Goal: Task Accomplishment & Management: Manage account settings

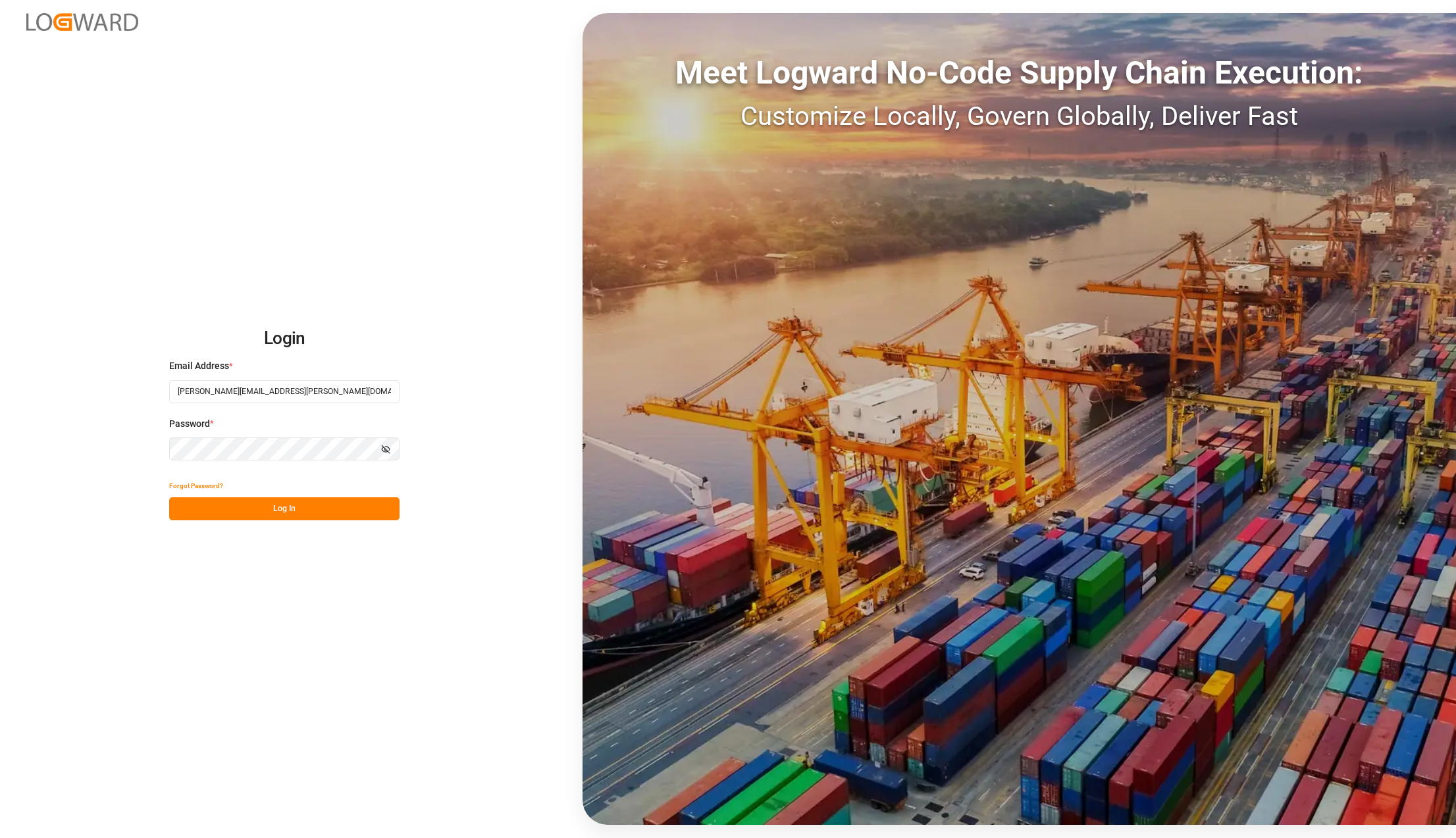
click at [282, 507] on button "Log In" at bounding box center [284, 509] width 230 height 23
drag, startPoint x: 225, startPoint y: 499, endPoint x: 166, endPoint y: 419, distance: 99.4
click at [225, 500] on button "Log In" at bounding box center [284, 509] width 230 height 23
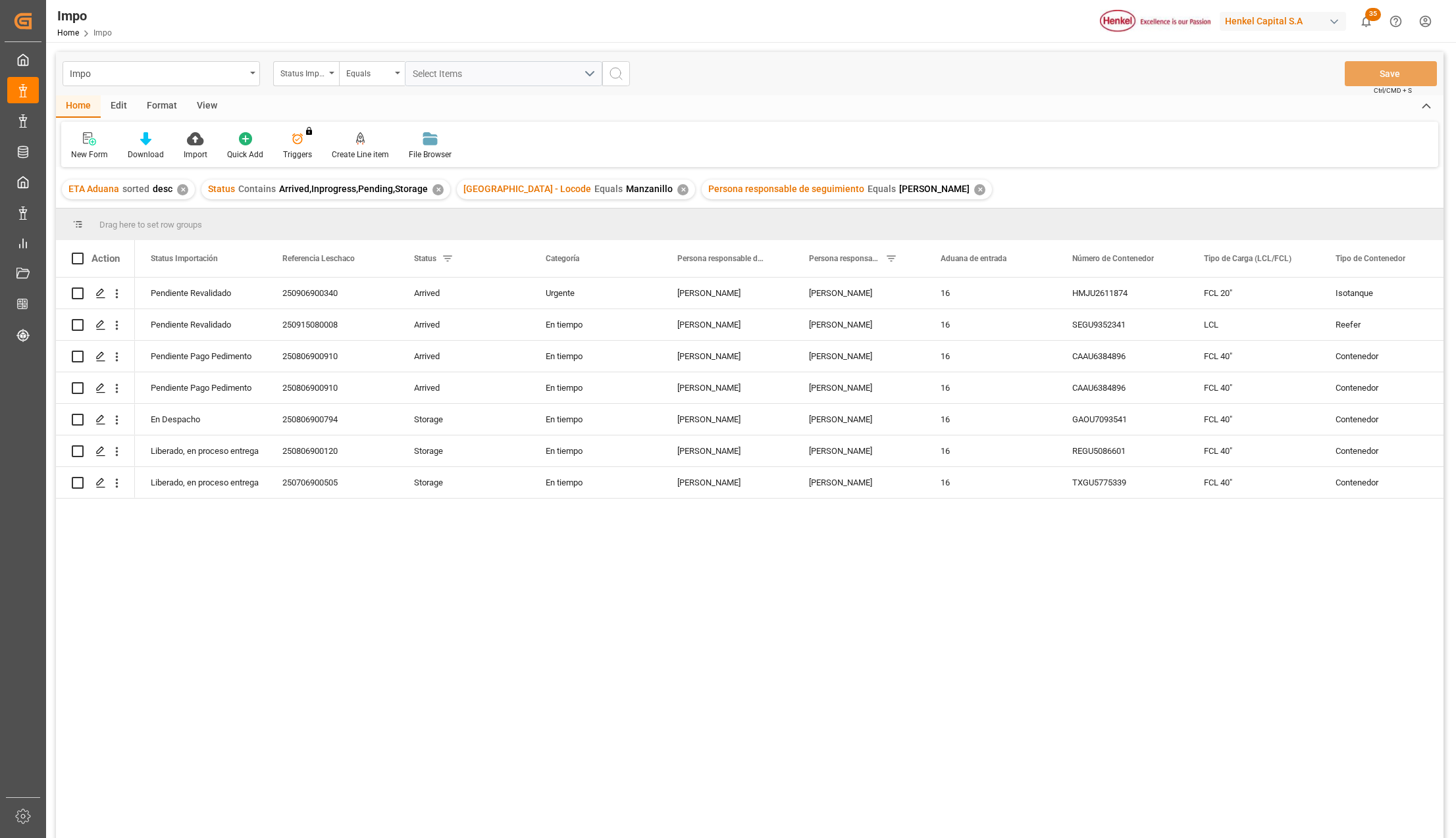
click at [205, 104] on div "View" at bounding box center [206, 107] width 40 height 23
click at [159, 141] on div at bounding box center [149, 138] width 66 height 14
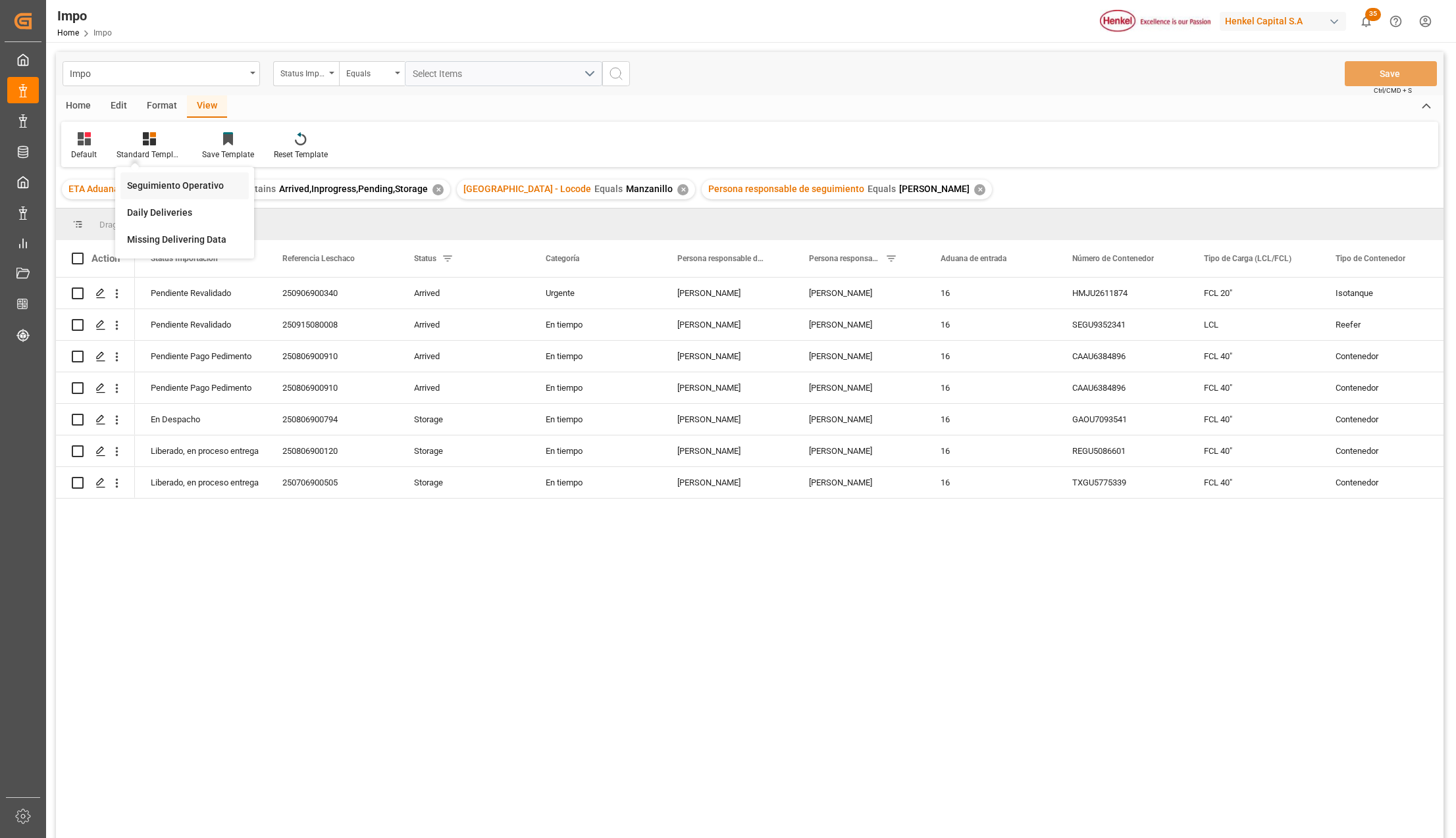
click at [166, 180] on div "Seguimiento Operativo" at bounding box center [185, 186] width 115 height 14
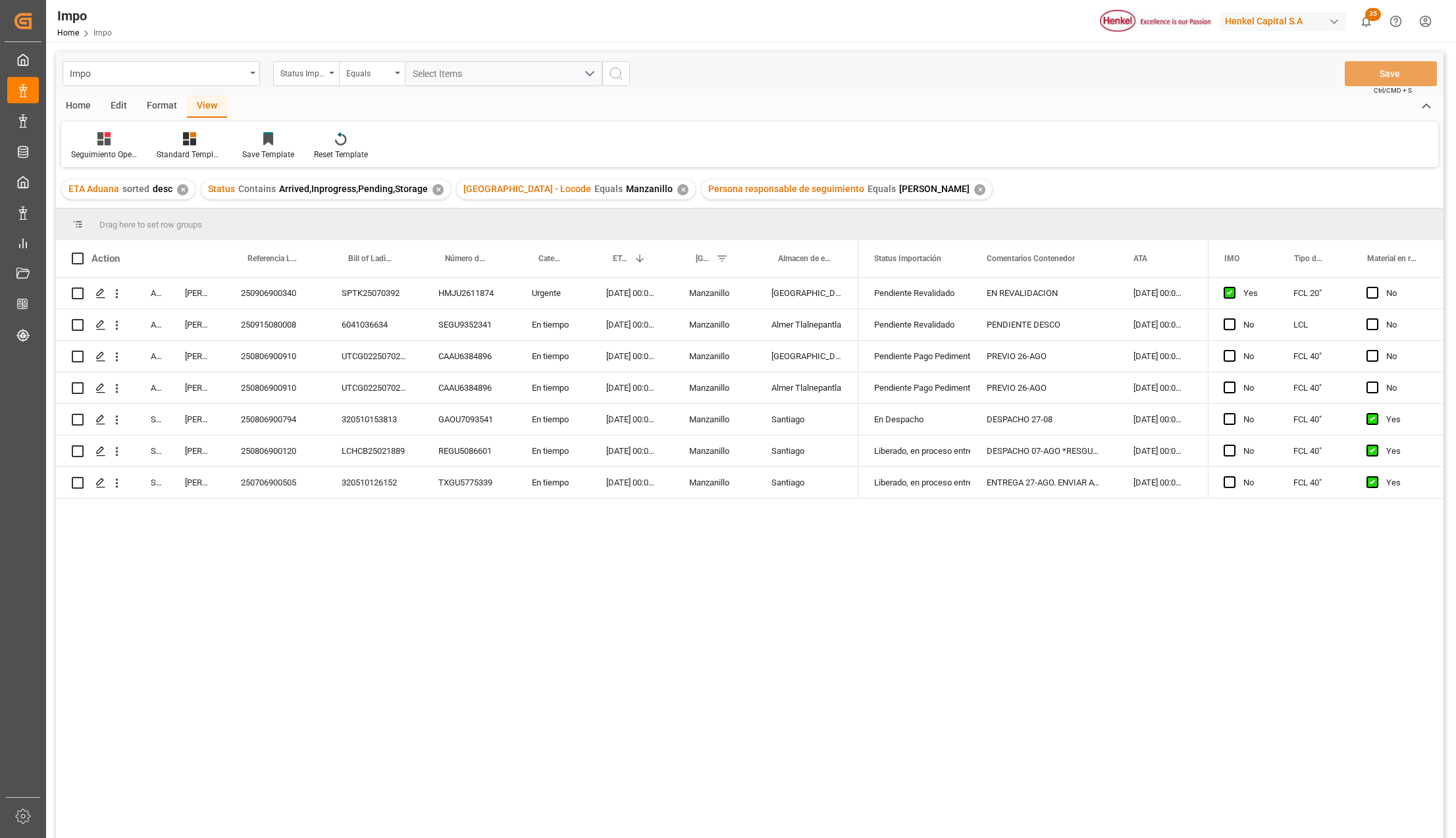
click at [161, 108] on div "Format" at bounding box center [162, 107] width 50 height 23
click at [150, 148] on div "Row Format" at bounding box center [152, 146] width 63 height 29
click at [151, 177] on div "Impo Status Importación Equals Select Items Save Ctrl/CMD + S Home Edit Format …" at bounding box center [750, 462] width 1388 height 821
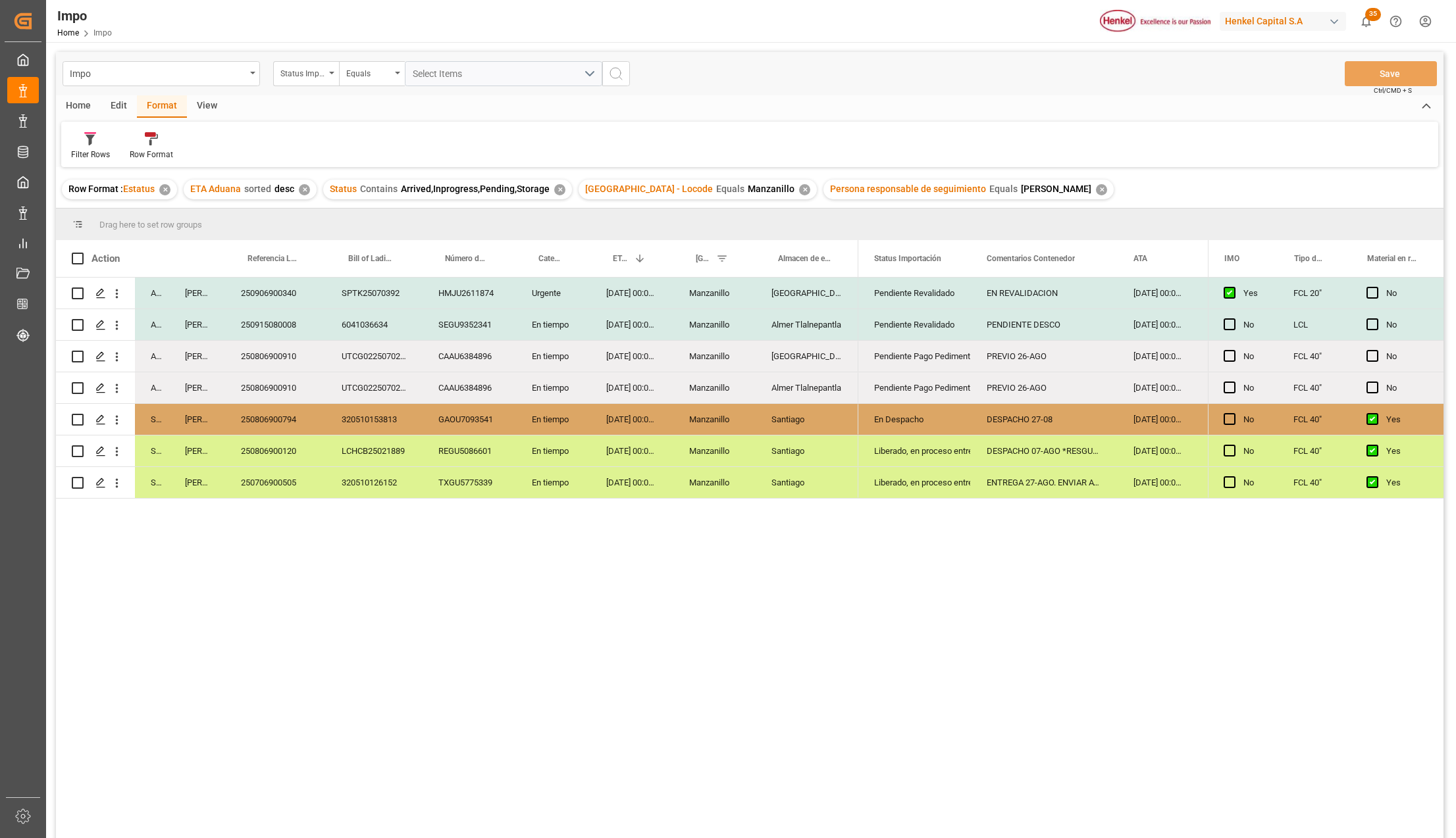
click at [556, 190] on div "✕" at bounding box center [560, 190] width 11 height 11
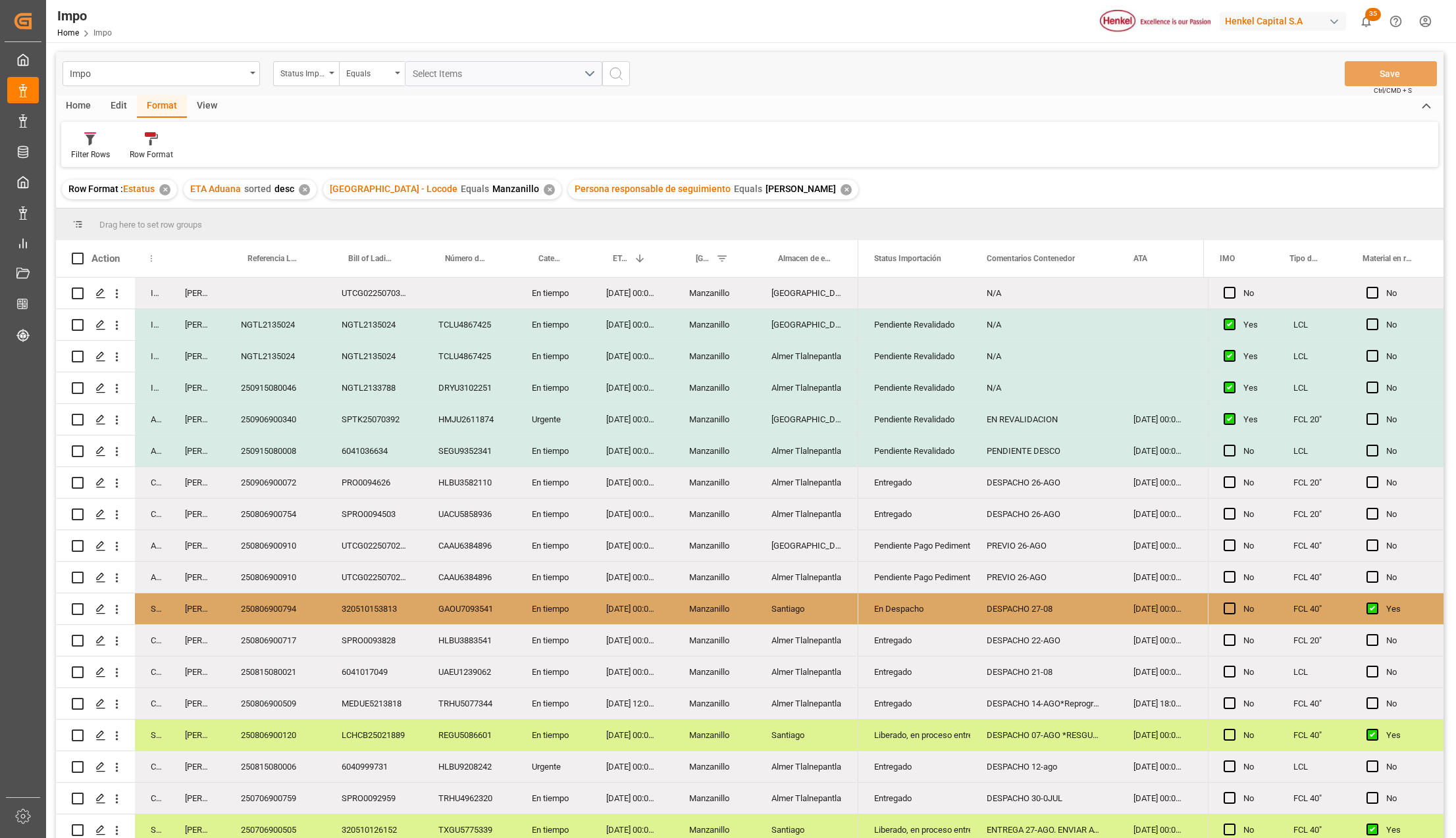
click at [151, 256] on span at bounding box center [147, 258] width 12 height 12
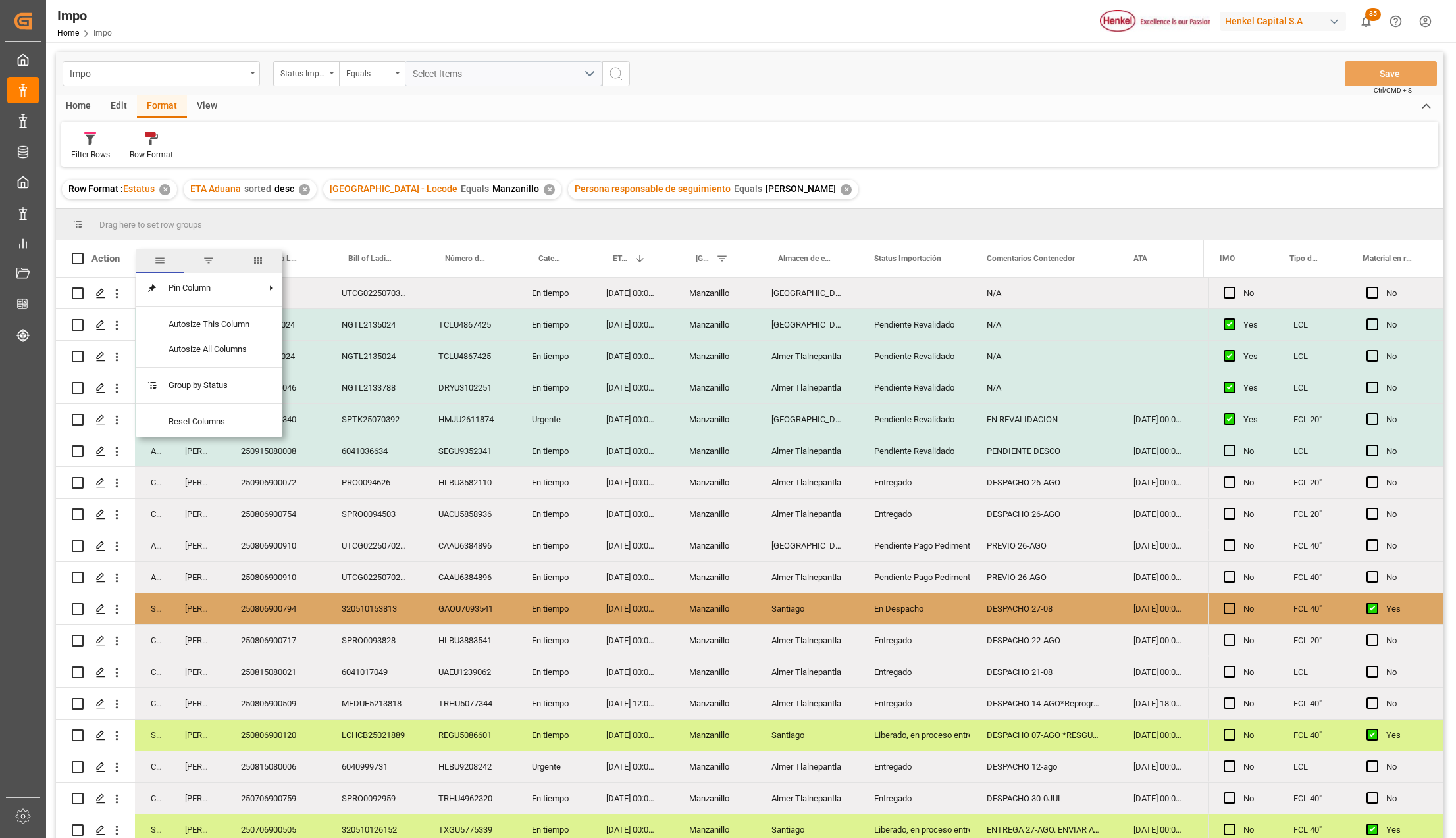
click at [206, 260] on span "filter" at bounding box center [209, 260] width 12 height 12
click at [180, 324] on input "Filter Value" at bounding box center [208, 329] width 129 height 26
click at [170, 295] on div "Equals" at bounding box center [202, 297] width 110 height 10
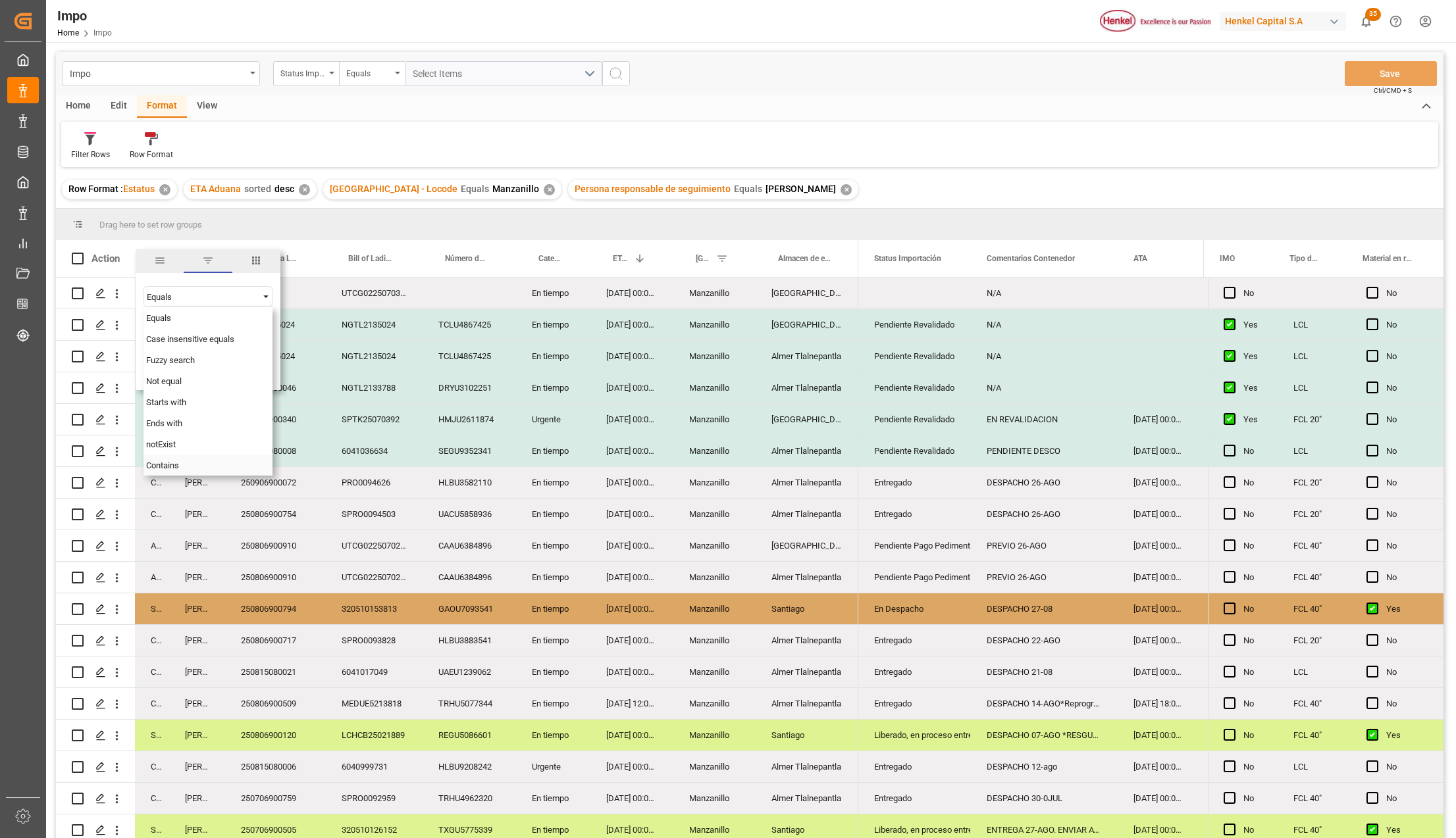
click at [164, 465] on span "Contains" at bounding box center [162, 466] width 33 height 10
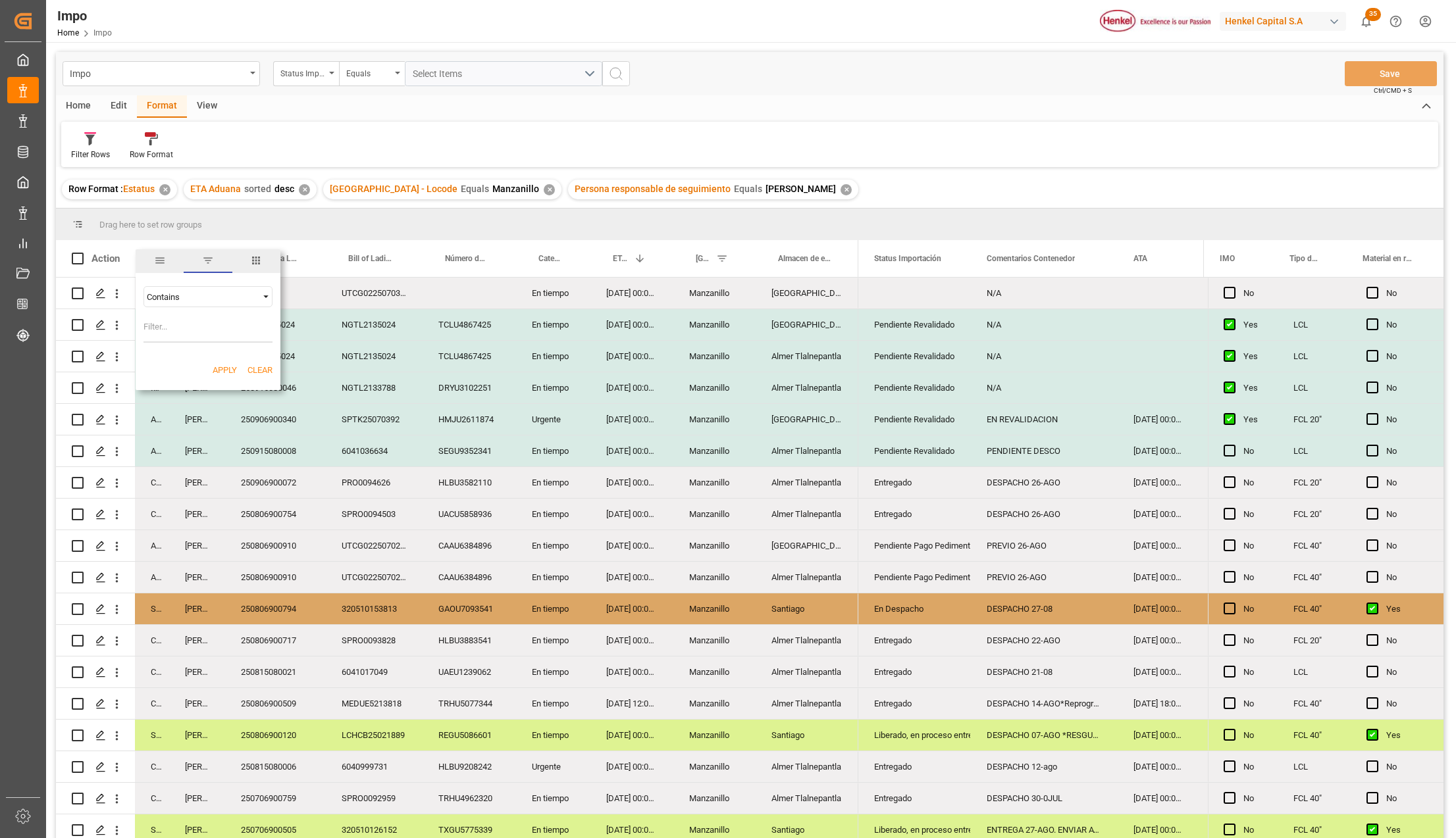
click at [149, 328] on input "Filter Value" at bounding box center [208, 329] width 129 height 26
type input "Arrived,In progress,Storage,Pending"
click at [226, 375] on button "Apply" at bounding box center [225, 371] width 24 height 13
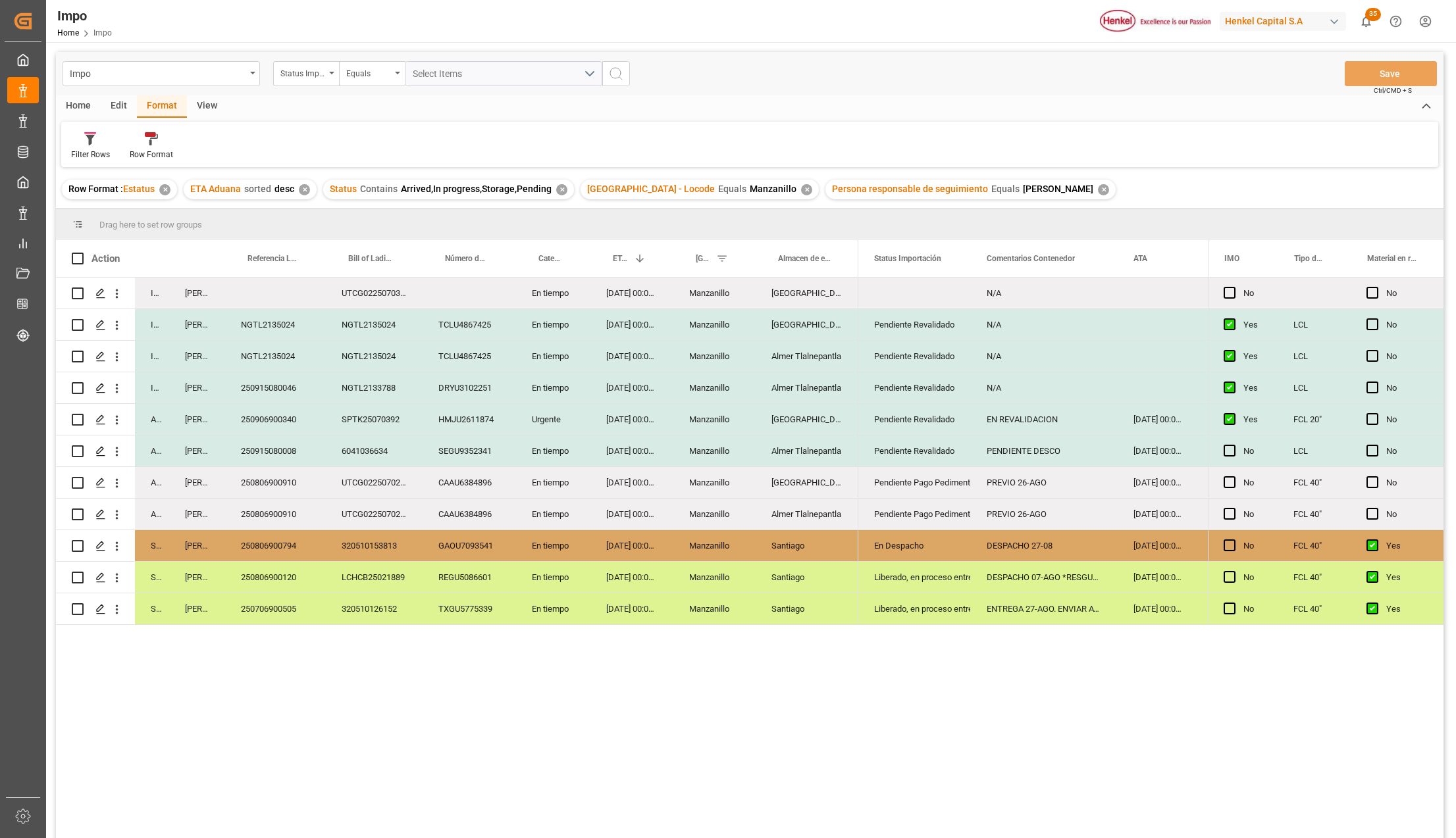
click at [292, 470] on div "250806900910" at bounding box center [275, 483] width 101 height 31
click at [808, 477] on div "Salamanca" at bounding box center [807, 483] width 103 height 31
click at [903, 483] on div "Pendiente Pago Pedimento" at bounding box center [915, 483] width 81 height 30
click at [1054, 489] on div "PREVIO 26-AGO" at bounding box center [1044, 483] width 147 height 31
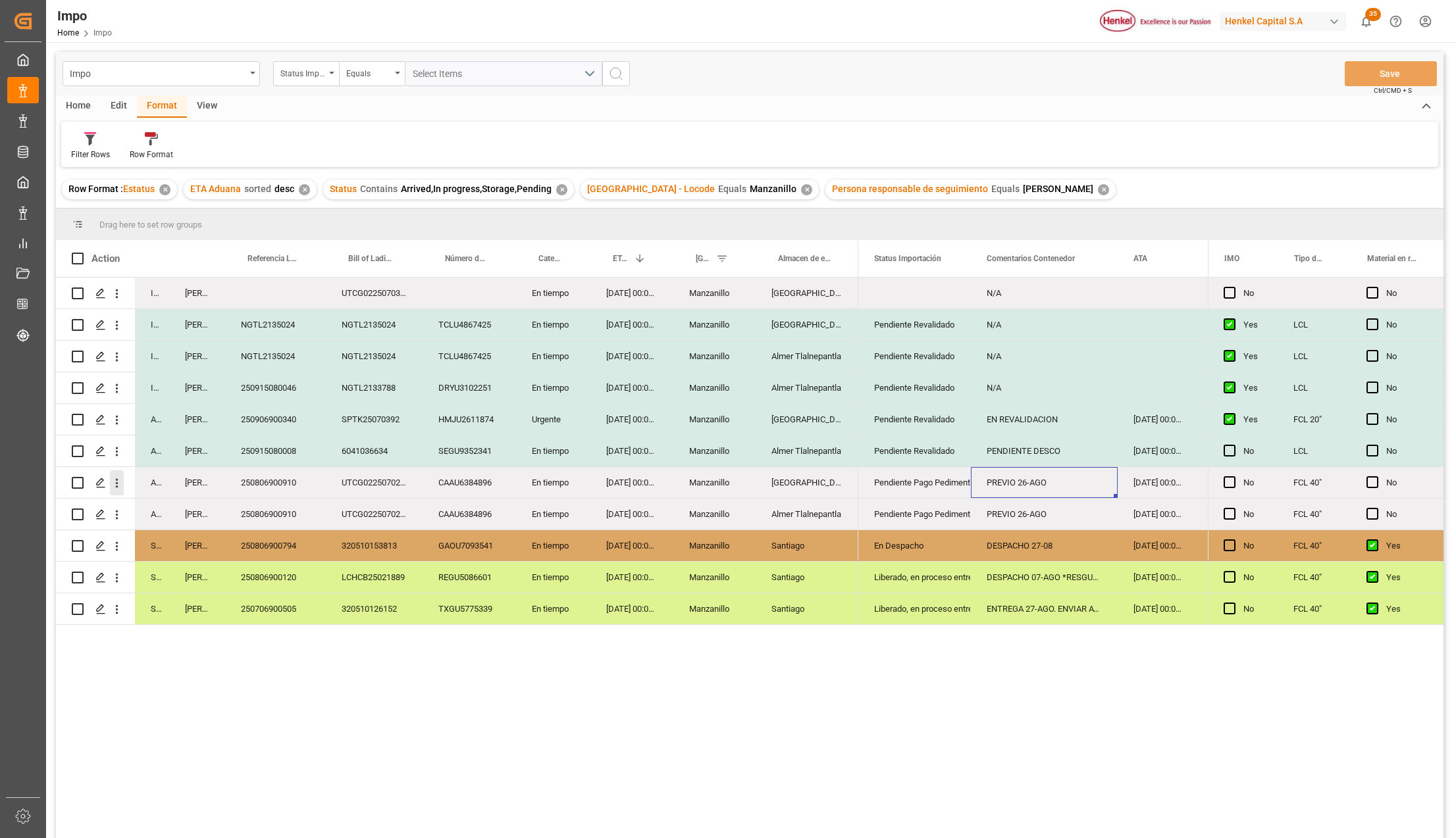
click at [120, 482] on icon "open menu" at bounding box center [116, 483] width 14 height 14
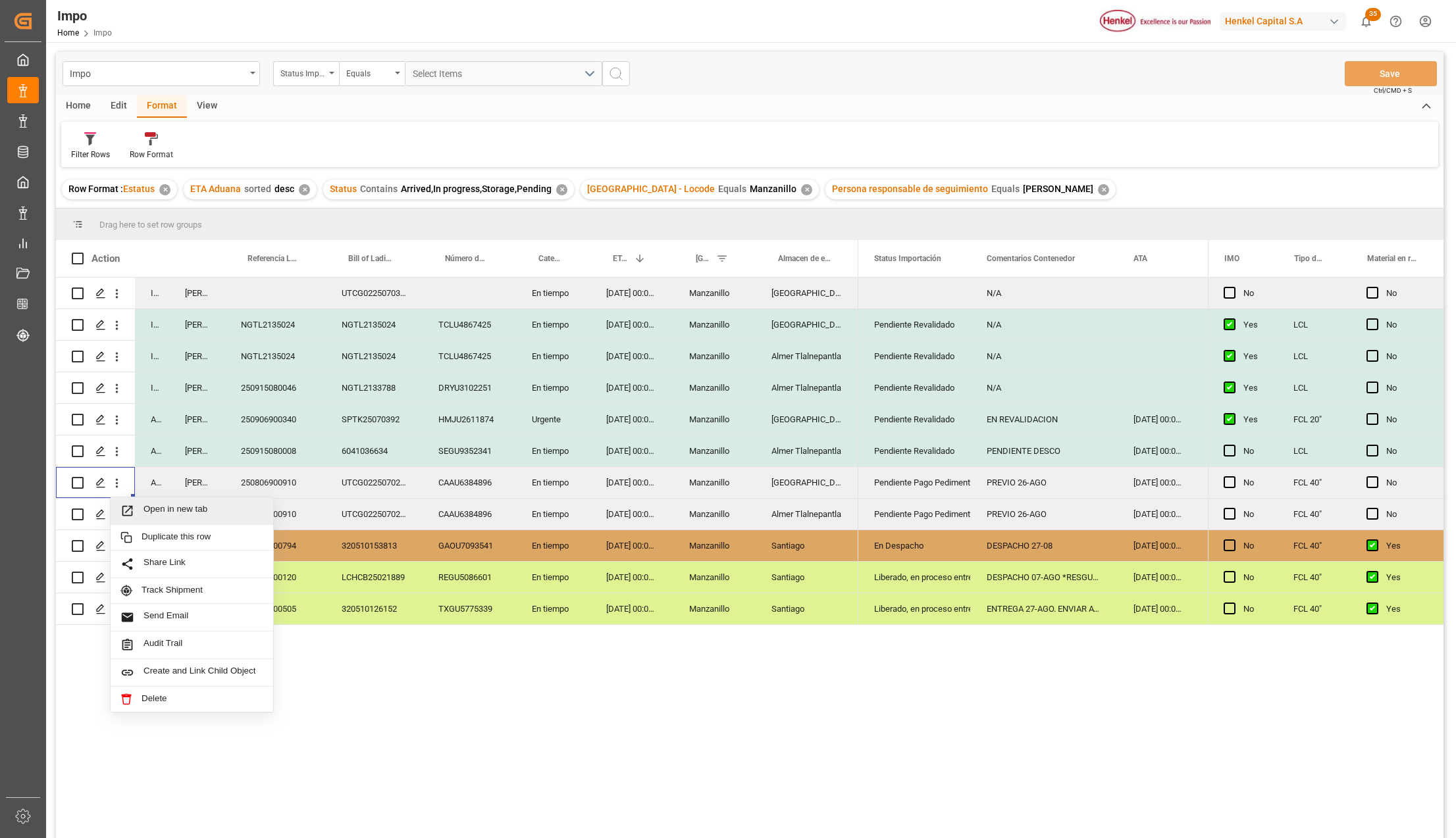
click at [155, 506] on span "Open in new tab" at bounding box center [204, 510] width 120 height 14
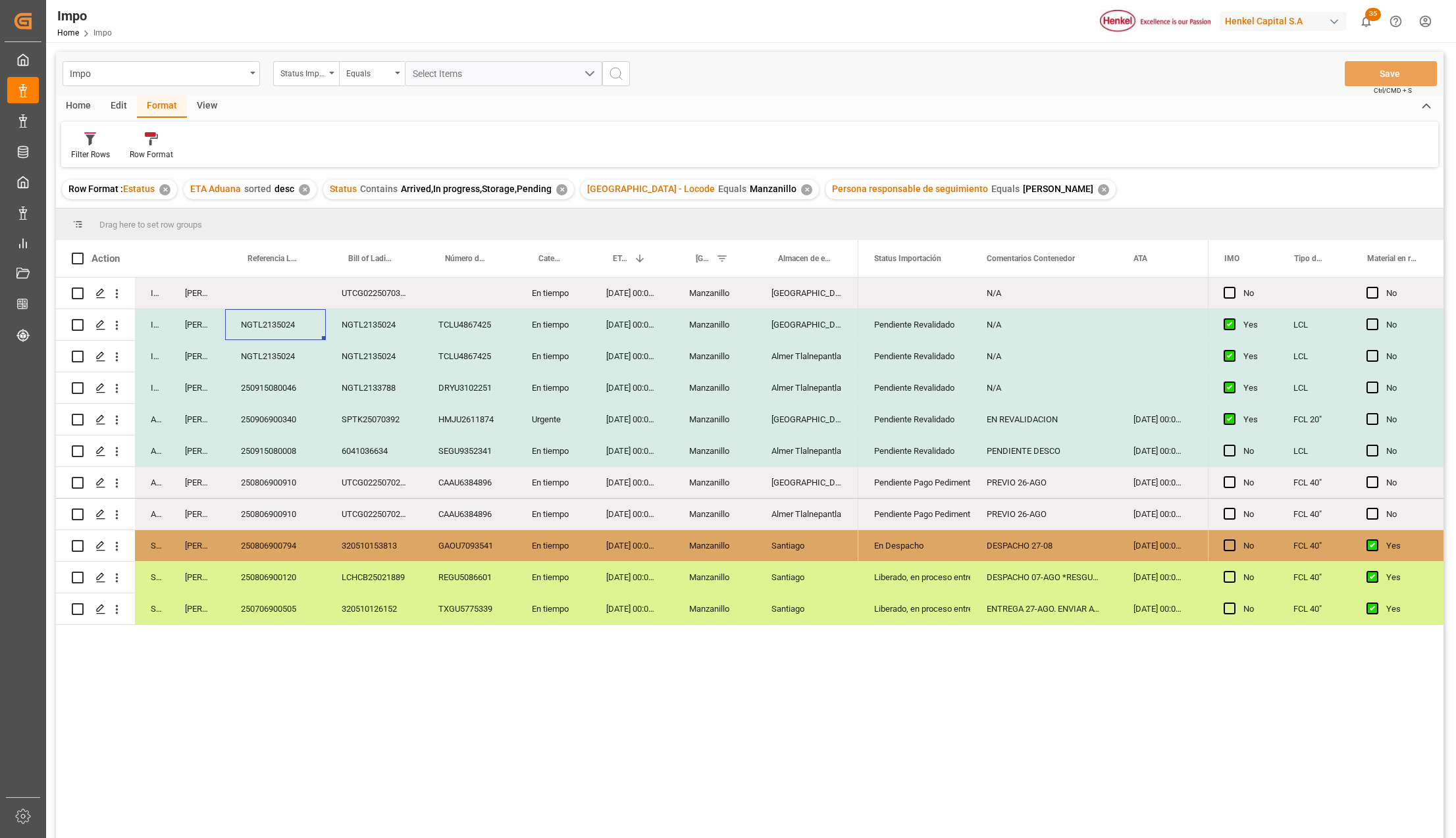
click at [271, 319] on div "NGTL2135024" at bounding box center [275, 324] width 101 height 31
click at [271, 319] on div "NGTL2135024" at bounding box center [275, 332] width 101 height 46
click at [271, 324] on input "NGTL2135024" at bounding box center [275, 332] width 80 height 25
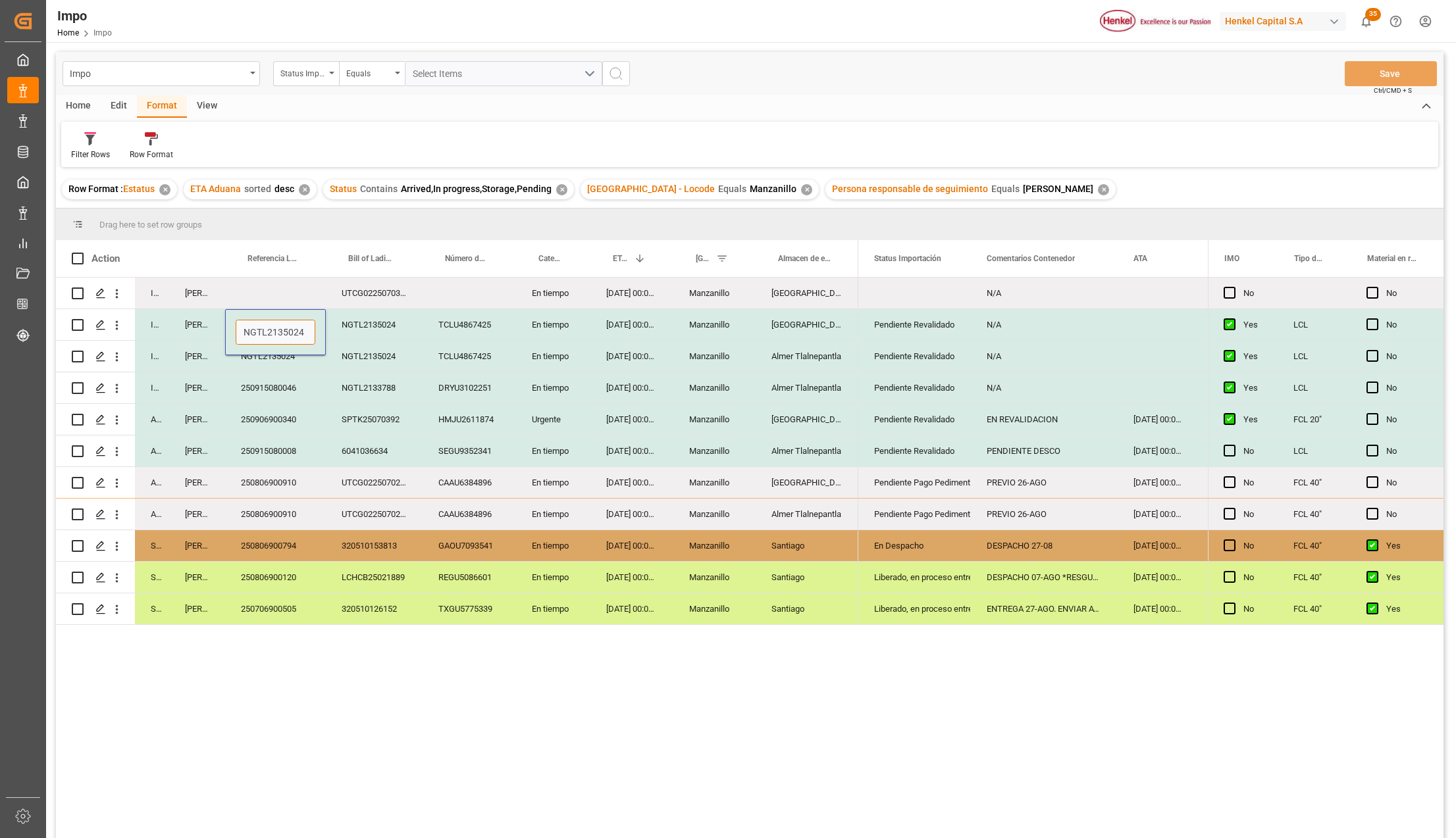
click at [271, 324] on input "NGTL2135024" at bounding box center [275, 332] width 80 height 25
paste input "250915080094"
type input "250915080094"
click at [271, 324] on div "250915080094" at bounding box center [275, 324] width 101 height 31
click at [277, 353] on div "NGTL2135024" at bounding box center [275, 356] width 101 height 31
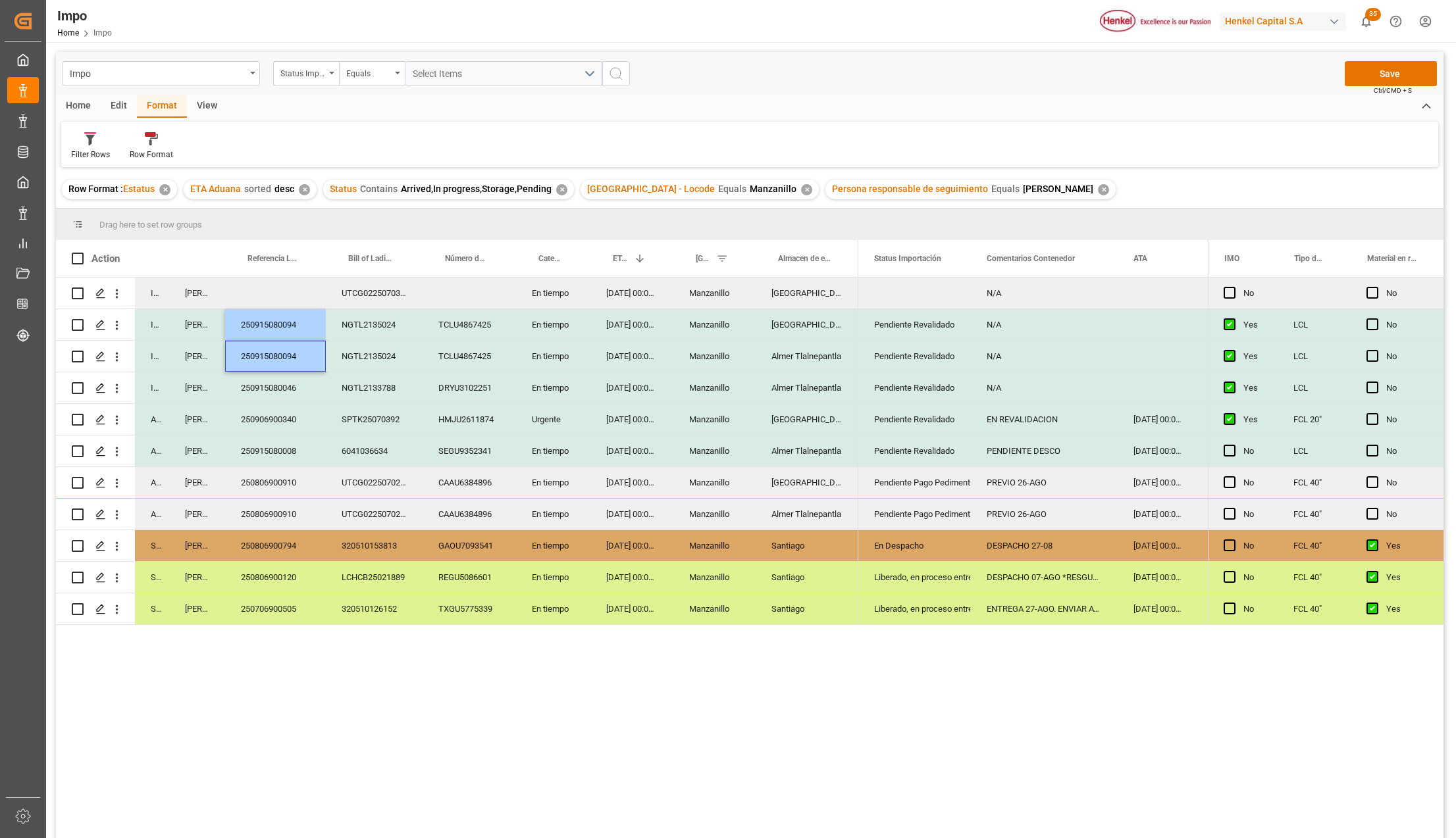
click at [400, 419] on div "SPTK25070392" at bounding box center [373, 419] width 97 height 31
click at [1372, 77] on button "Save" at bounding box center [1391, 73] width 93 height 25
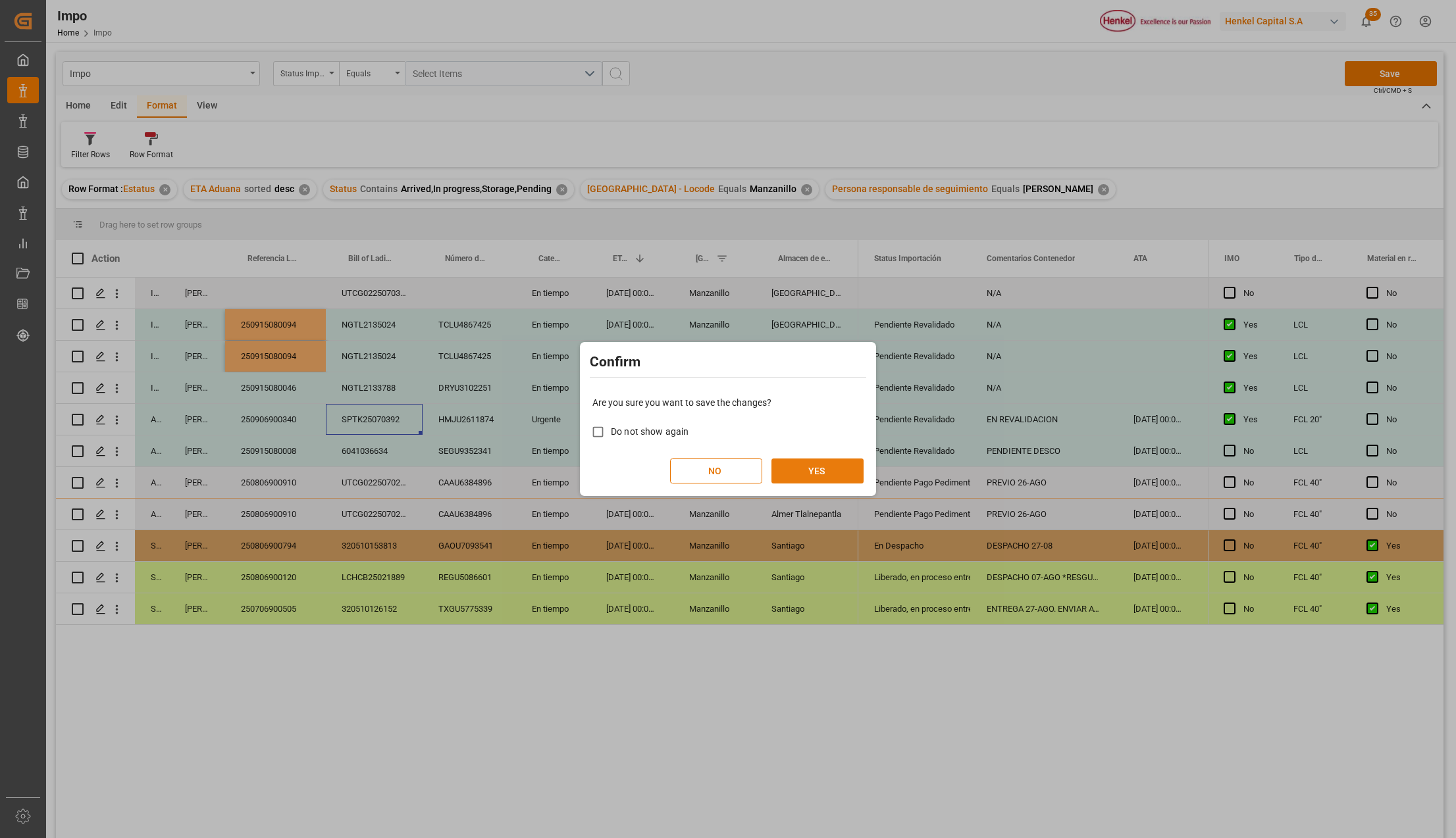
click at [846, 475] on button "YES" at bounding box center [818, 471] width 93 height 25
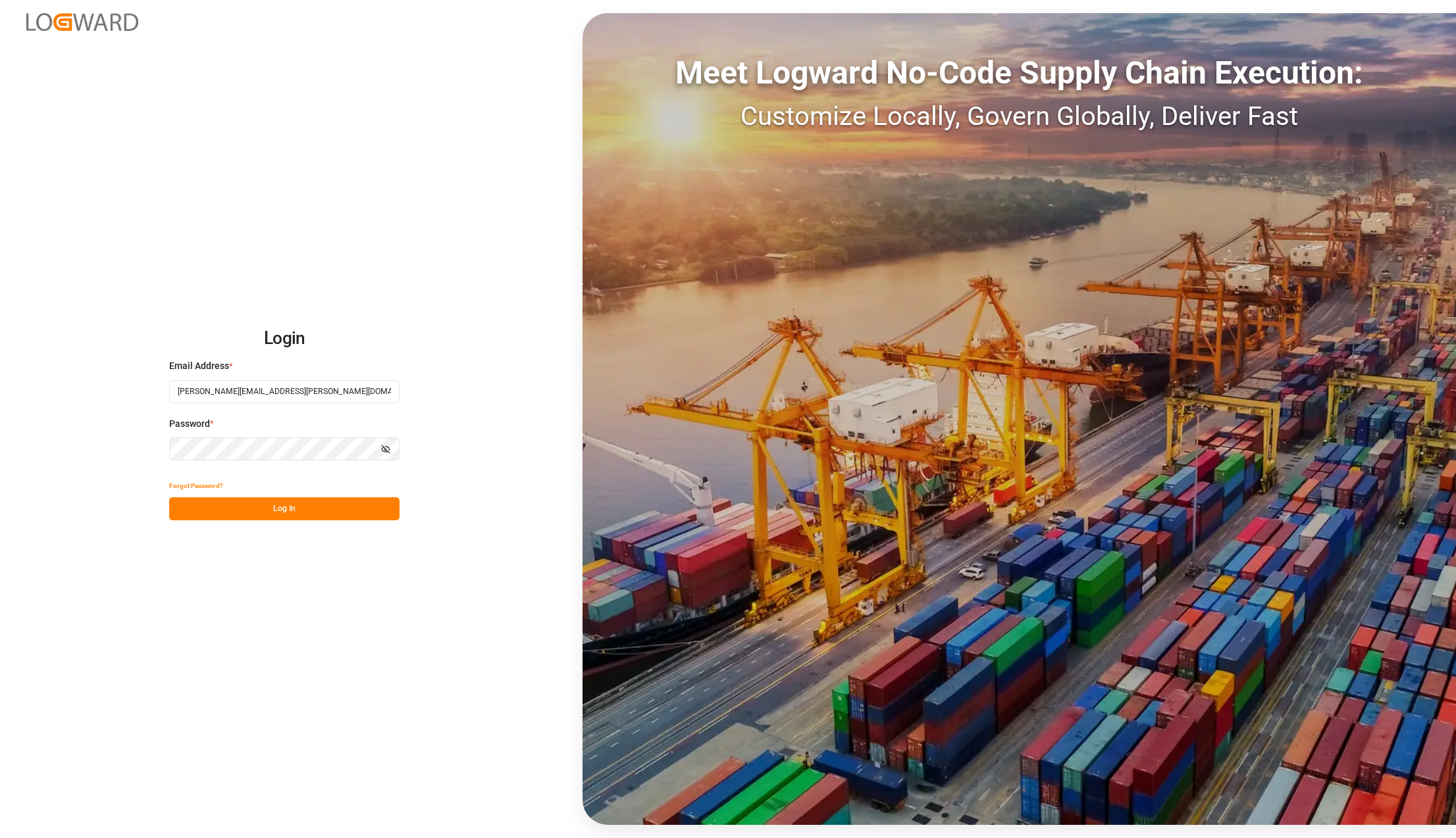
click at [266, 503] on button "Log In" at bounding box center [284, 509] width 230 height 23
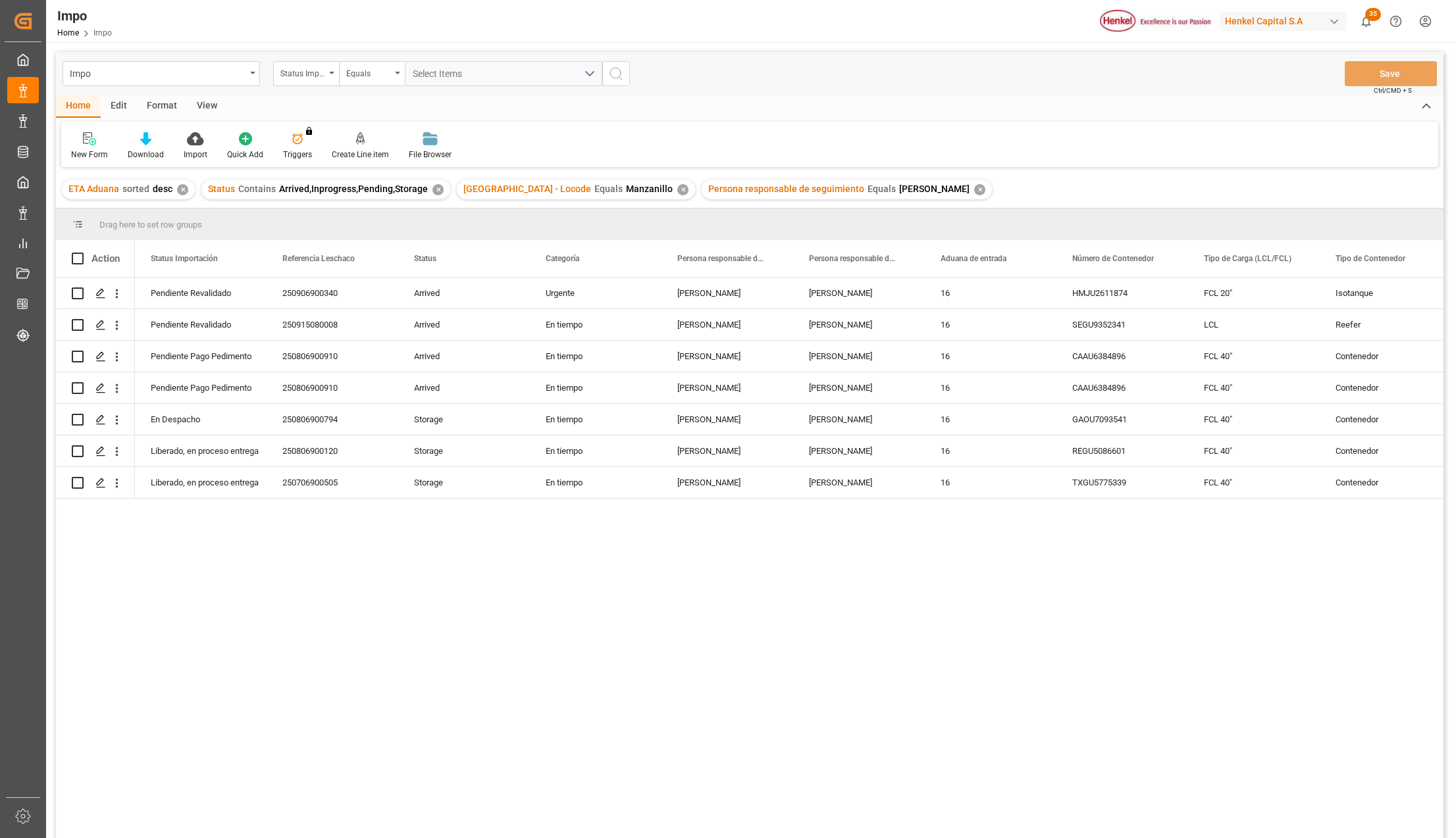
click at [678, 188] on div "✕" at bounding box center [683, 190] width 11 height 11
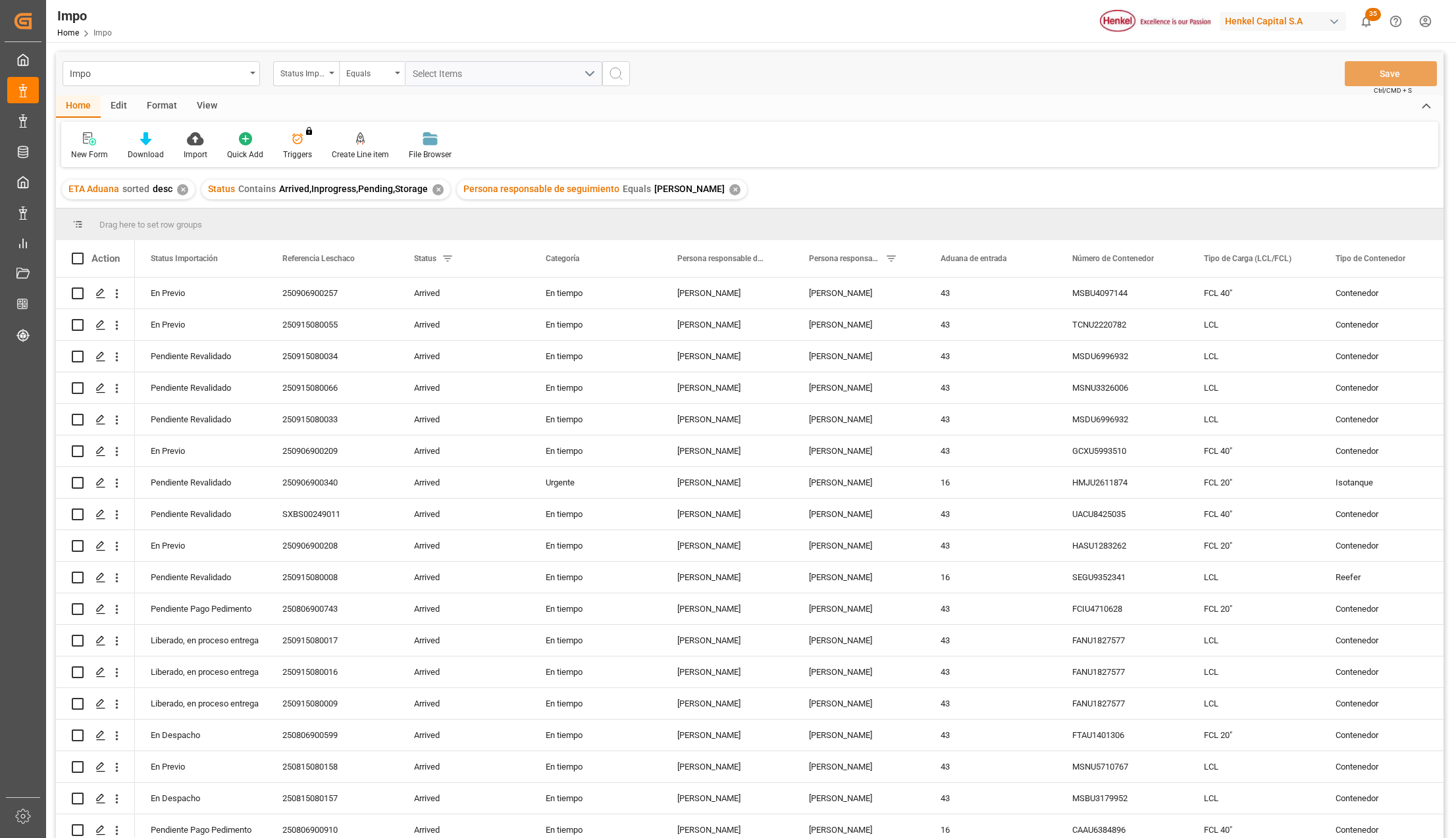
click at [209, 114] on div "View" at bounding box center [206, 107] width 40 height 23
click at [162, 144] on div at bounding box center [149, 138] width 66 height 14
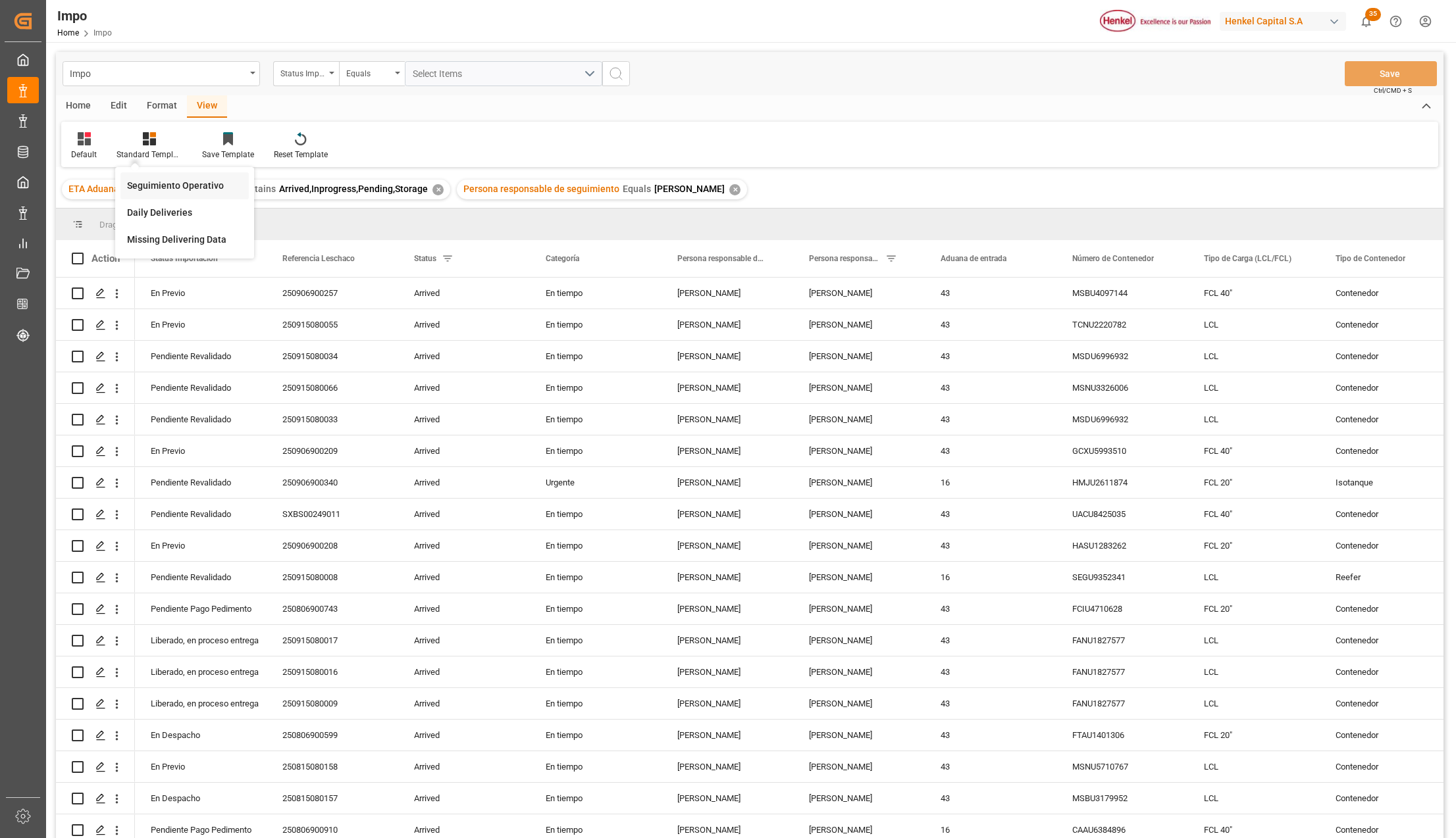
click at [174, 186] on div "Seguimiento Operativo" at bounding box center [185, 186] width 115 height 14
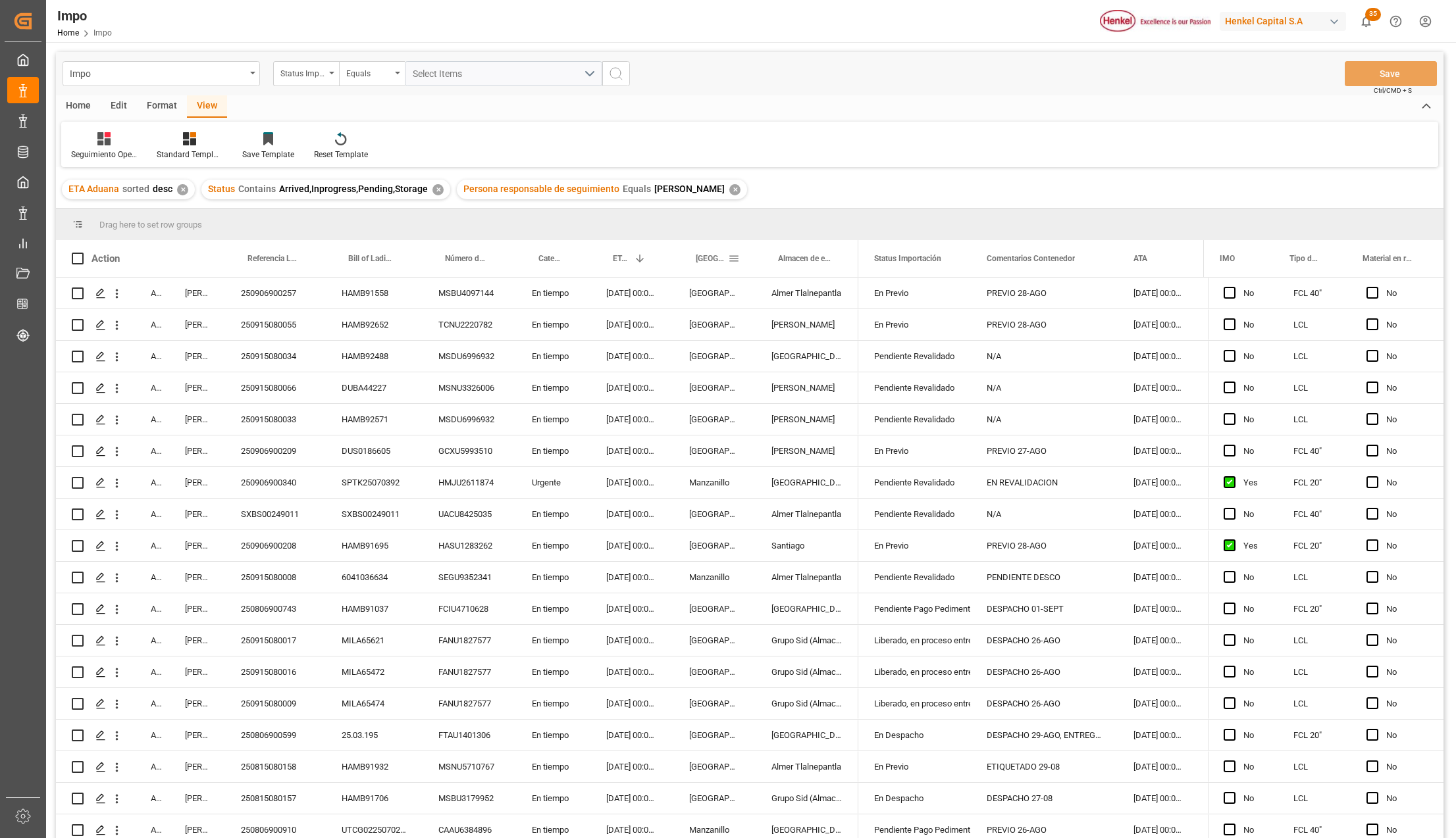
click at [733, 260] on span at bounding box center [734, 258] width 12 height 12
click at [824, 260] on span "filter" at bounding box center [829, 260] width 12 height 12
type input "v"
type input "[GEOGRAPHIC_DATA]"
click at [814, 368] on button "Apply" at bounding box center [812, 371] width 24 height 13
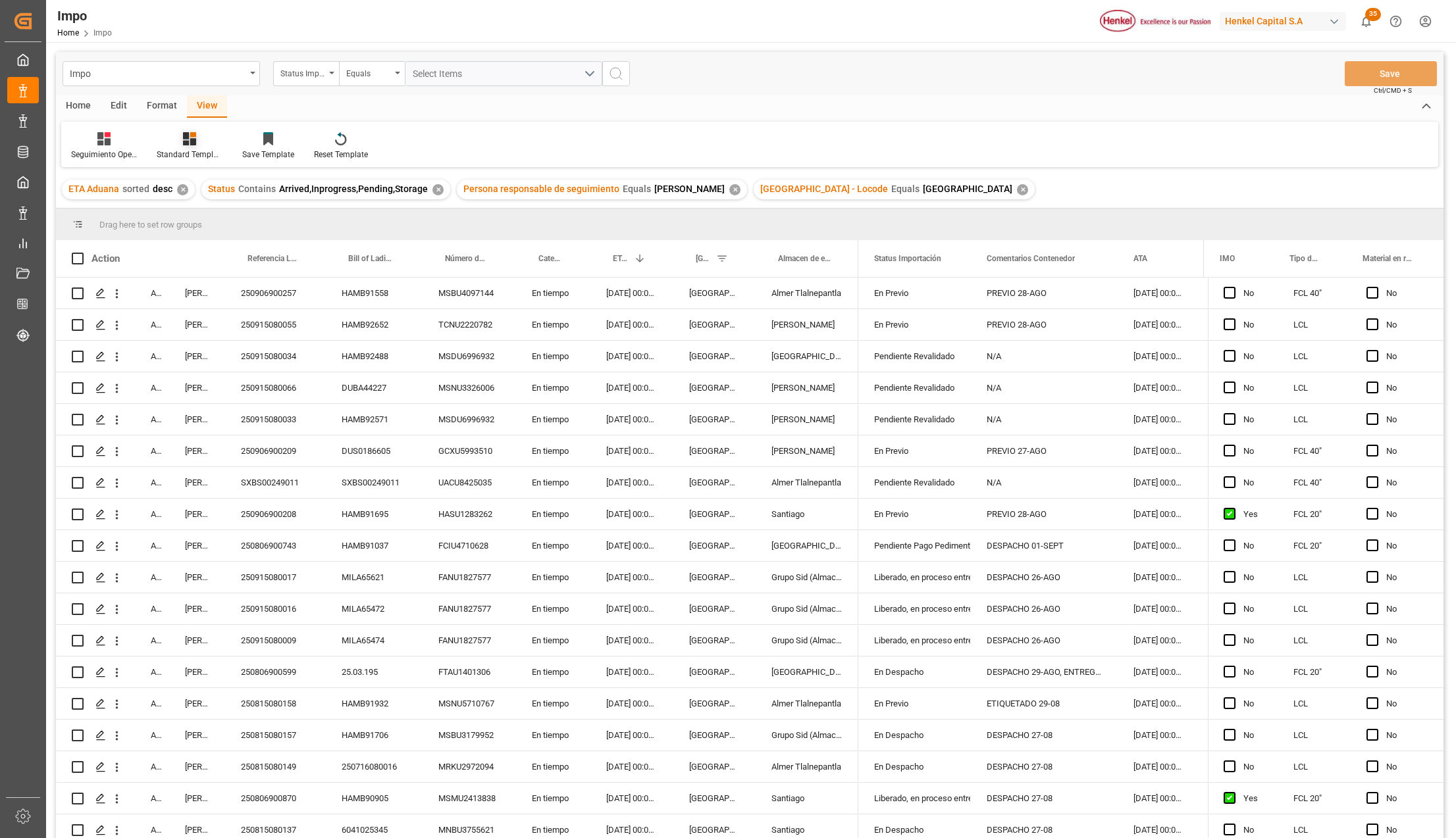
click at [190, 151] on div "Standard Templates" at bounding box center [189, 154] width 66 height 12
click at [190, 180] on div "Seguimiento Operativo" at bounding box center [225, 186] width 115 height 14
click at [156, 112] on div "Format" at bounding box center [162, 107] width 50 height 23
click at [149, 141] on icon at bounding box center [153, 140] width 9 height 11
click at [166, 180] on div "Estatus" at bounding box center [153, 186] width 32 height 14
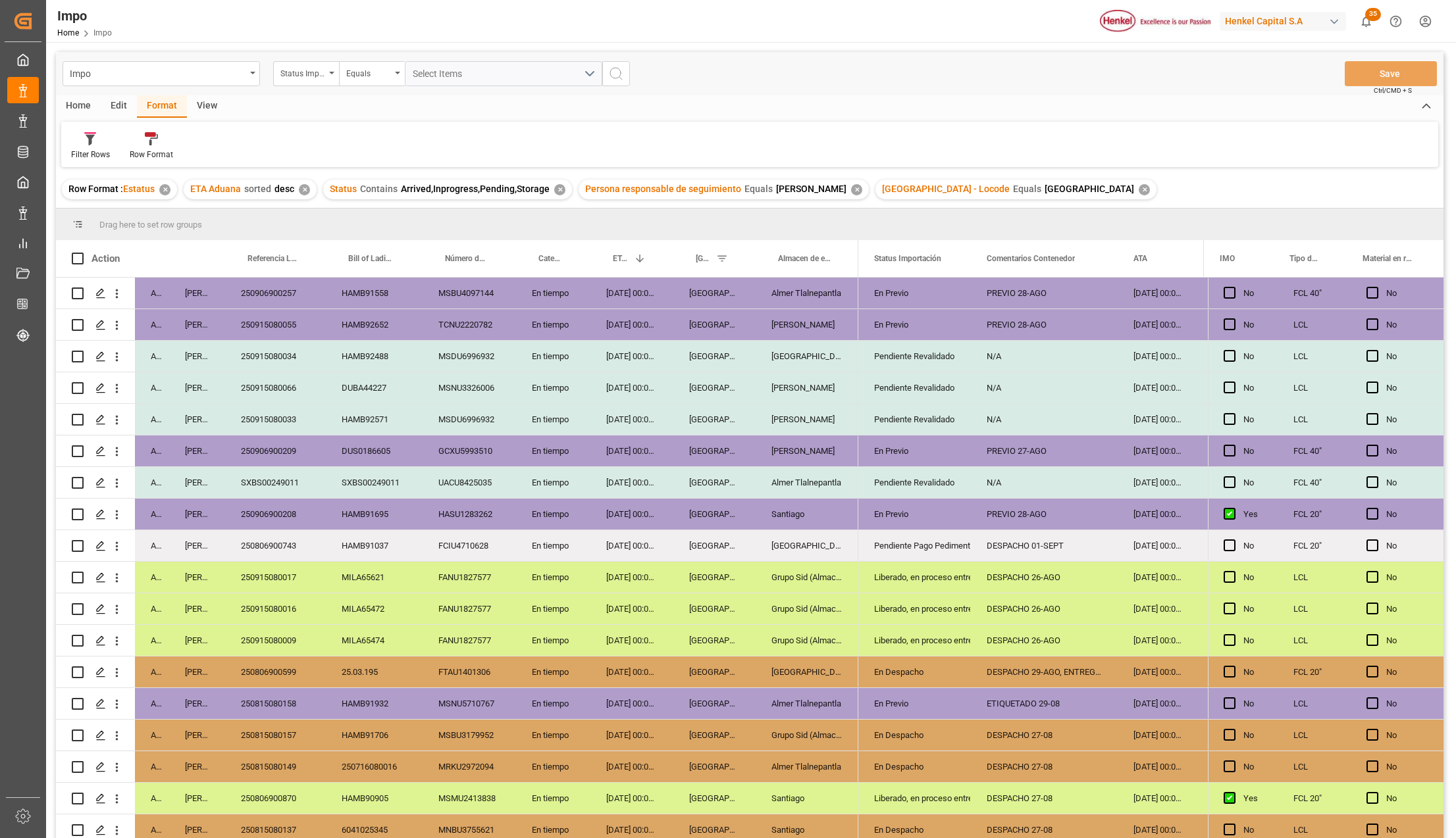
click at [554, 190] on div "✕" at bounding box center [560, 190] width 11 height 11
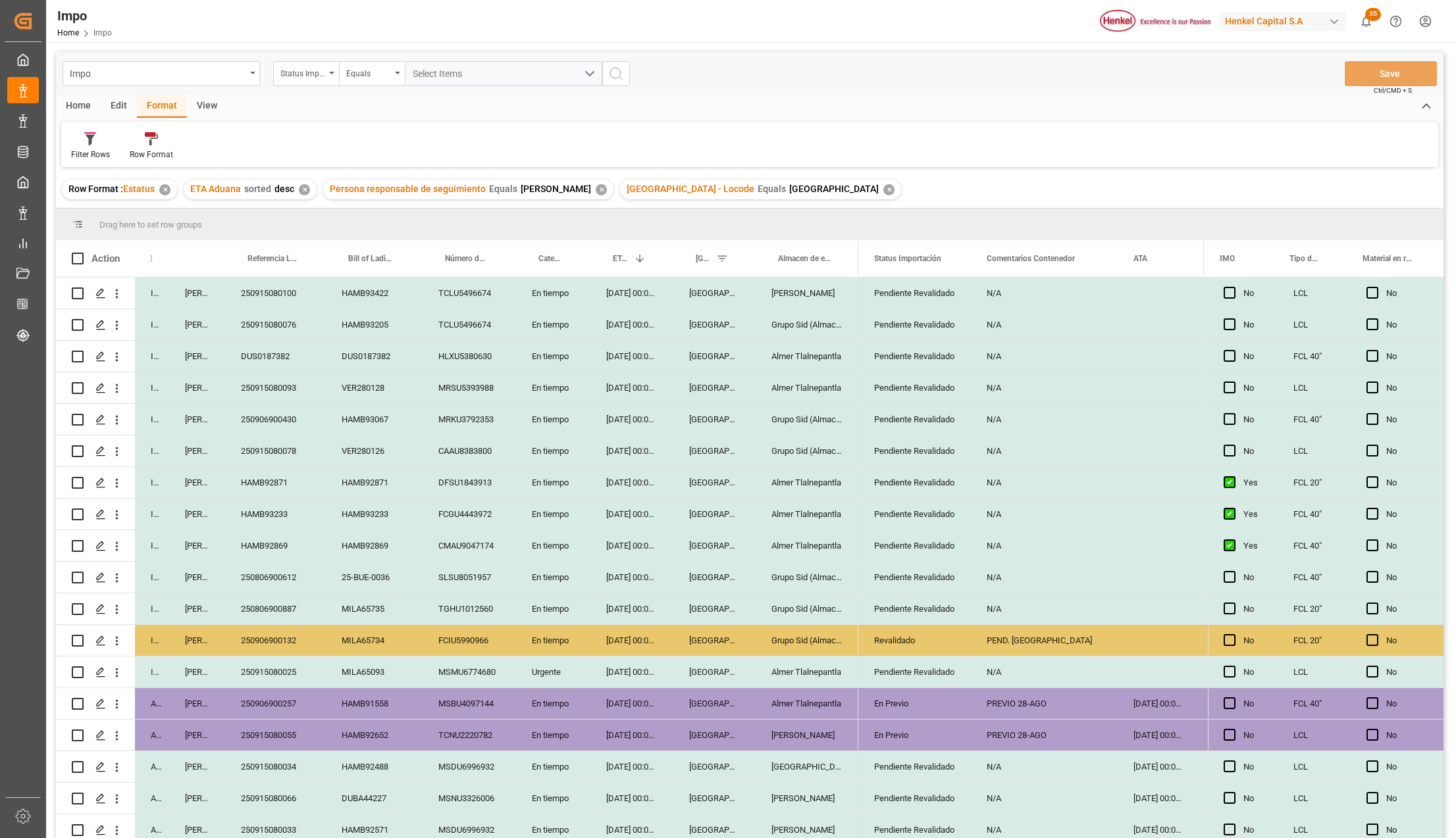
drag, startPoint x: 169, startPoint y: 246, endPoint x: 199, endPoint y: 249, distance: 30.1
click at [172, 243] on div at bounding box center [169, 258] width 5 height 37
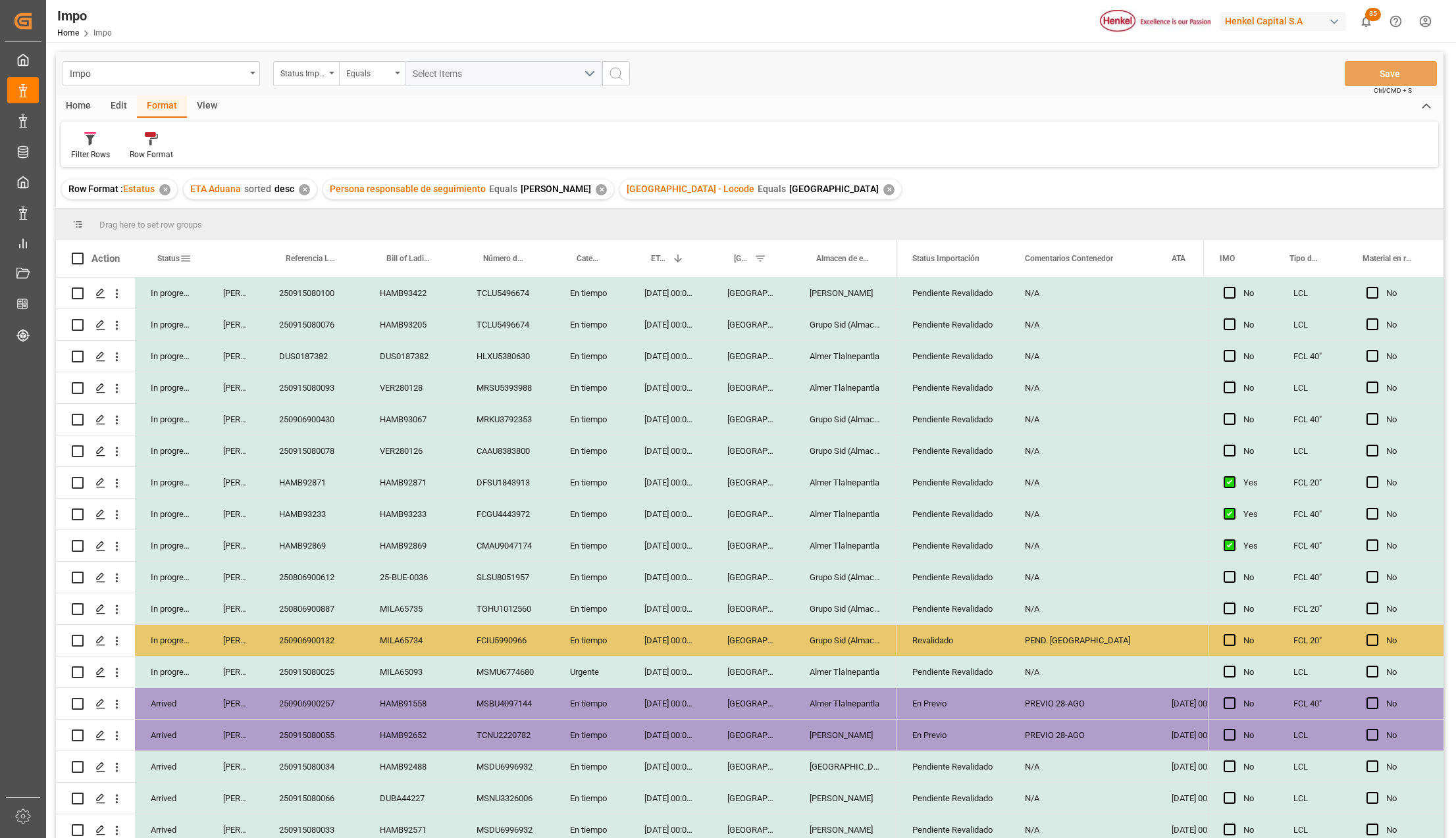
click at [192, 256] on div "Status" at bounding box center [170, 258] width 72 height 37
click at [187, 262] on span at bounding box center [185, 258] width 12 height 12
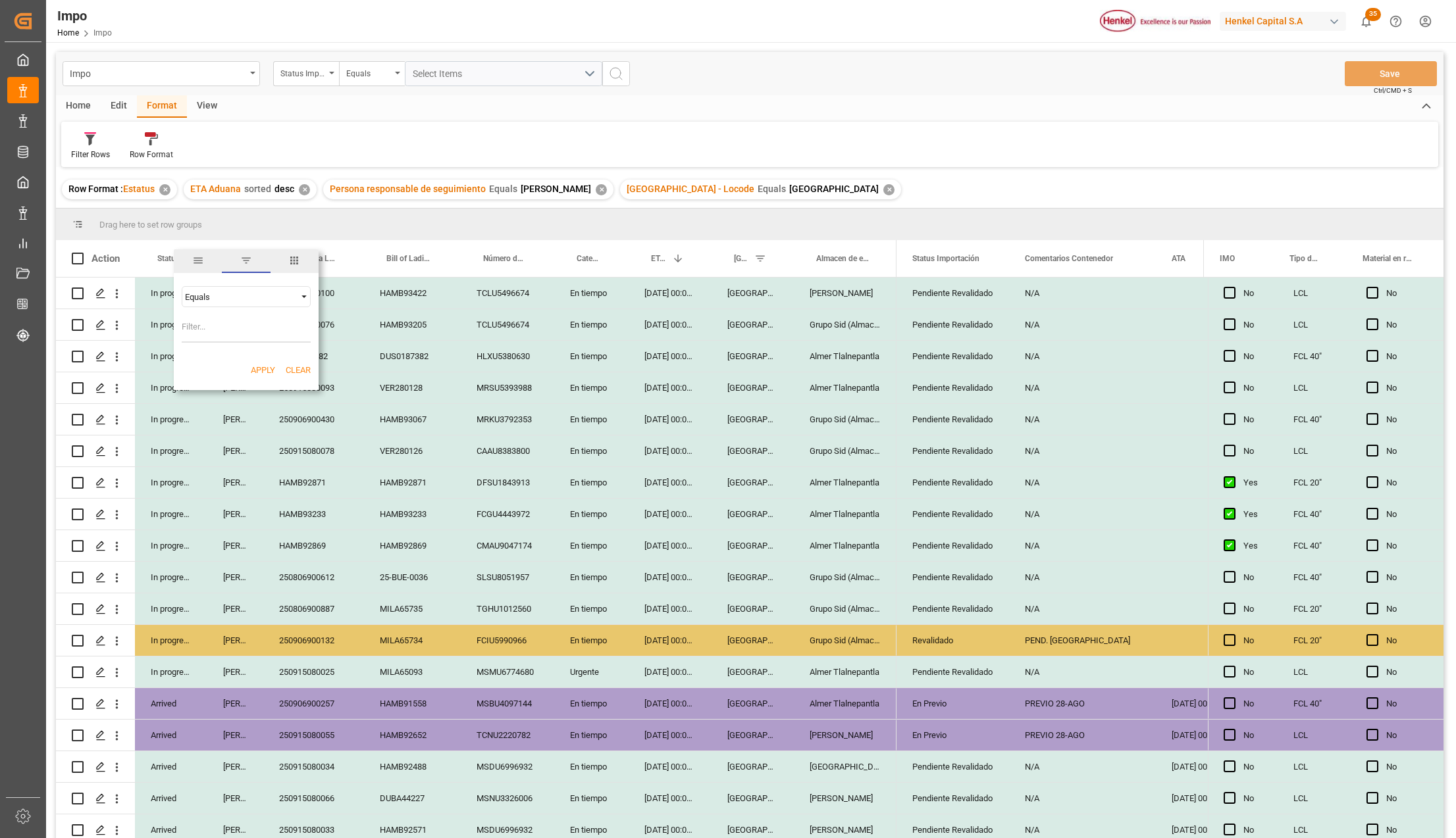
click at [229, 296] on div "Equals" at bounding box center [240, 297] width 110 height 10
click at [199, 462] on span "Contains" at bounding box center [200, 466] width 33 height 10
click at [196, 330] on input "Filter Value" at bounding box center [246, 329] width 129 height 26
type input "Arrived,In progress,Pending,Storage"
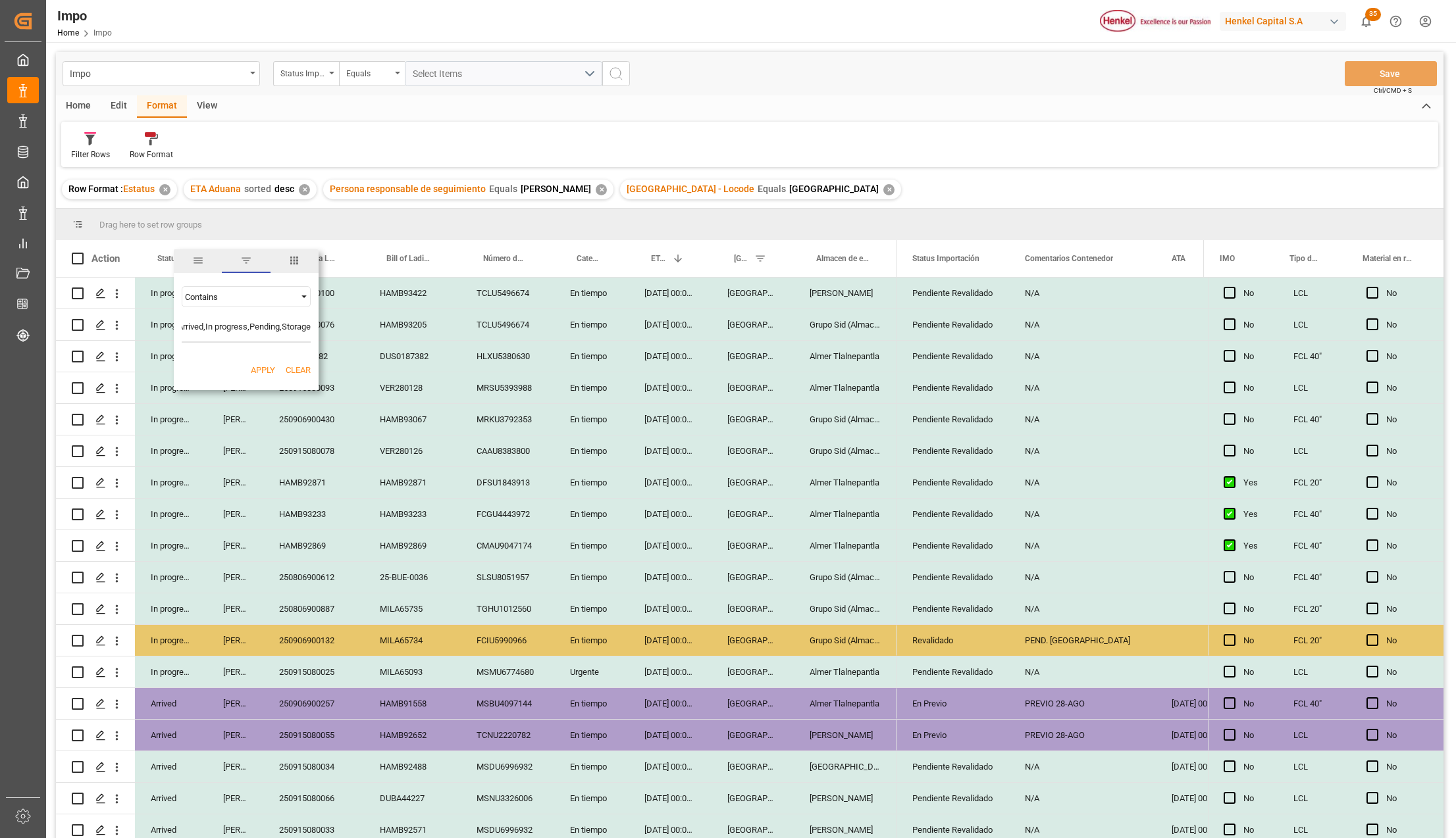
click at [269, 367] on button "Apply" at bounding box center [263, 371] width 24 height 13
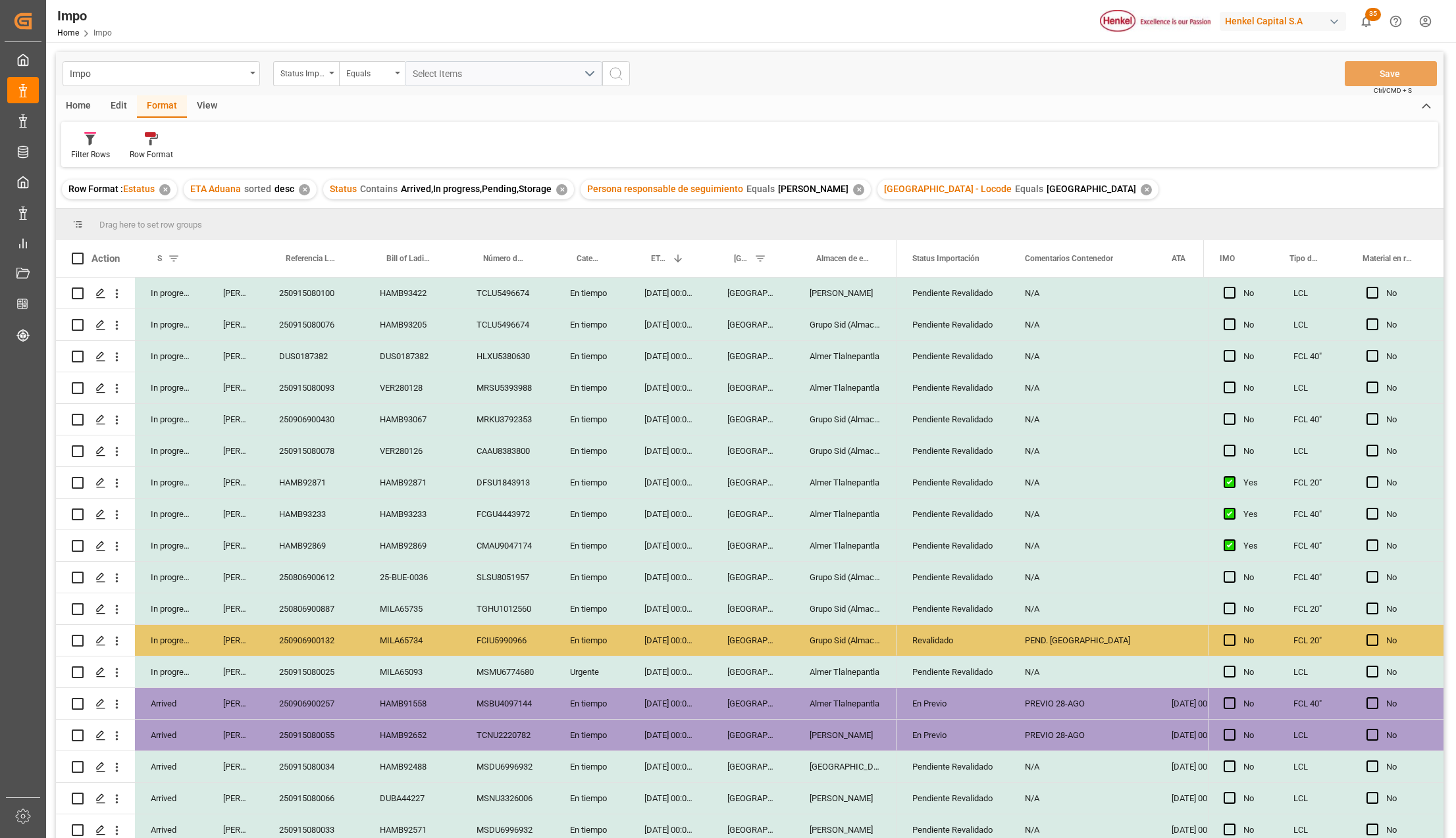
click at [307, 354] on div "DUS0187382" at bounding box center [313, 356] width 101 height 31
type input "250906900513"
click at [351, 443] on div "250915080078" at bounding box center [313, 451] width 101 height 31
click at [1406, 80] on button "Save" at bounding box center [1391, 73] width 93 height 25
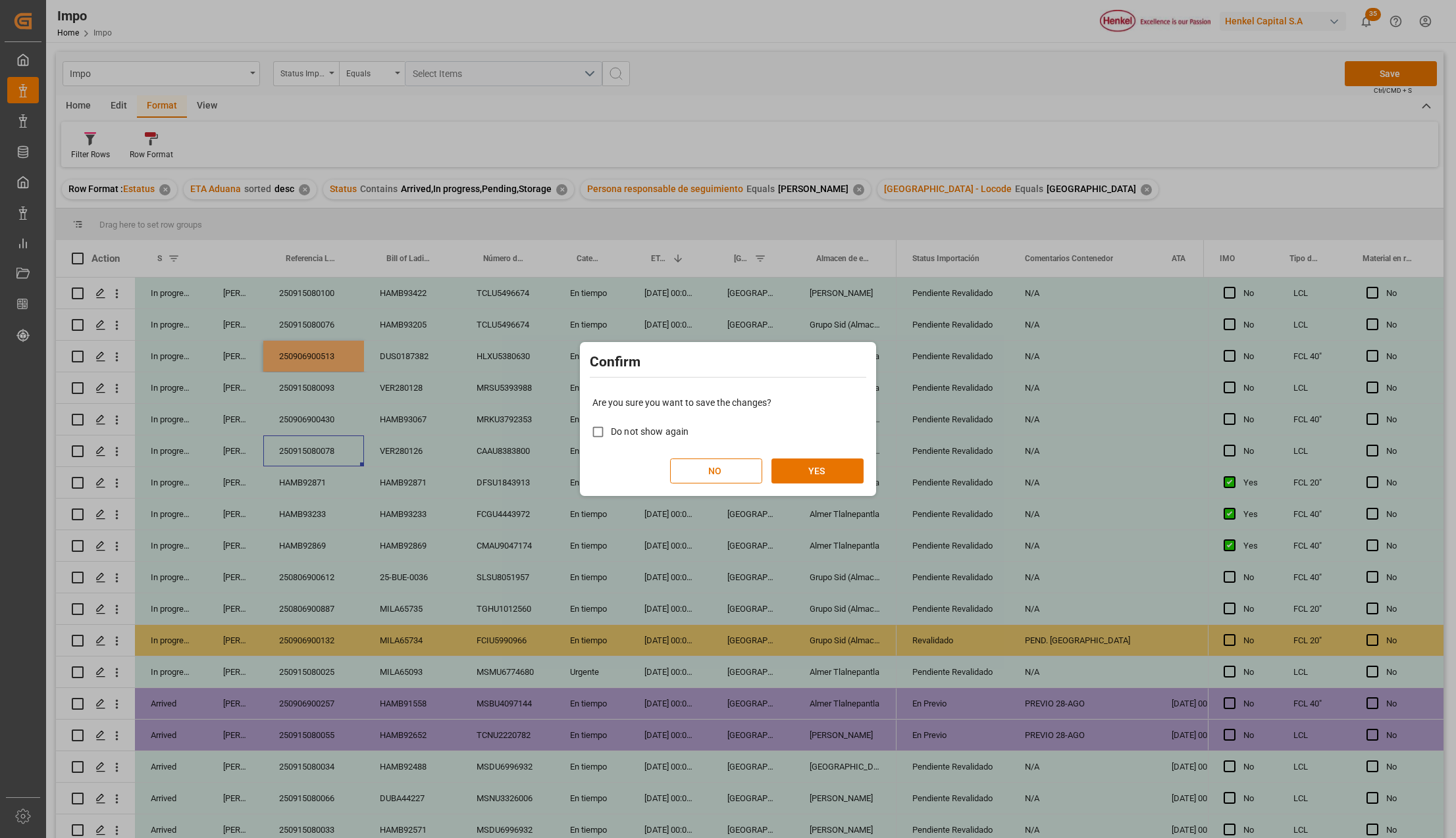
click at [796, 457] on div "Are you sure you want to save the changes? Do not show again NO YES" at bounding box center [728, 440] width 290 height 106
click at [799, 465] on button "YES" at bounding box center [818, 471] width 93 height 25
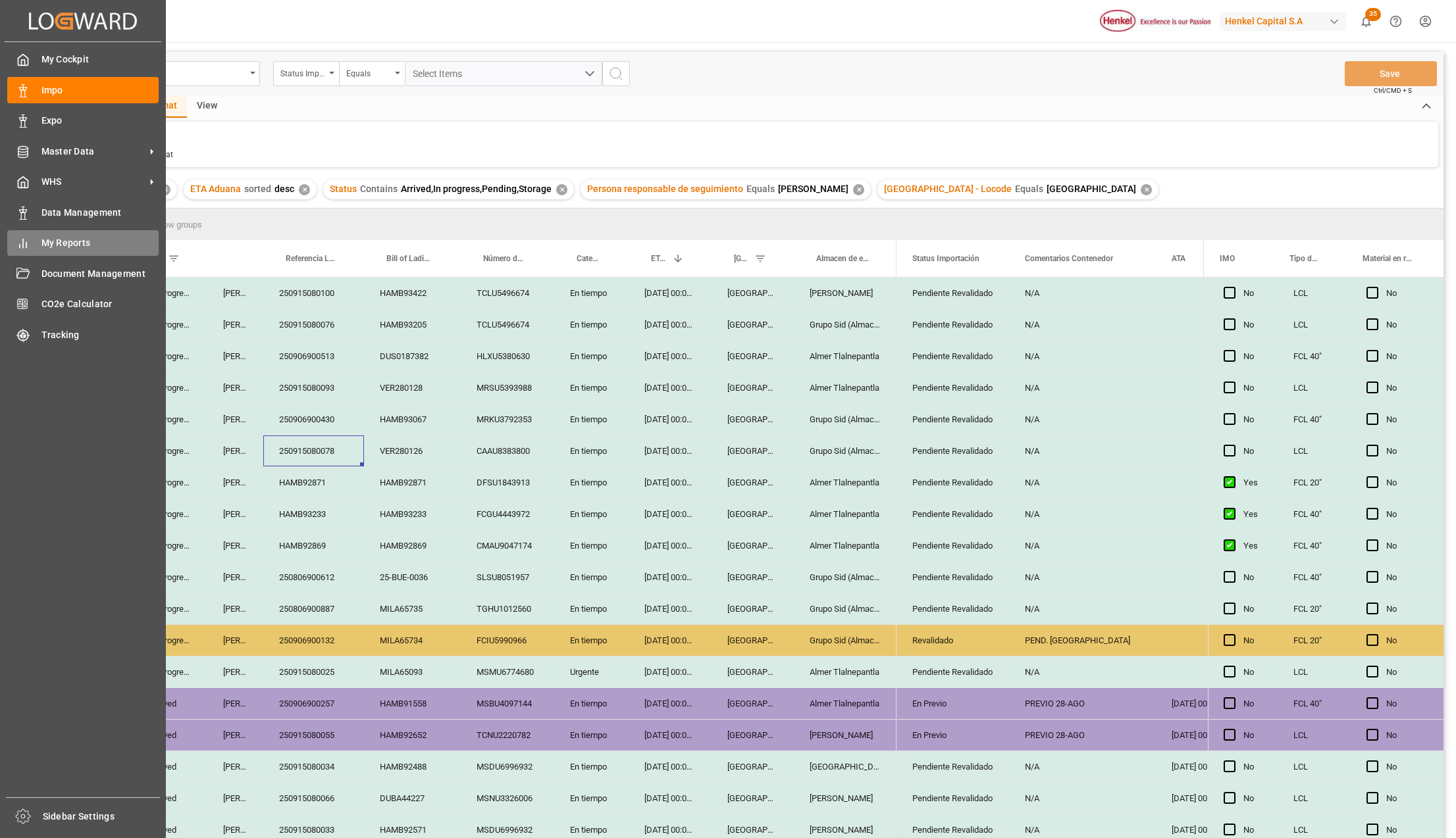
scroll to position [303, 0]
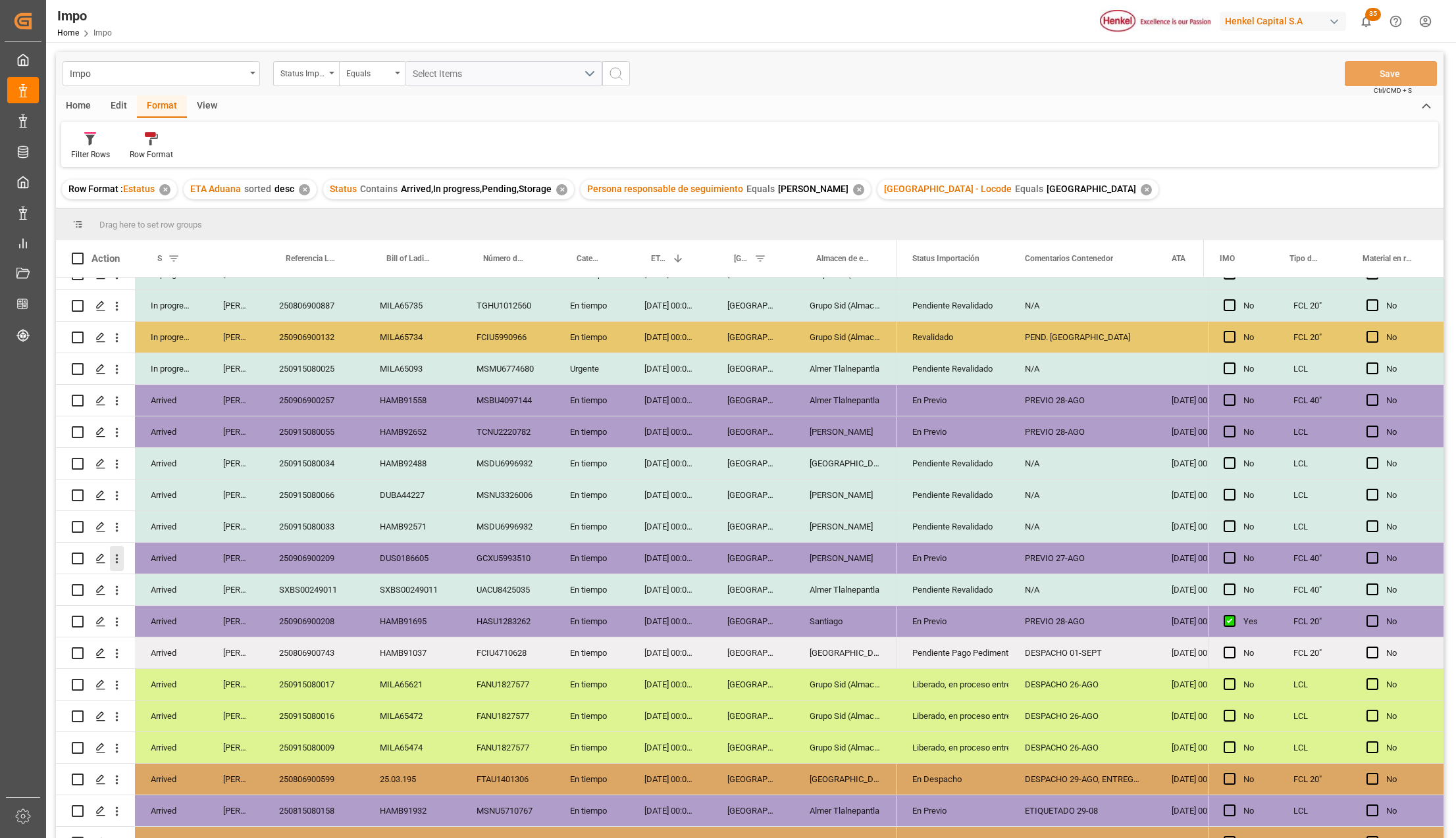
click at [112, 556] on icon "open menu" at bounding box center [116, 558] width 14 height 14
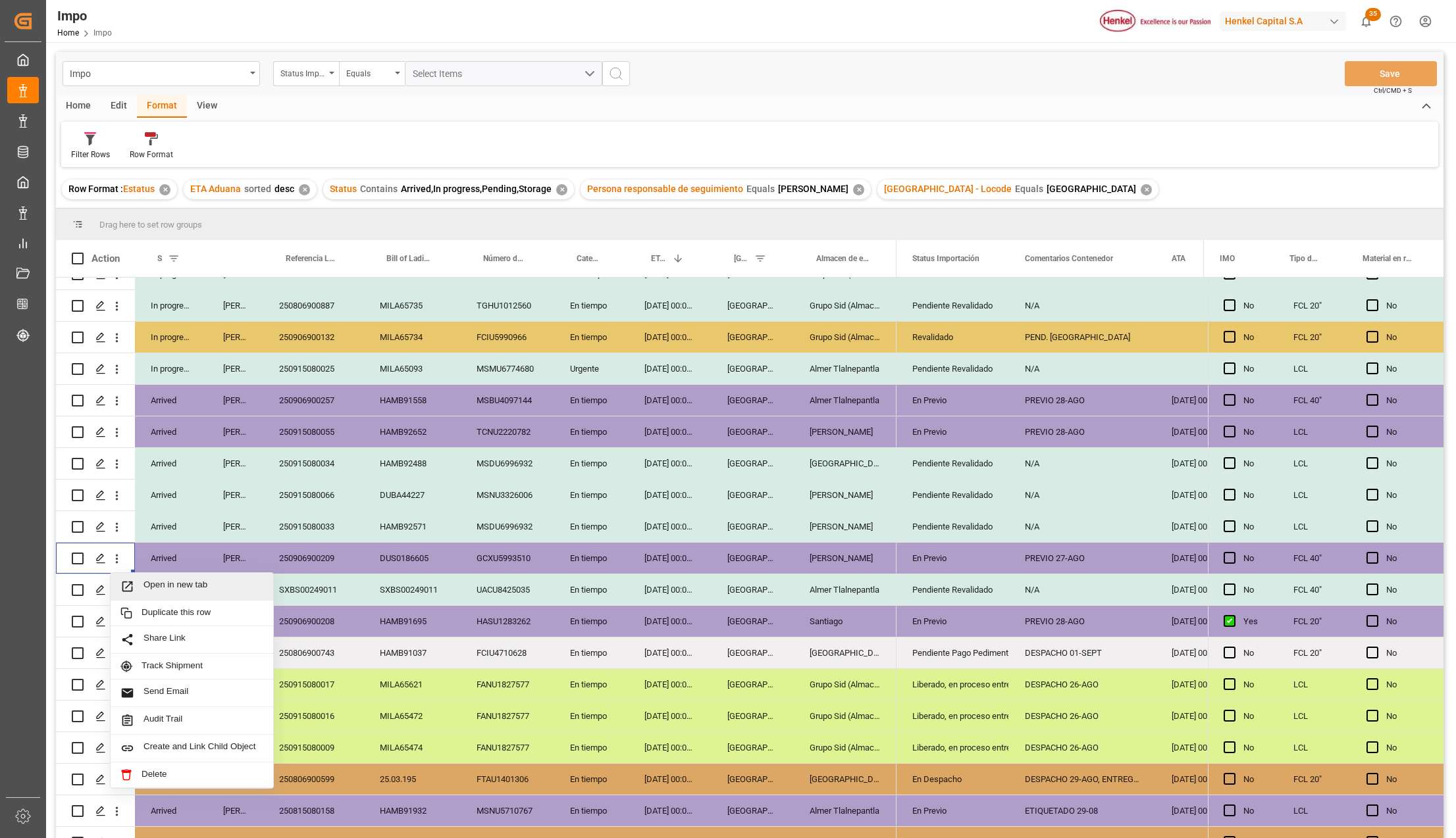
click at [137, 582] on span "Press SPACE to select this row." at bounding box center [131, 587] width 23 height 14
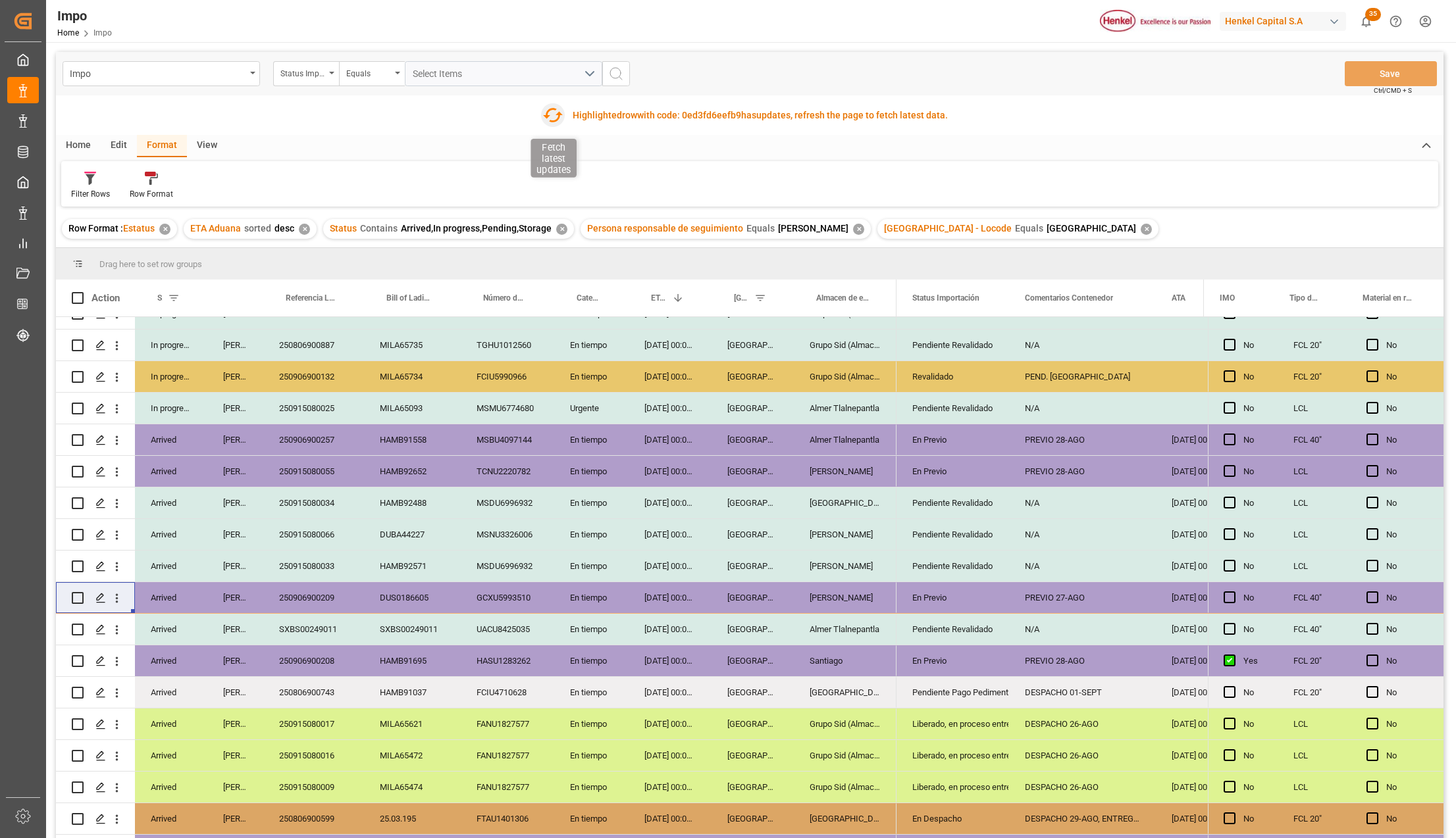
click at [554, 112] on icon "button" at bounding box center [553, 115] width 21 height 21
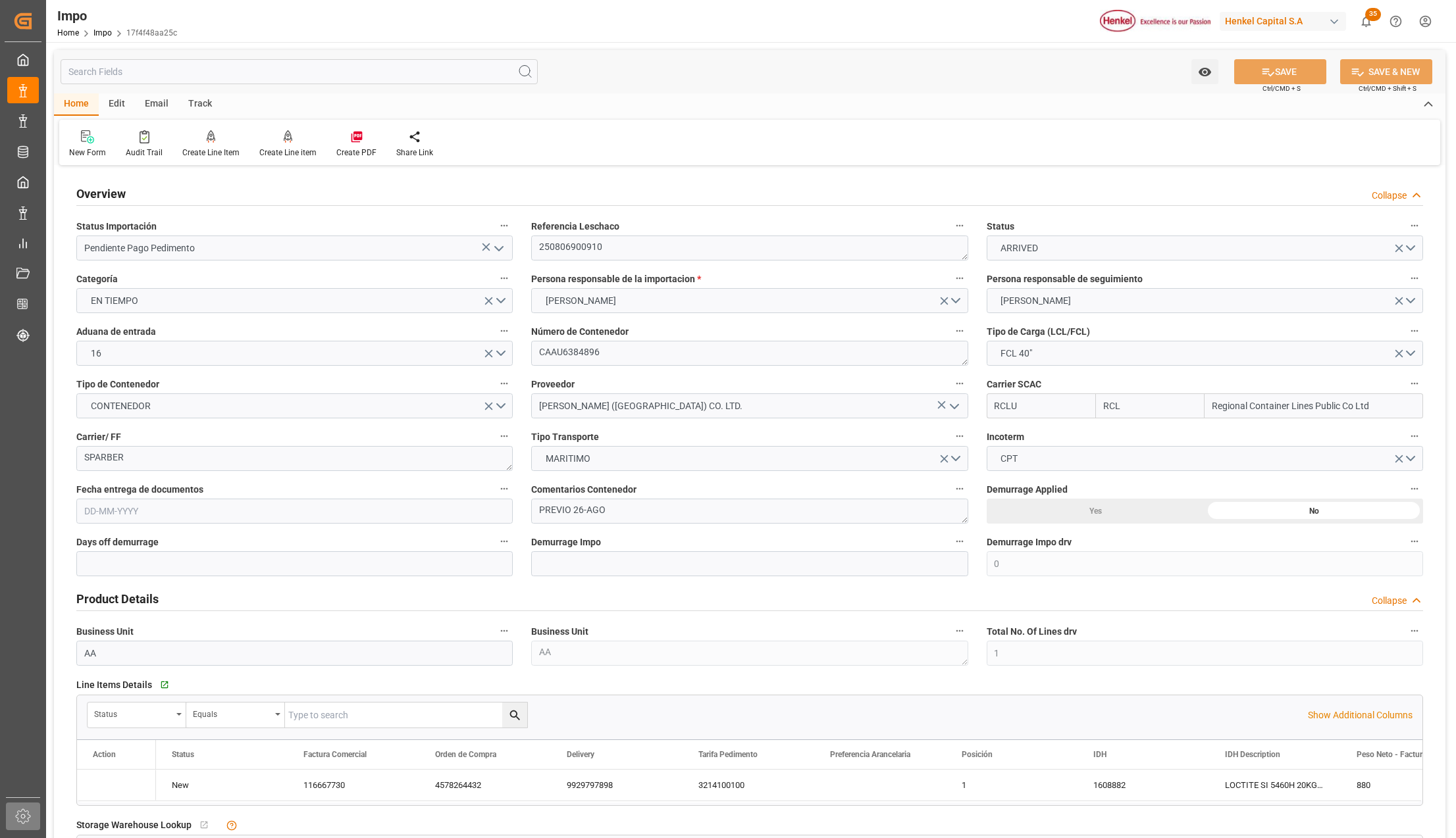
type input "RCL"
type input "Regional Container Lines Public Co Ltd"
type input "0"
type input "1"
type input "34.83"
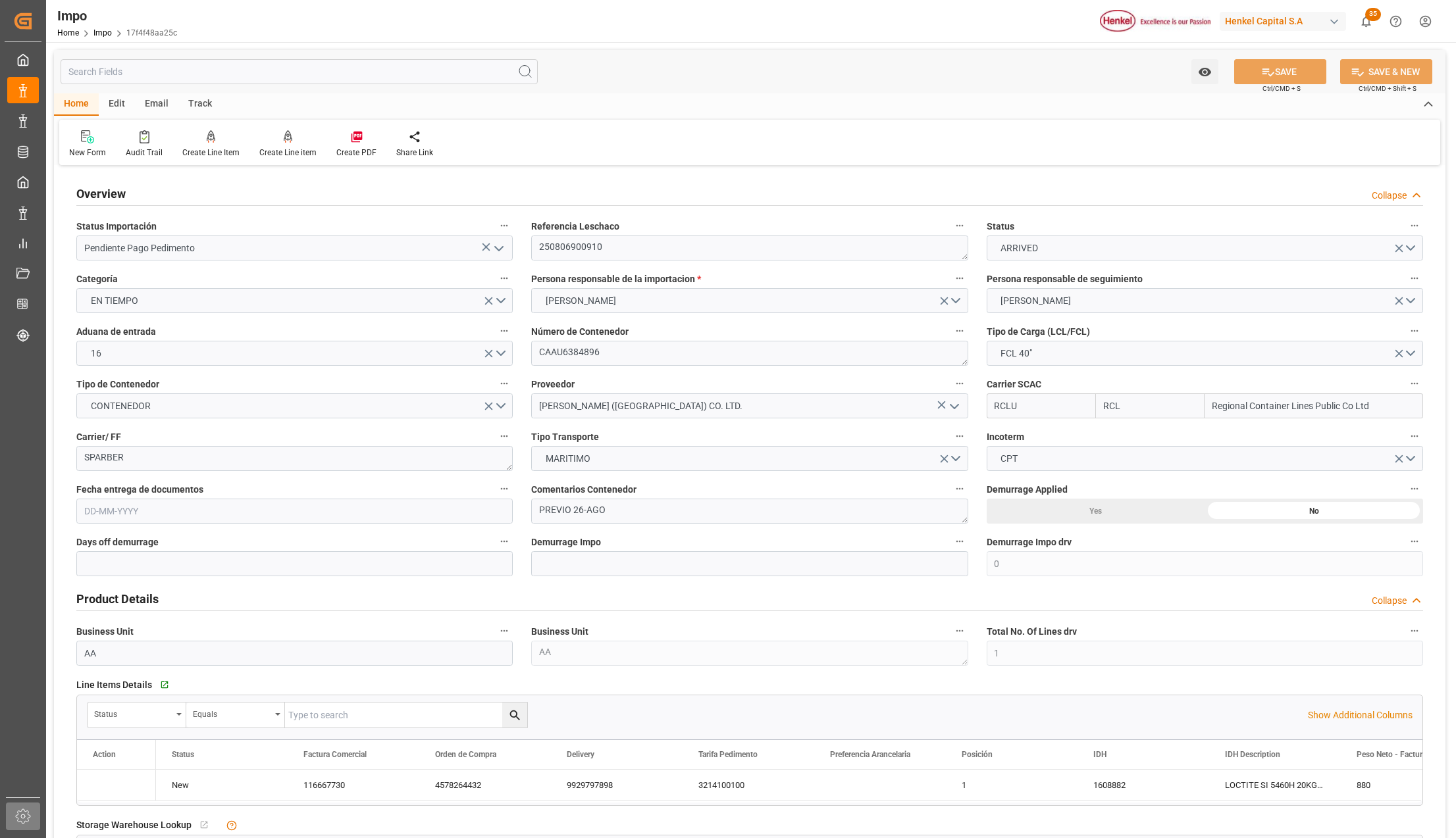
type input "3"
type input "01-08-2025"
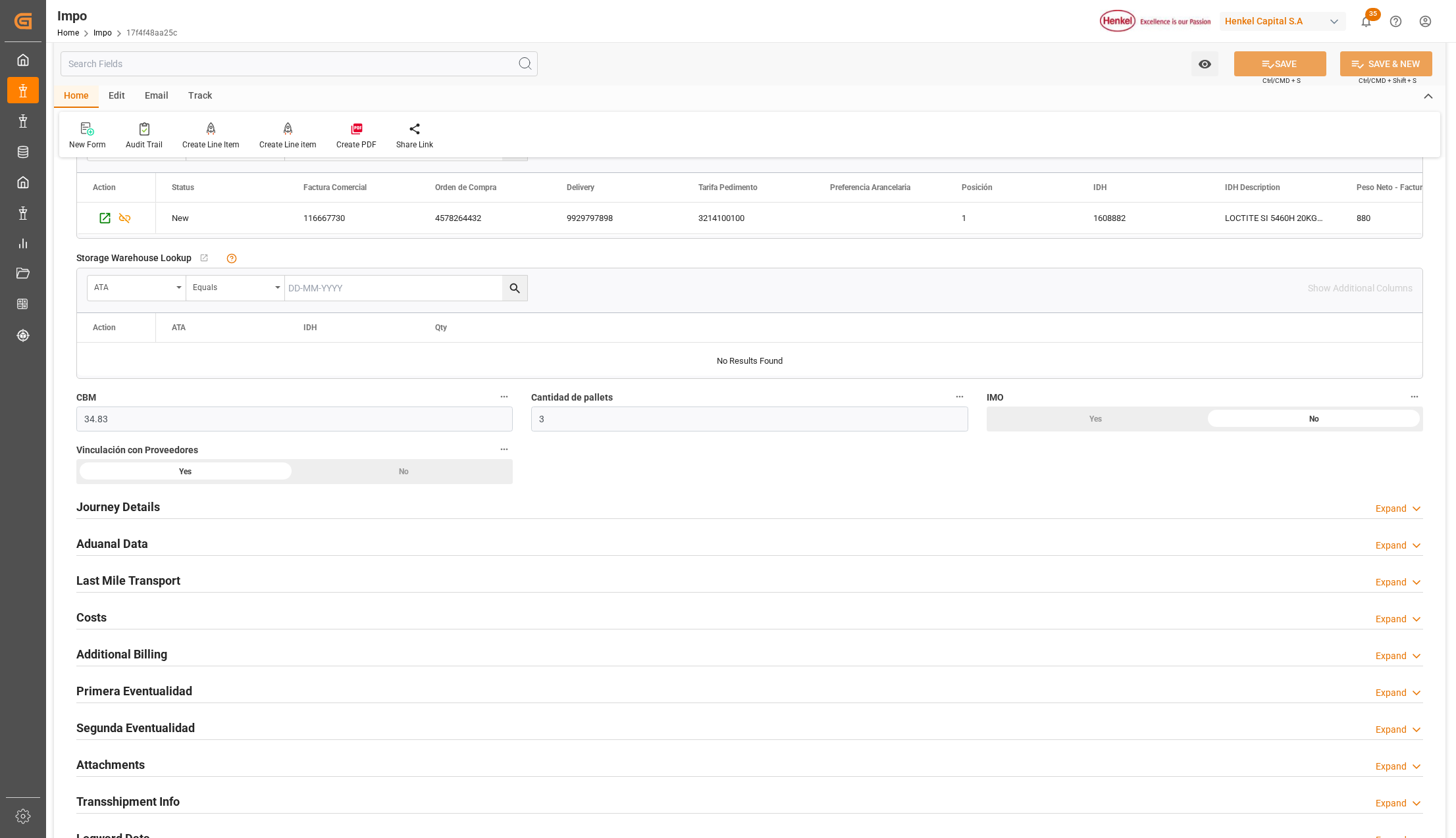
scroll to position [789, 0]
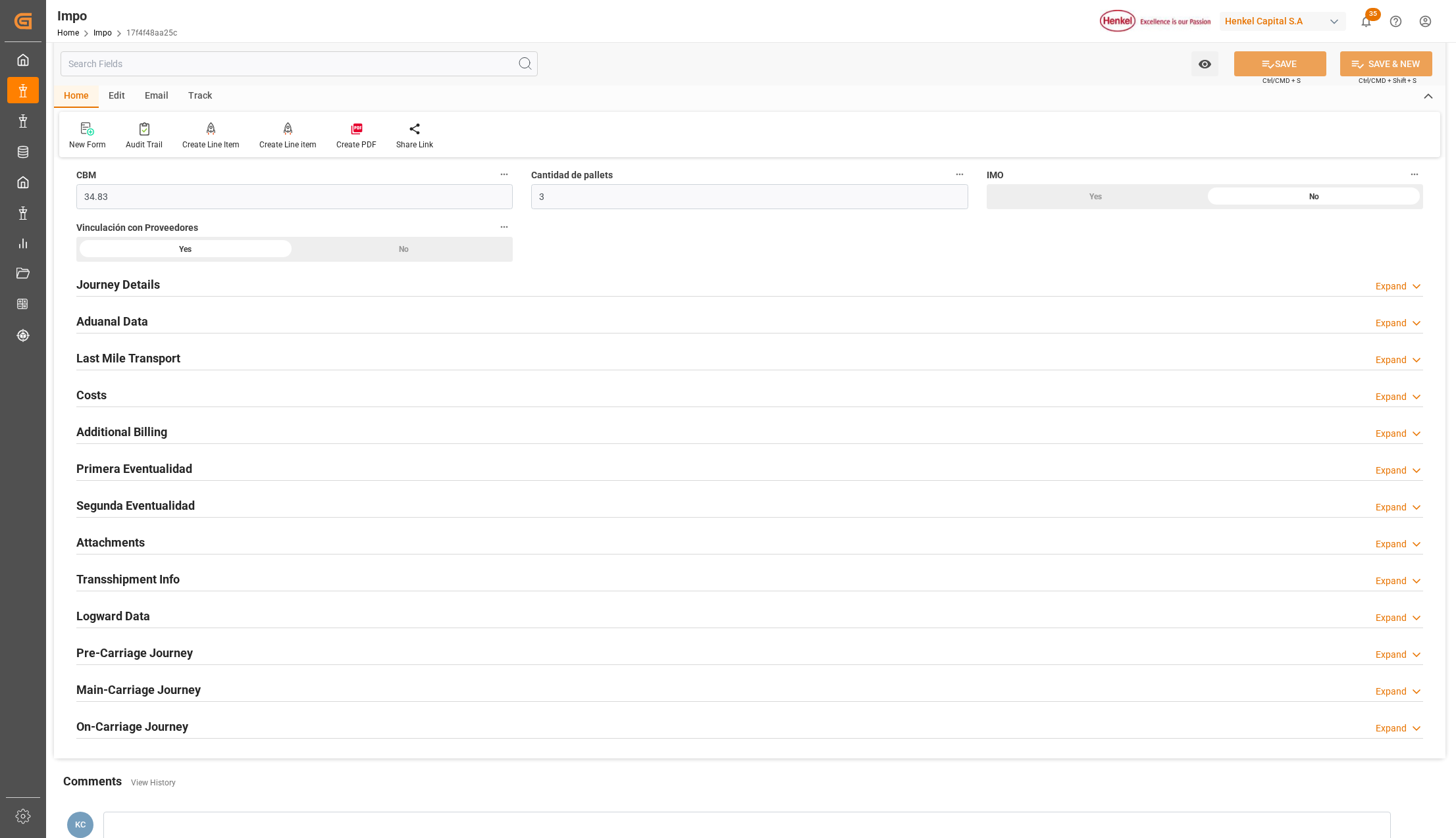
click at [152, 540] on div "Attachments Expand" at bounding box center [749, 541] width 1346 height 25
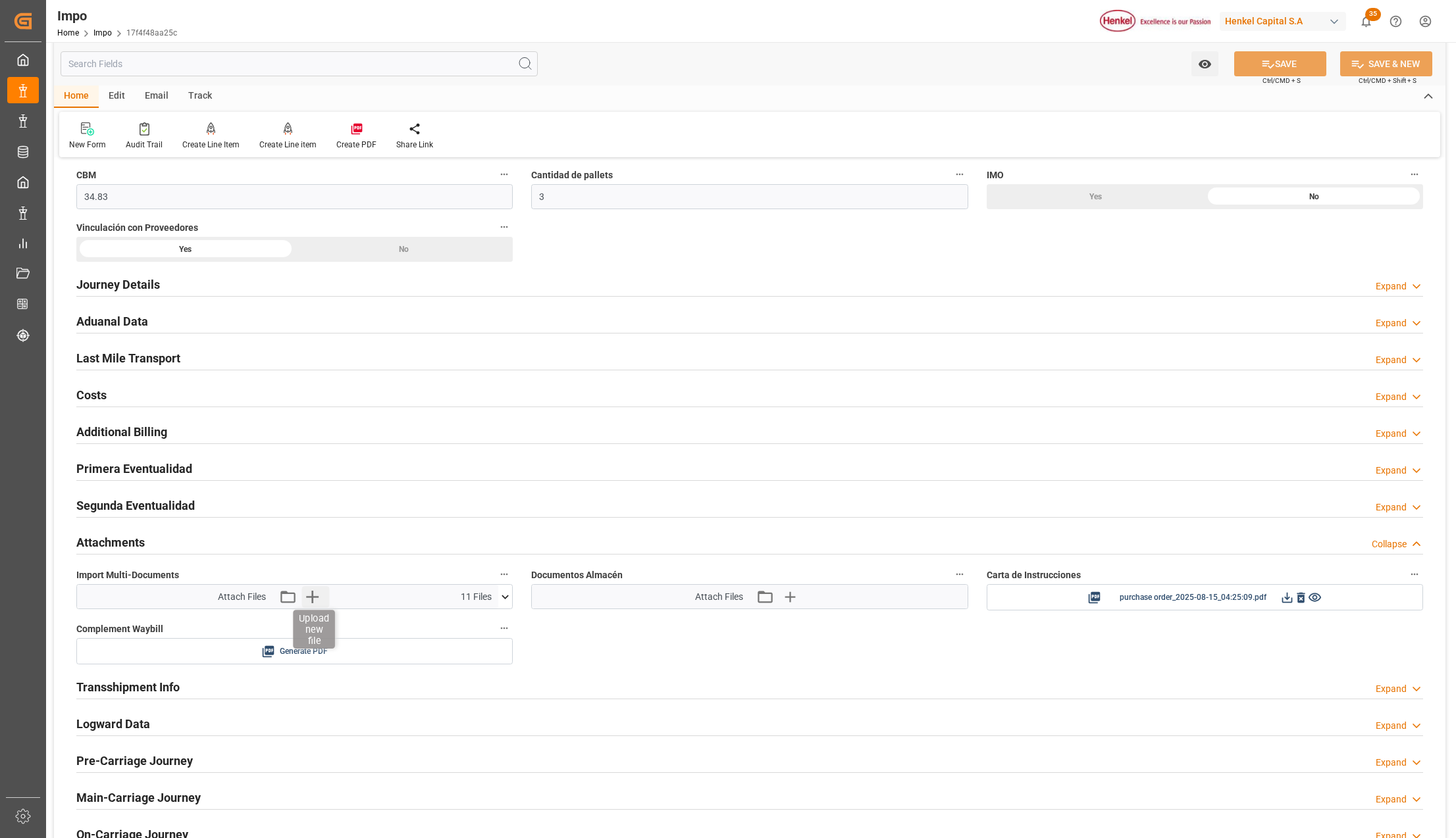
click at [317, 600] on icon "button" at bounding box center [312, 597] width 21 height 21
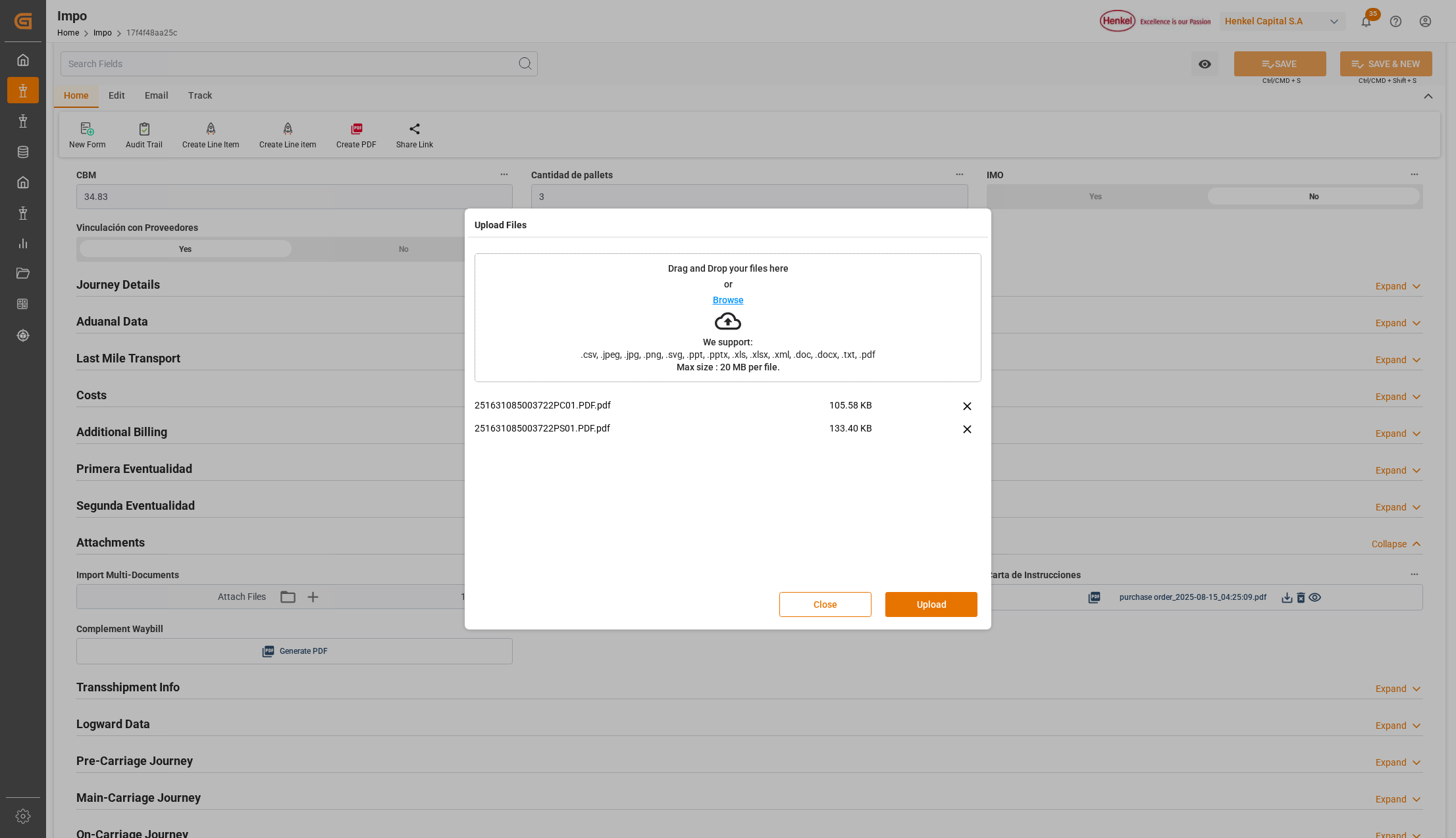
click at [911, 613] on button "Upload" at bounding box center [932, 604] width 93 height 25
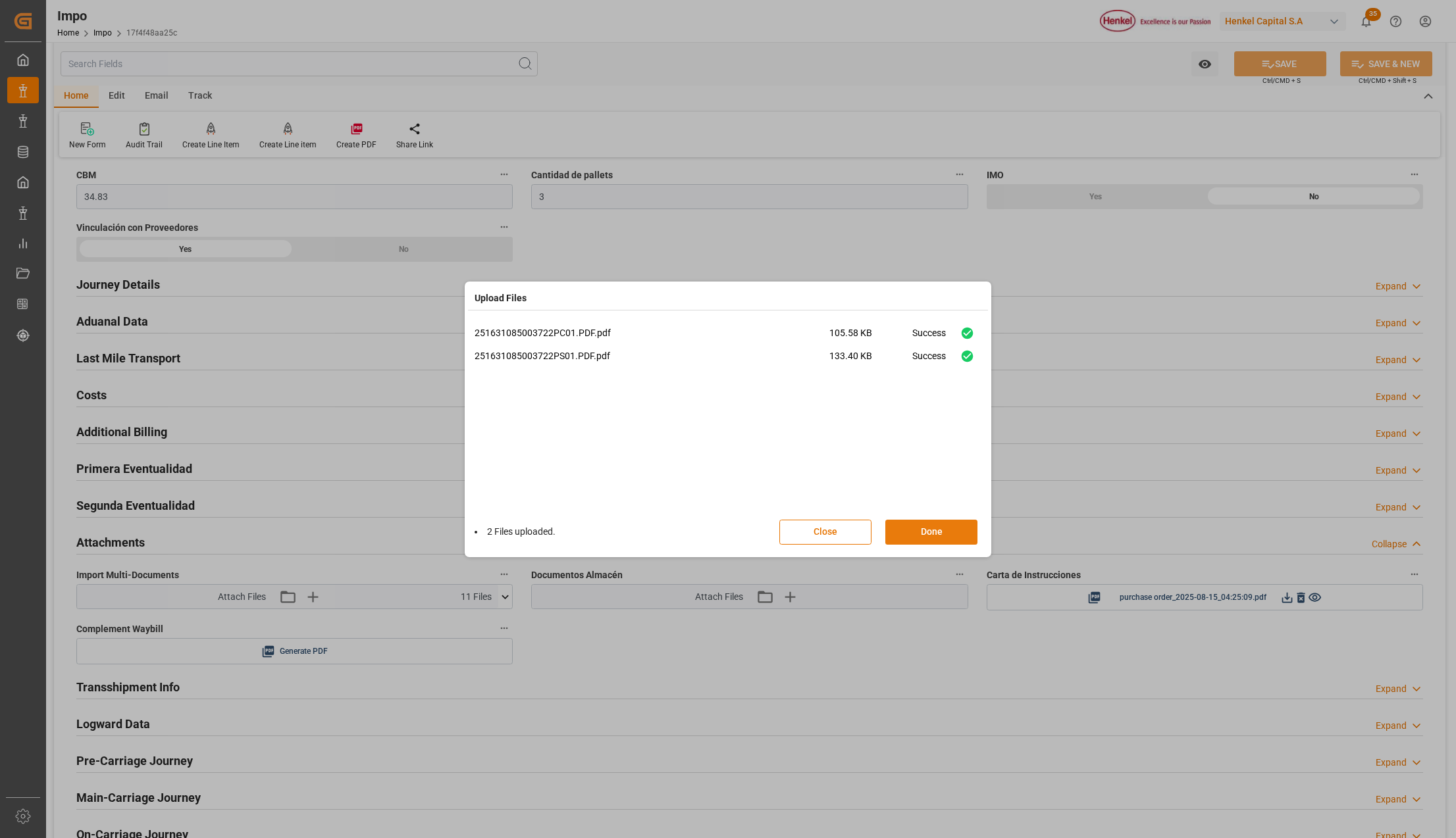
click at [932, 530] on button "Done" at bounding box center [932, 532] width 93 height 25
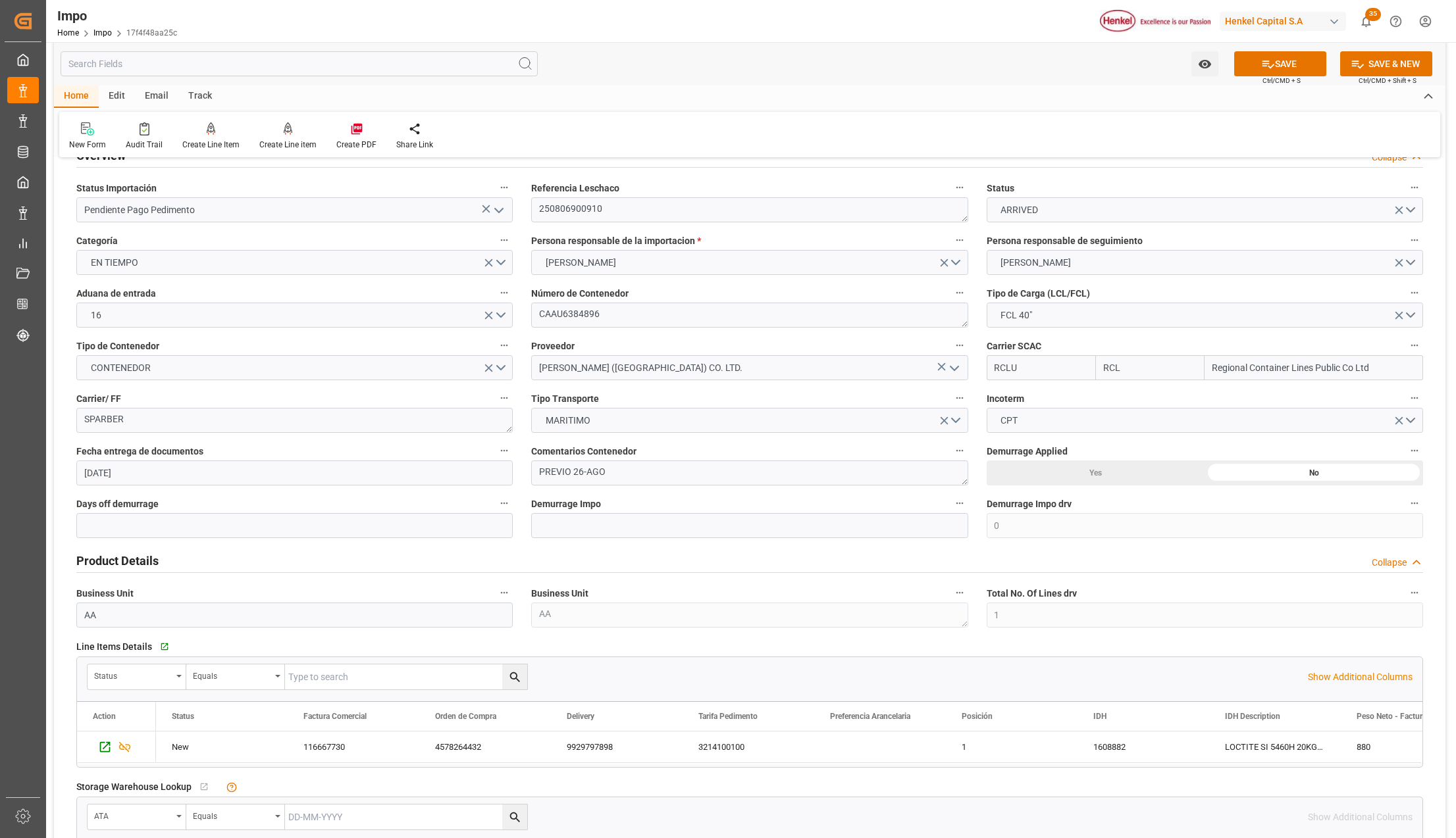
scroll to position [0, 0]
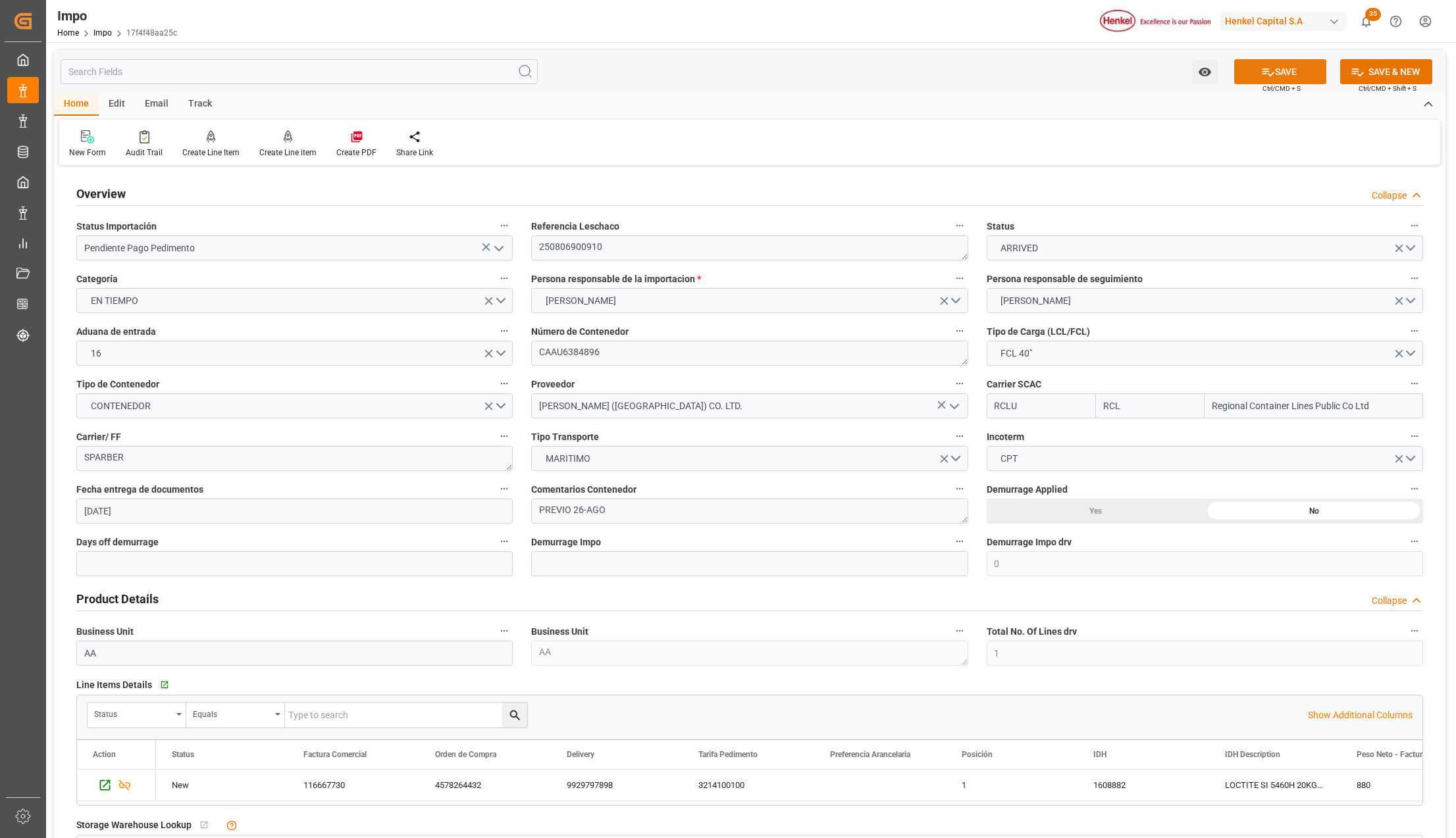
click at [1261, 67] on icon at bounding box center [1268, 71] width 14 height 14
click at [588, 246] on textarea "250806900910" at bounding box center [750, 247] width 437 height 25
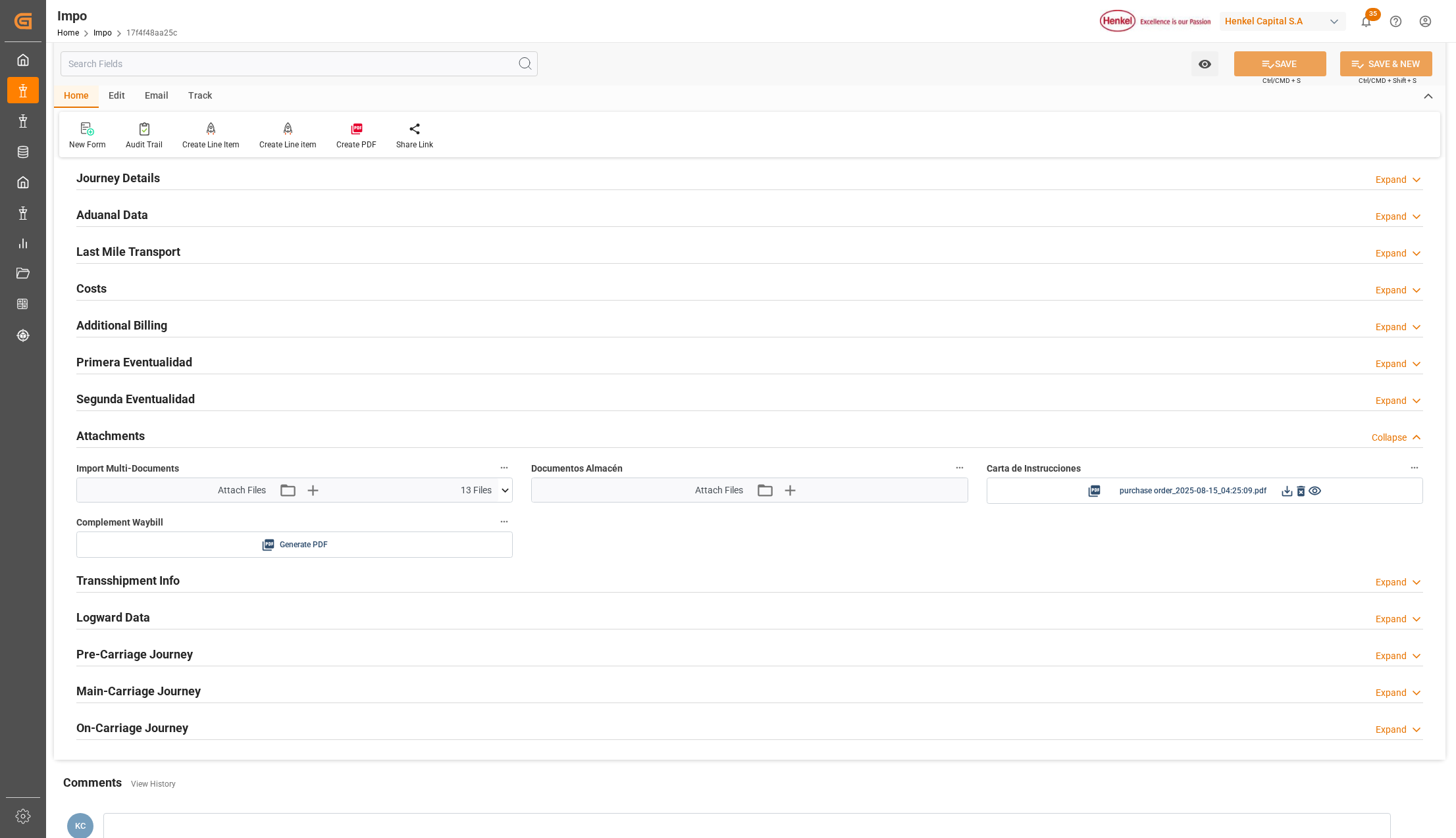
scroll to position [965, 0]
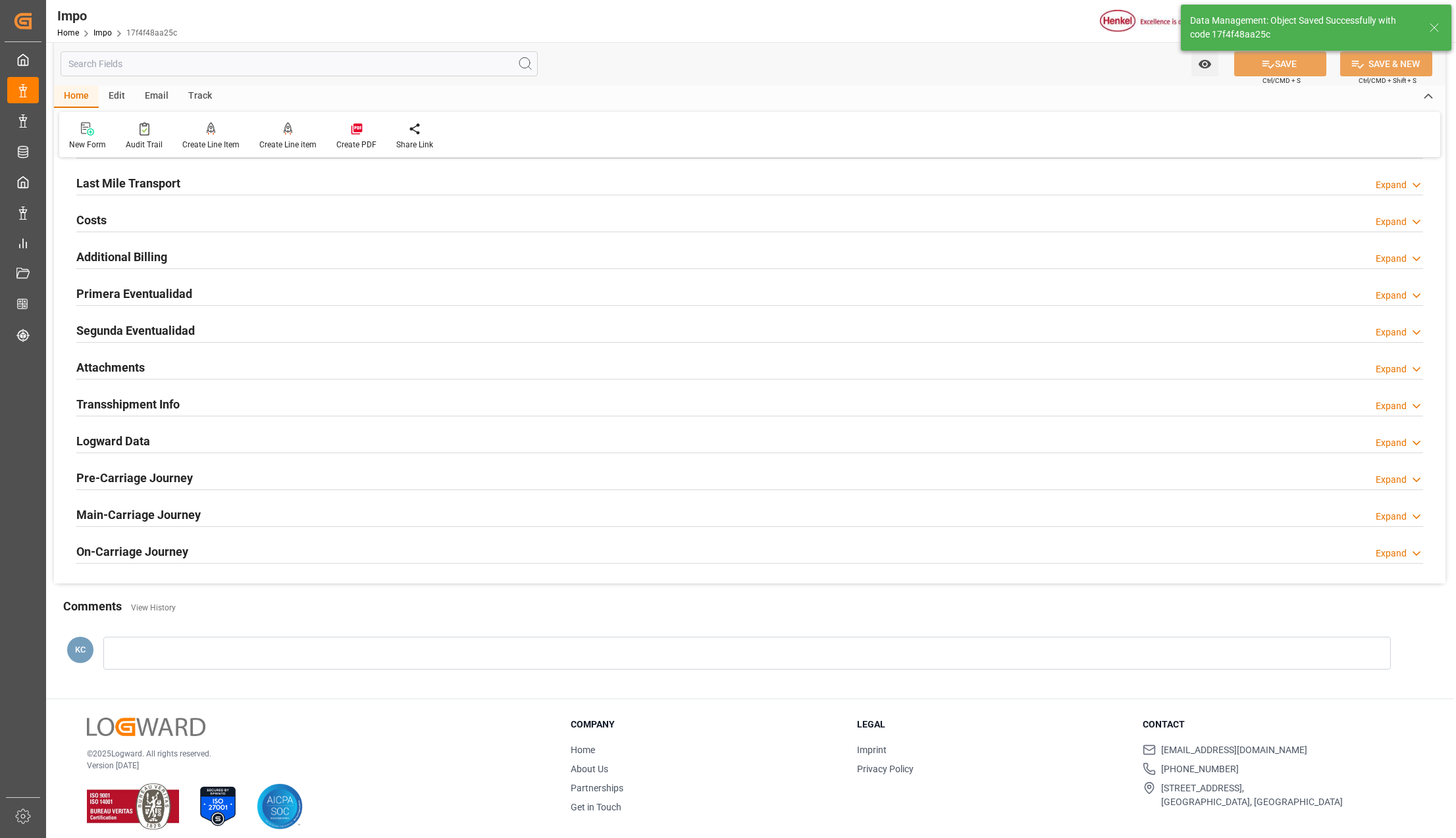
click at [167, 368] on div "Attachments Expand" at bounding box center [749, 366] width 1346 height 25
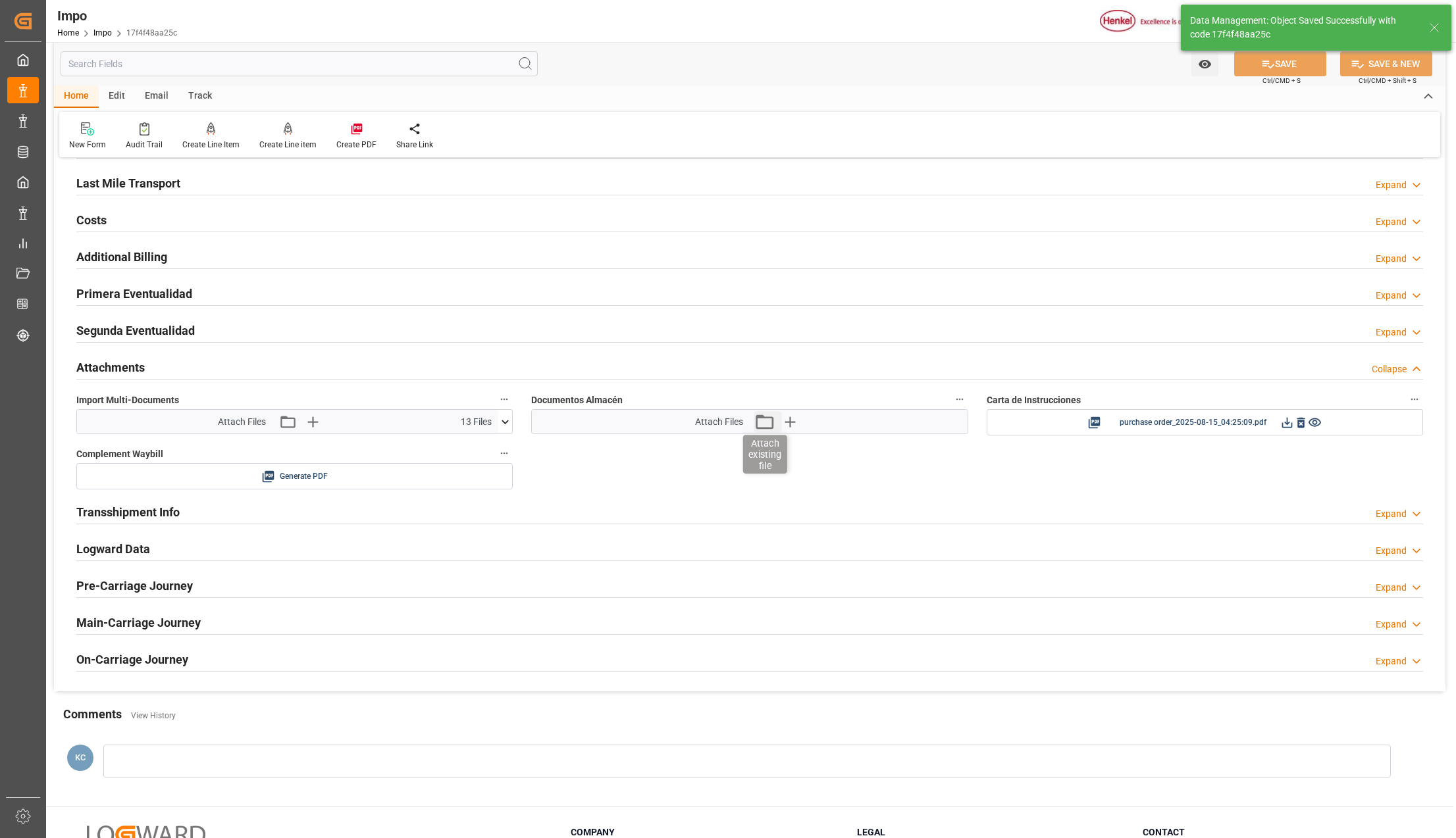
click at [766, 419] on icon "button" at bounding box center [765, 422] width 21 height 21
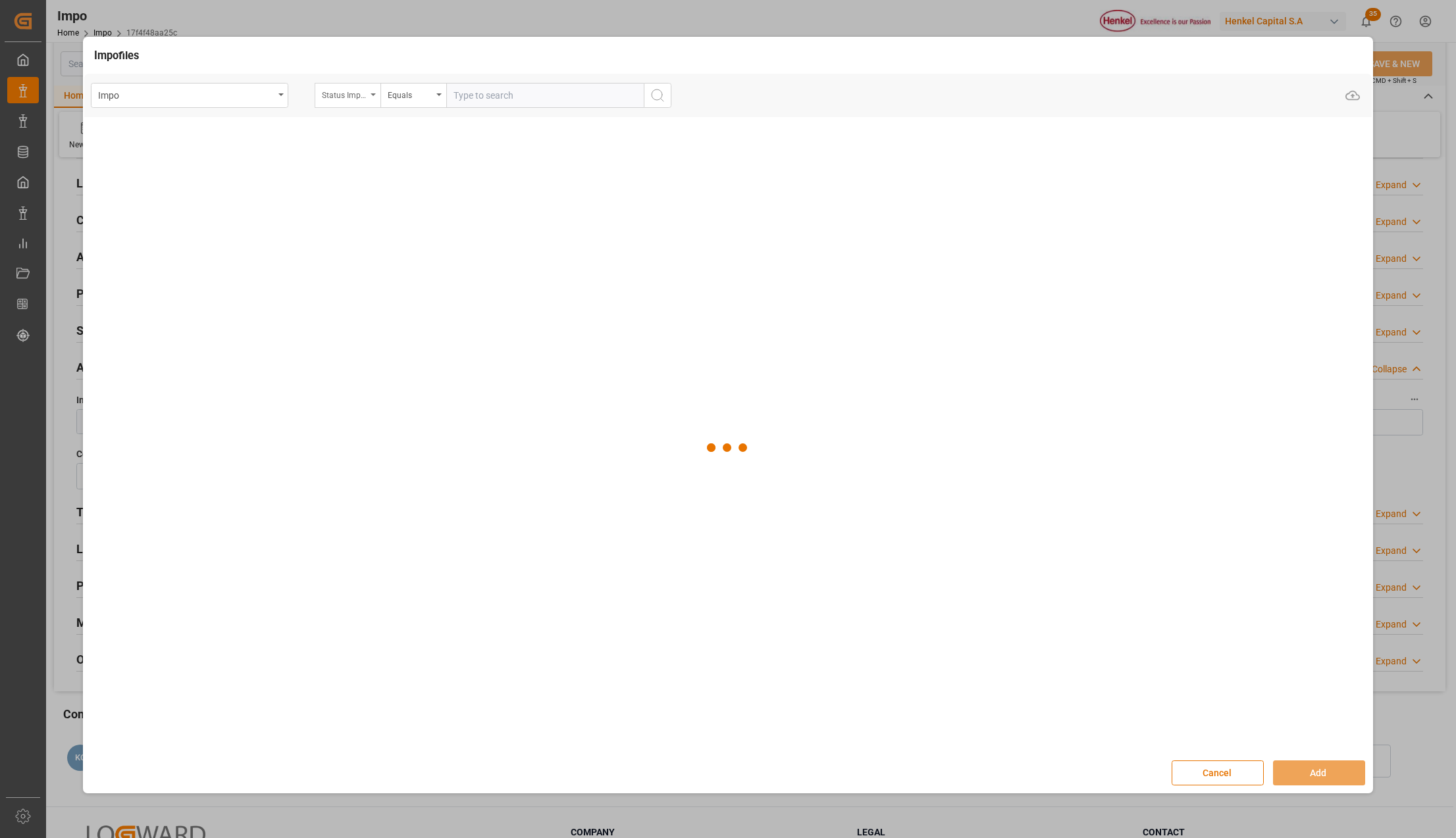
click at [371, 92] on div "Status Importación" at bounding box center [347, 95] width 66 height 25
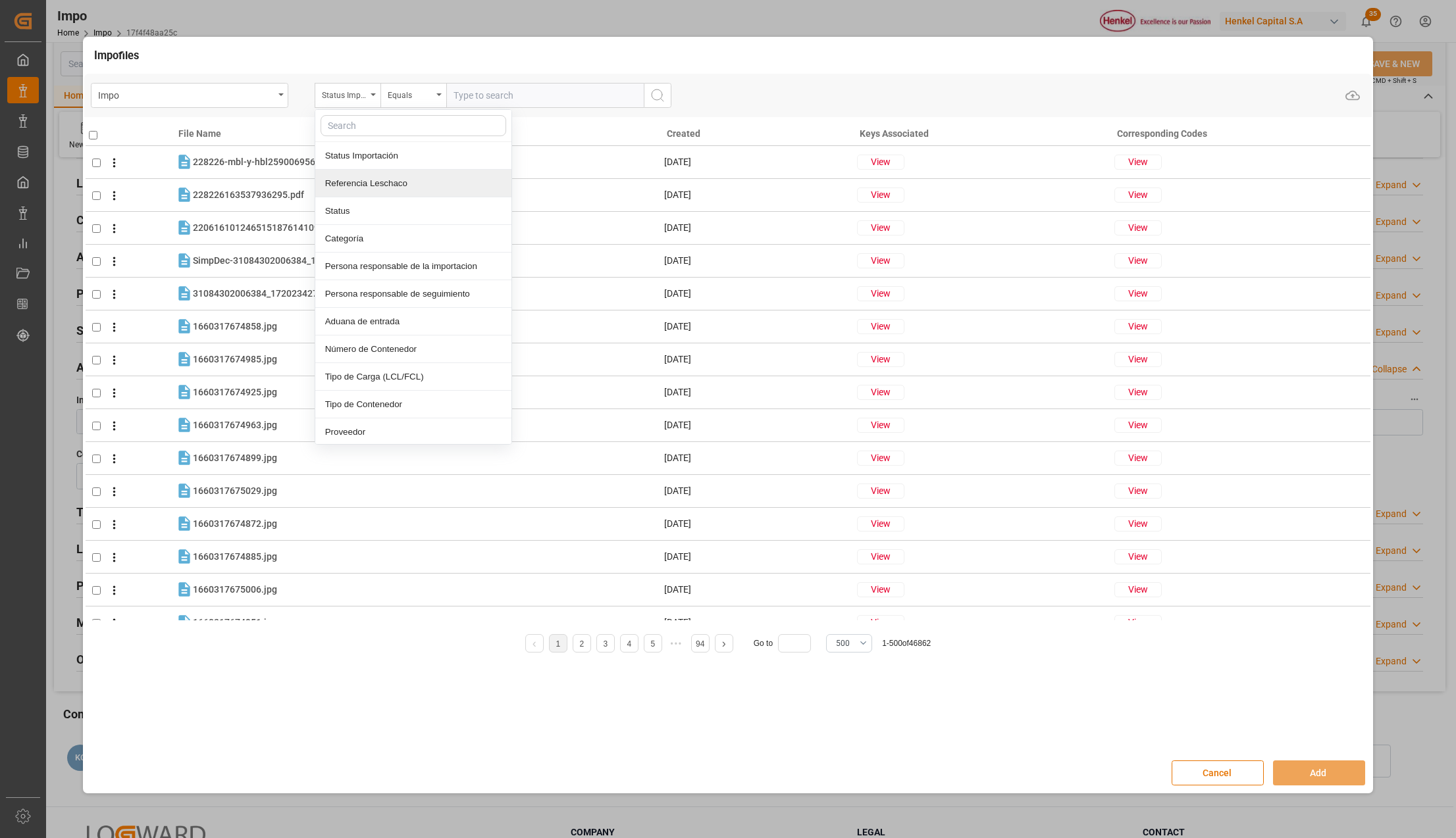
click at [360, 185] on div "Referencia Leschaco" at bounding box center [413, 183] width 196 height 28
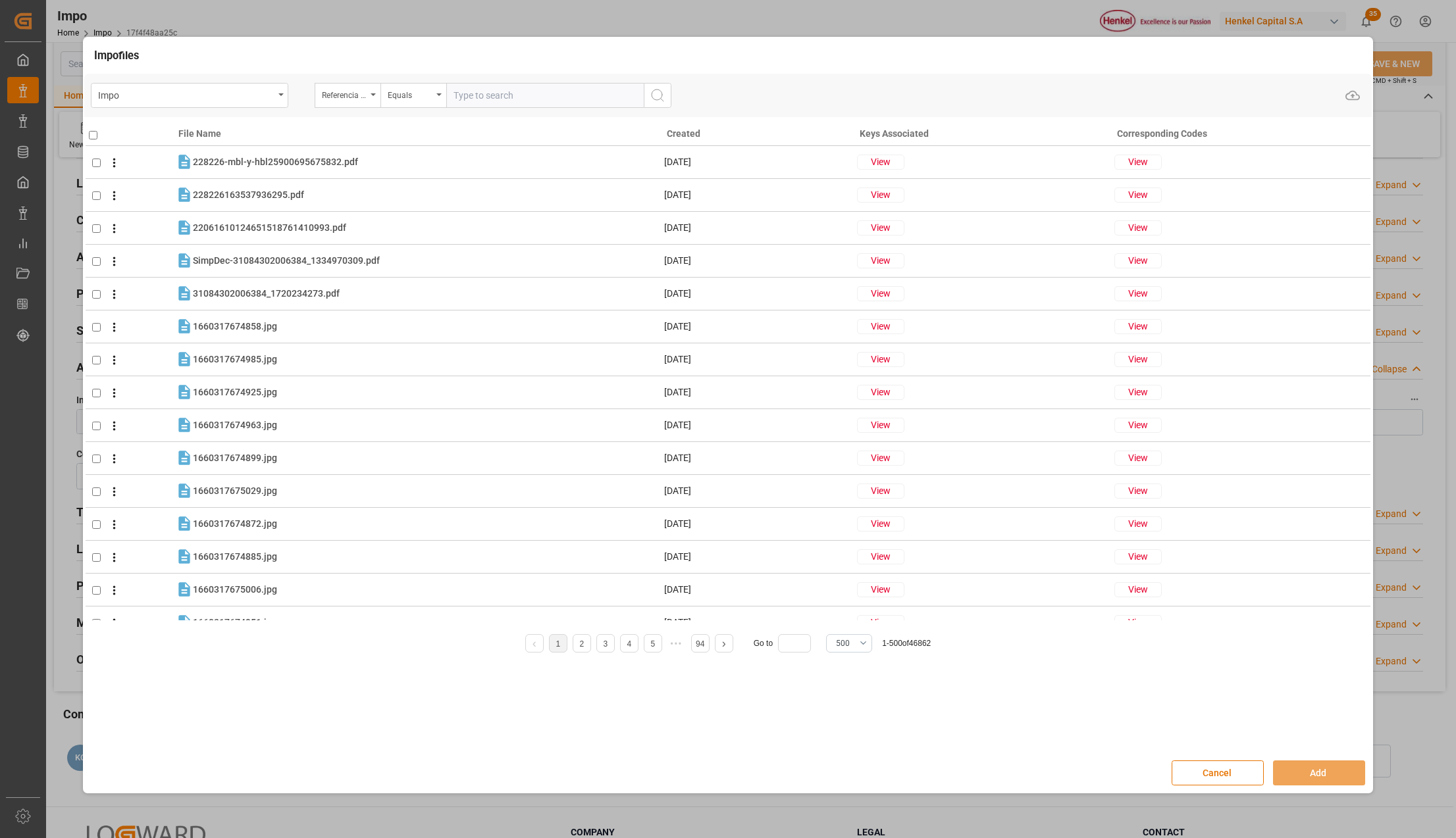
click at [493, 93] on input "text" at bounding box center [545, 95] width 197 height 25
paste input "250806900910"
type input "250806900910"
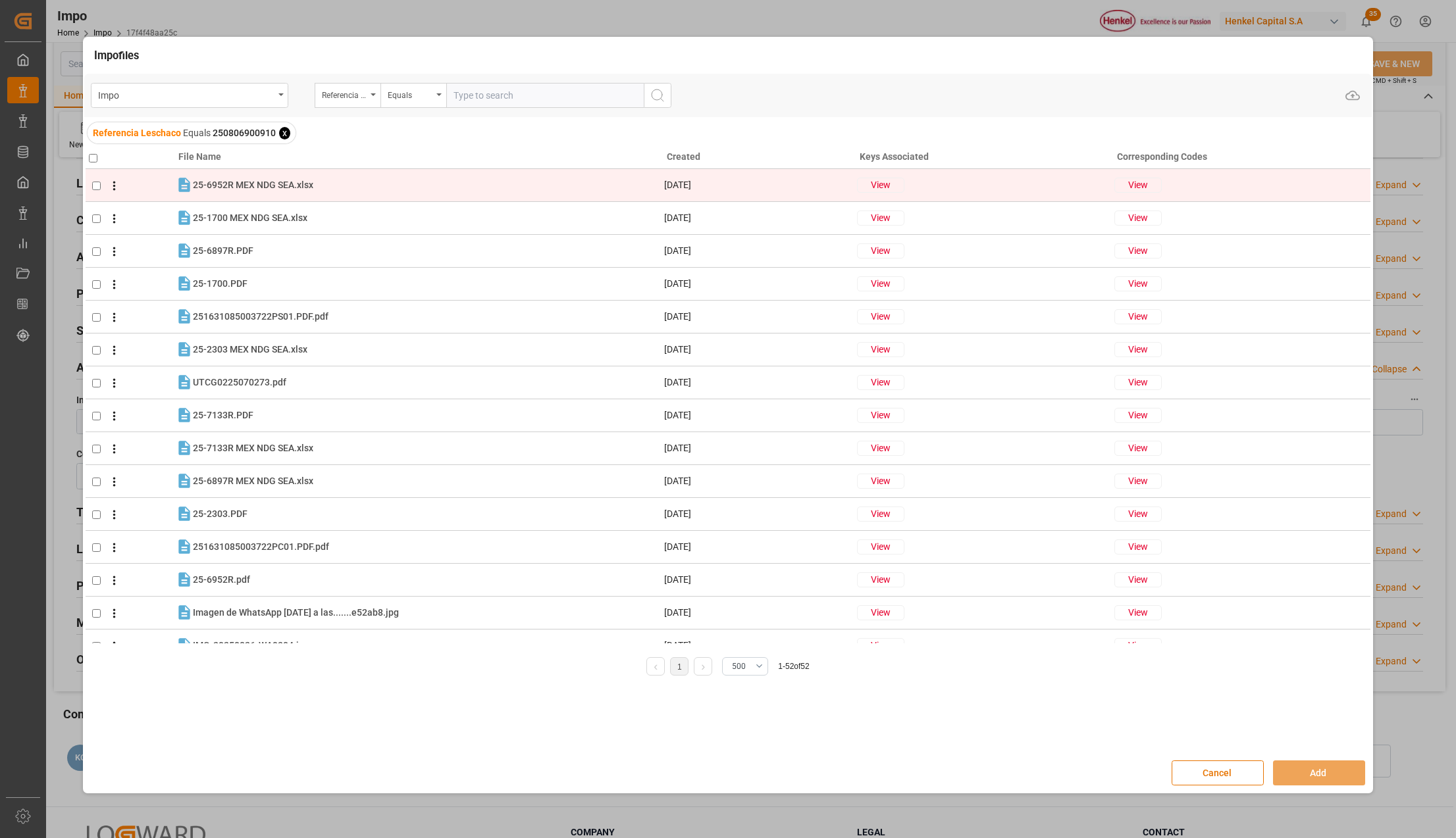
click at [96, 187] on input "checkbox" at bounding box center [97, 186] width 9 height 9
checkbox input "true"
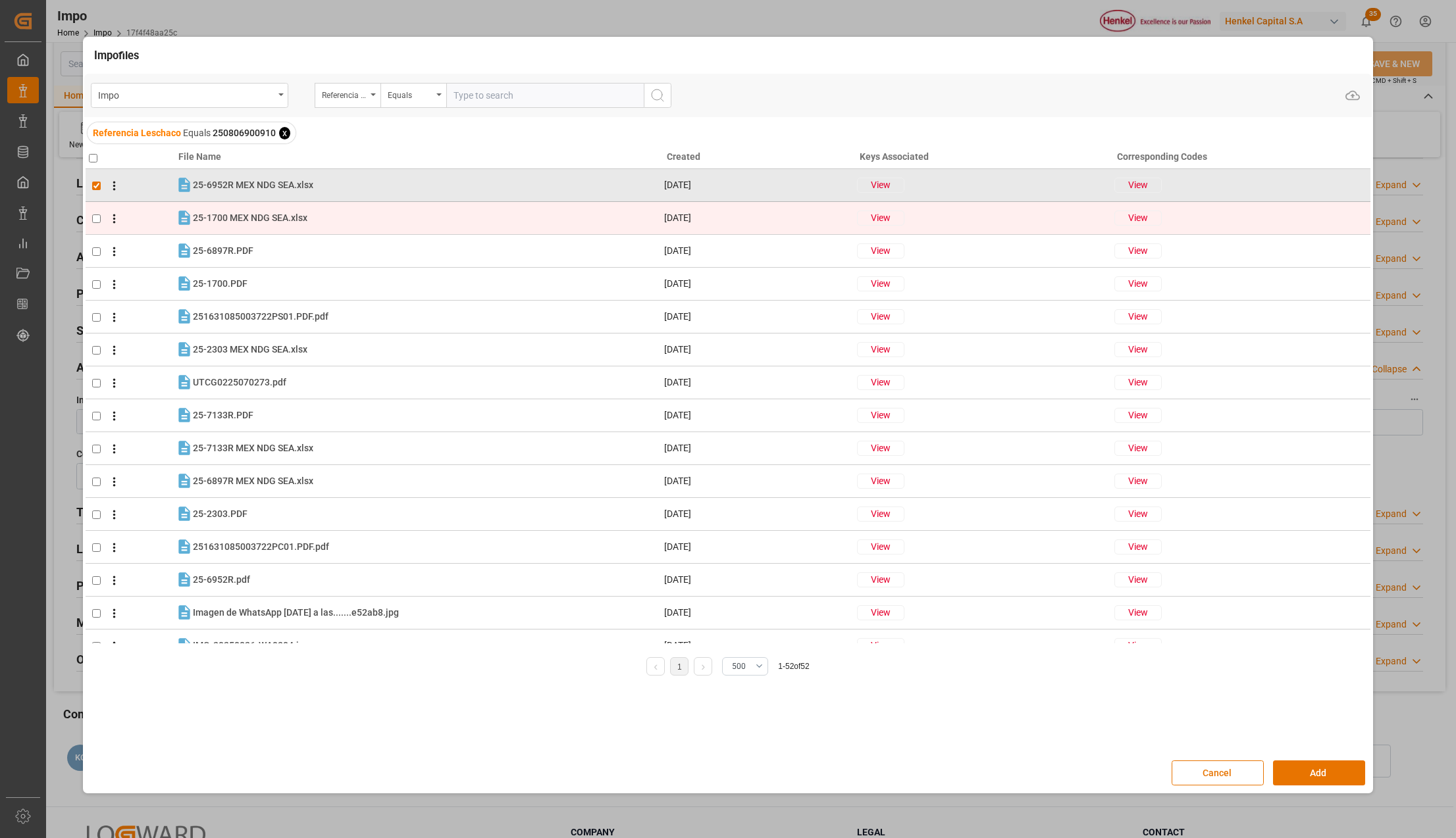
click at [96, 214] on input "checkbox" at bounding box center [97, 218] width 9 height 9
checkbox input "true"
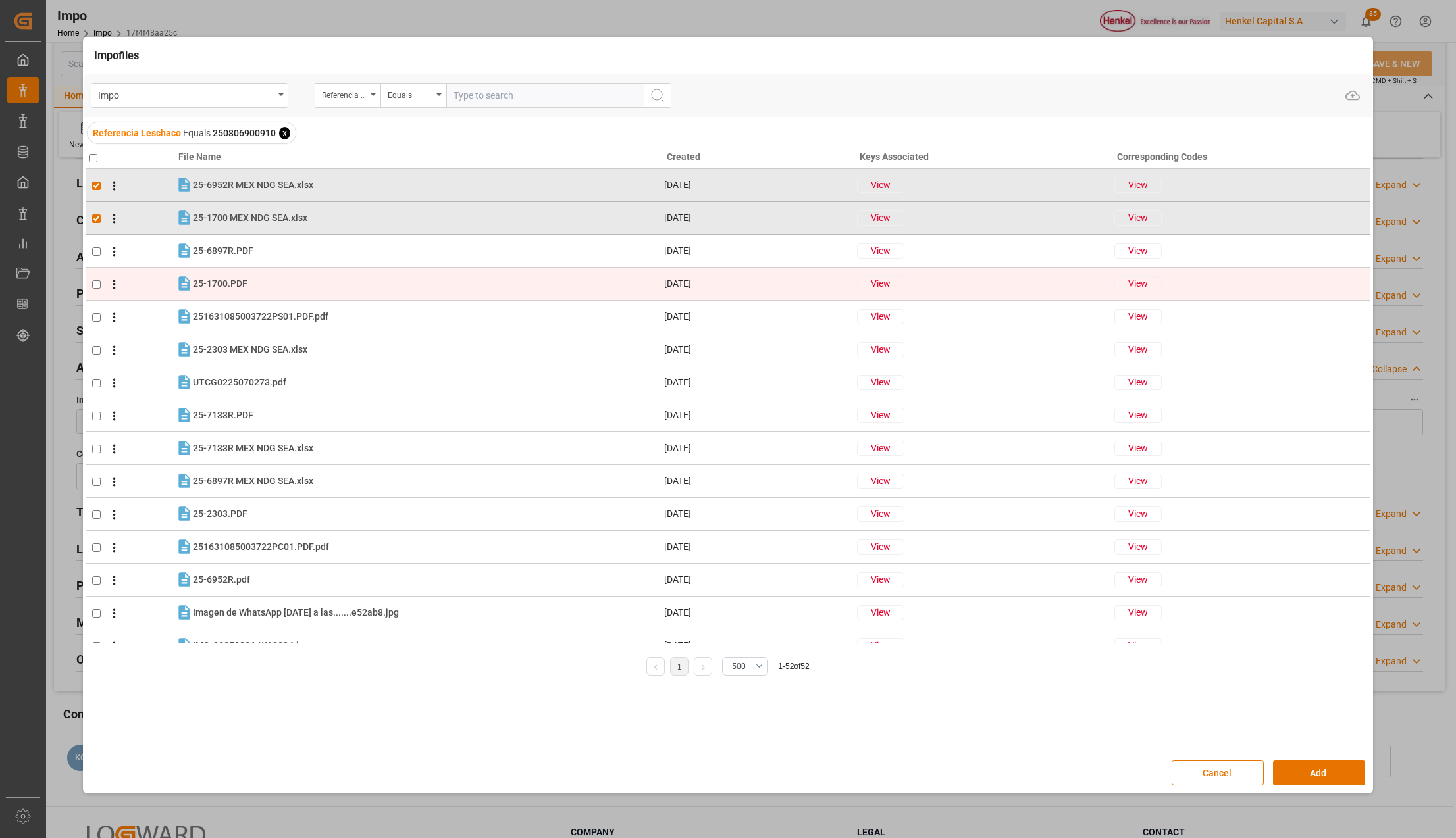
click at [97, 285] on input "checkbox" at bounding box center [97, 285] width 9 height 9
checkbox input "true"
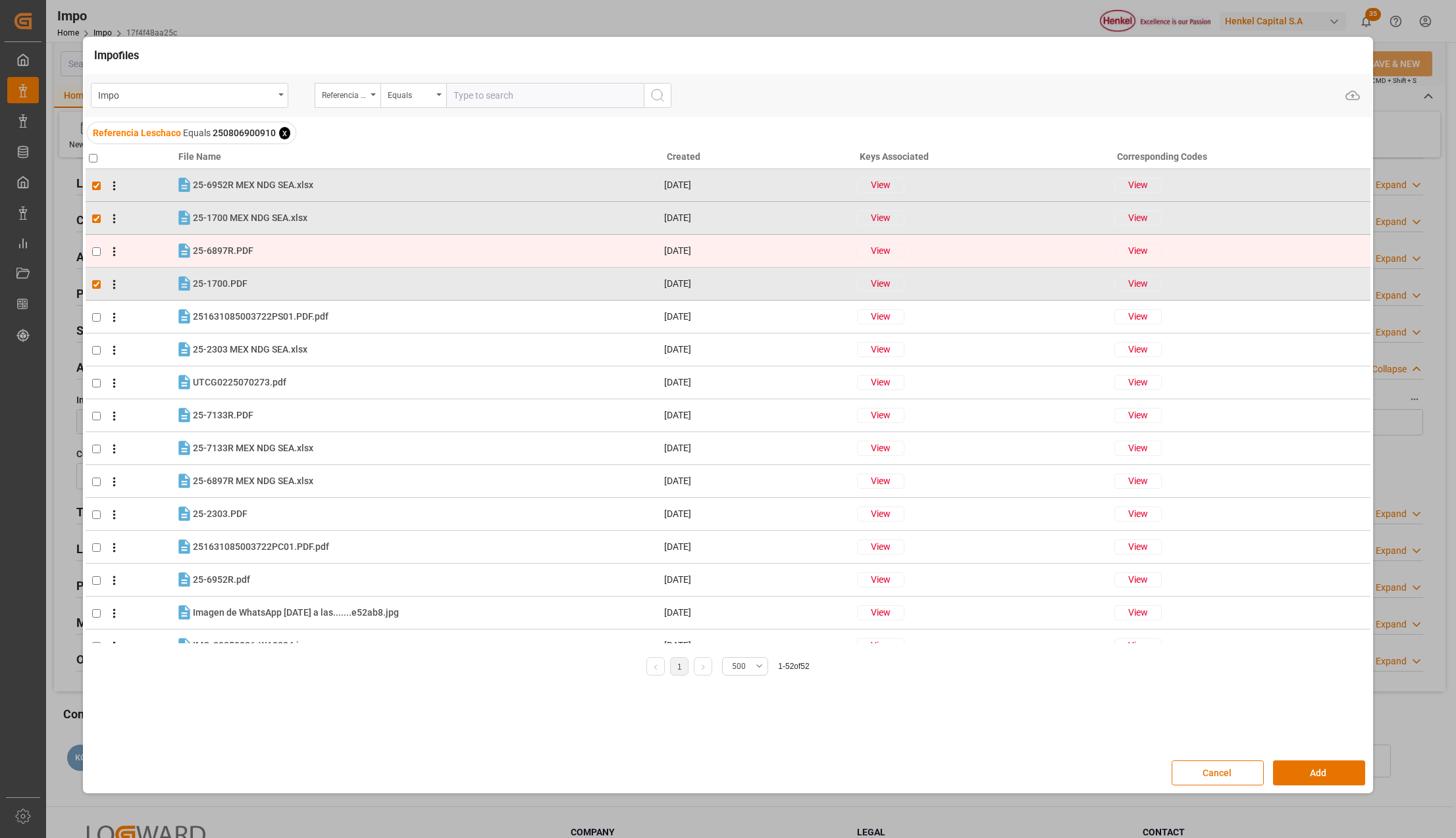
click at [93, 251] on input "checkbox" at bounding box center [97, 251] width 9 height 9
checkbox input "true"
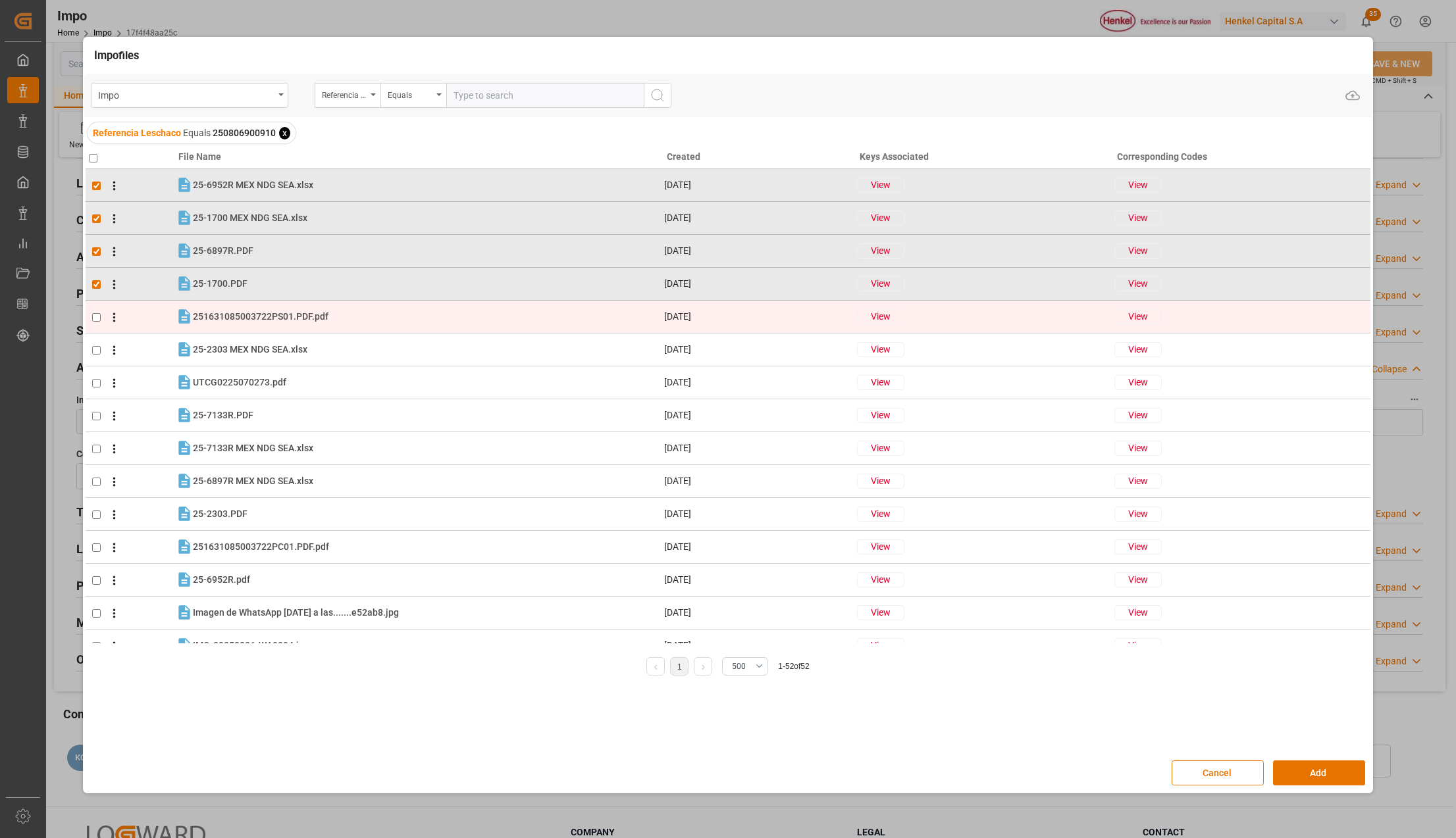
click at [93, 317] on input "checkbox" at bounding box center [97, 317] width 9 height 9
checkbox input "true"
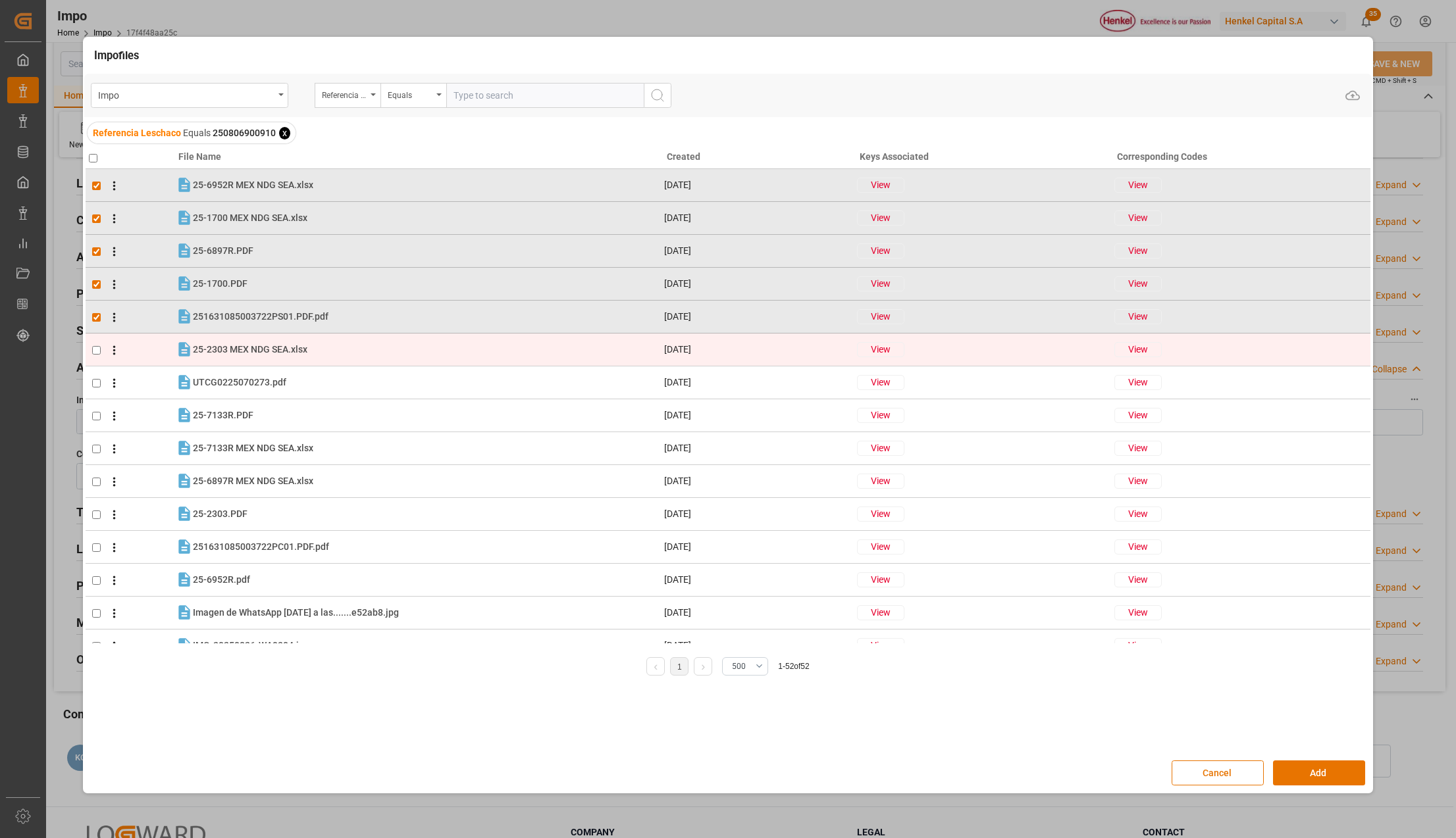
click at [90, 345] on td at bounding box center [130, 350] width 90 height 33
checkbox input "true"
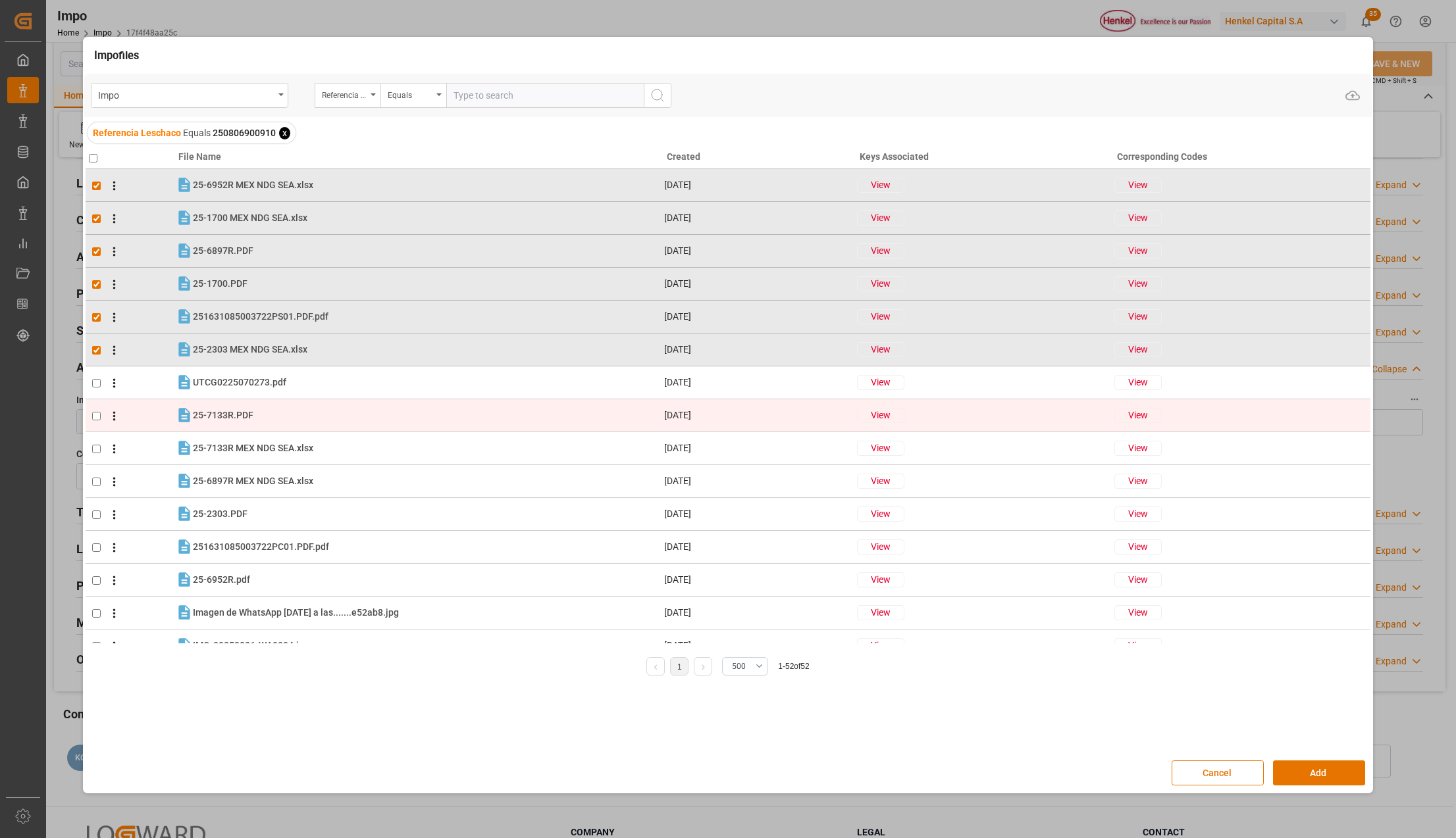
click at [98, 419] on input "checkbox" at bounding box center [97, 416] width 9 height 9
checkbox input "true"
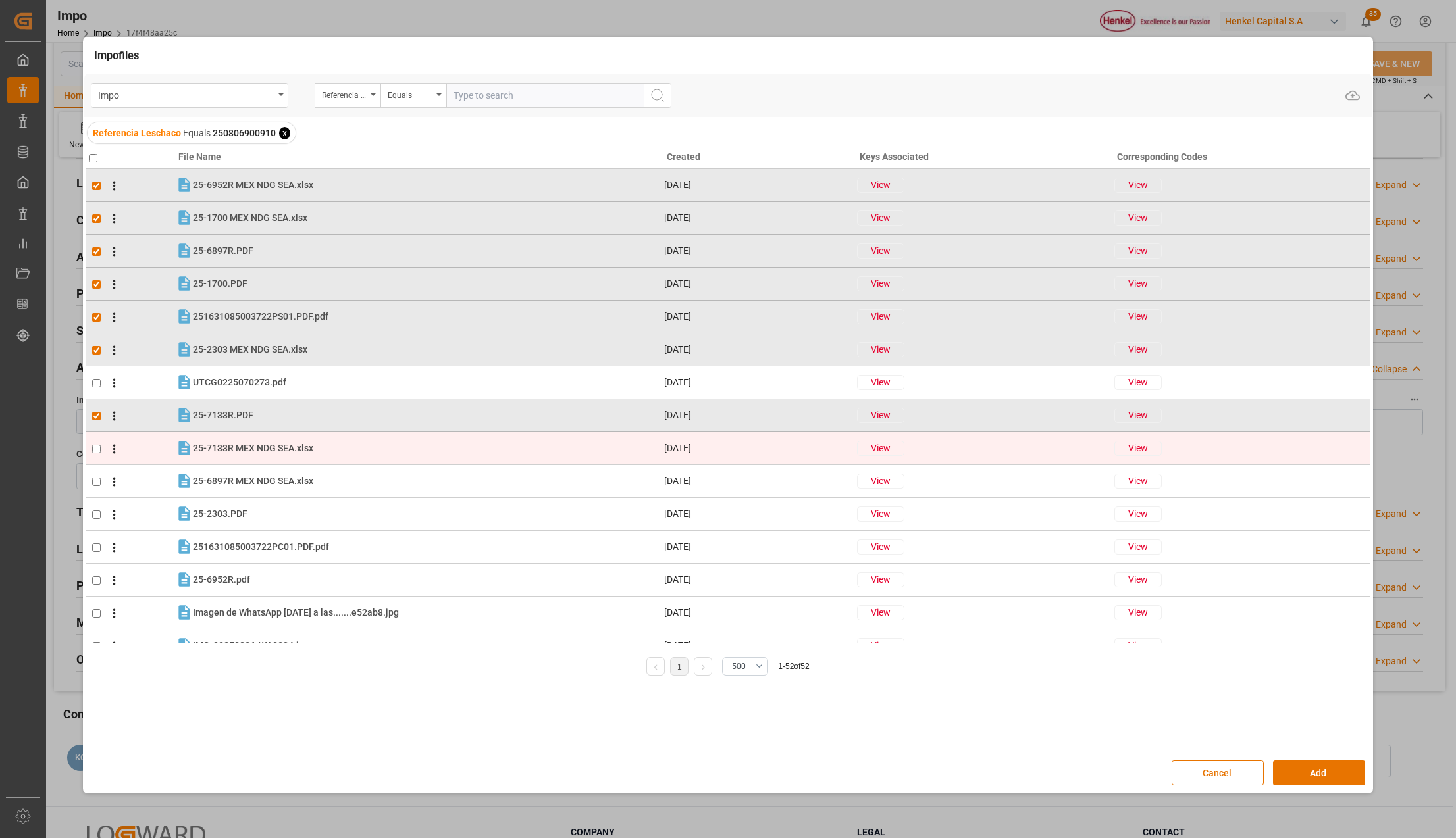
click at [97, 446] on input "checkbox" at bounding box center [97, 449] width 9 height 9
checkbox input "true"
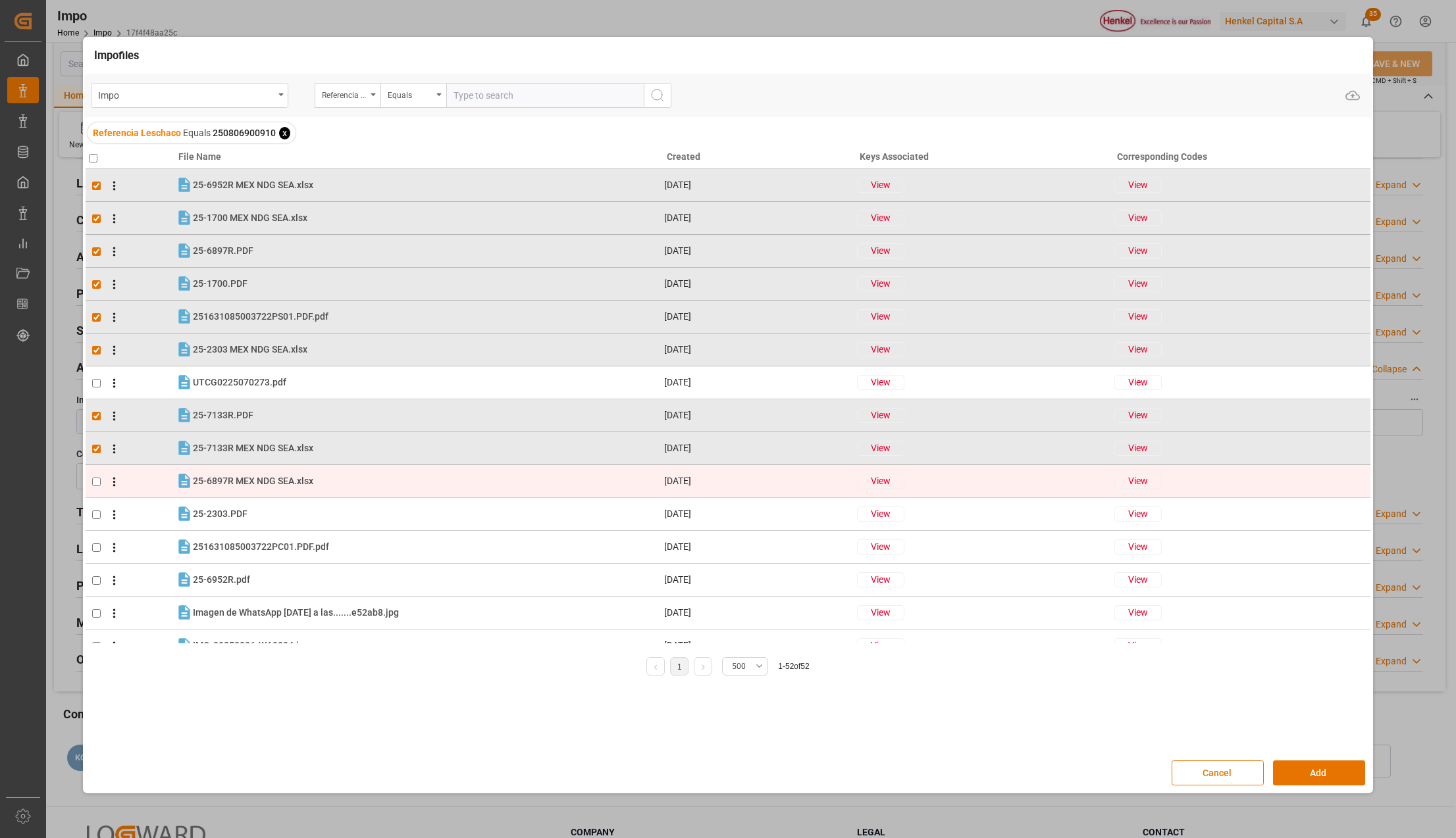
click at [93, 474] on td at bounding box center [130, 481] width 90 height 33
checkbox input "true"
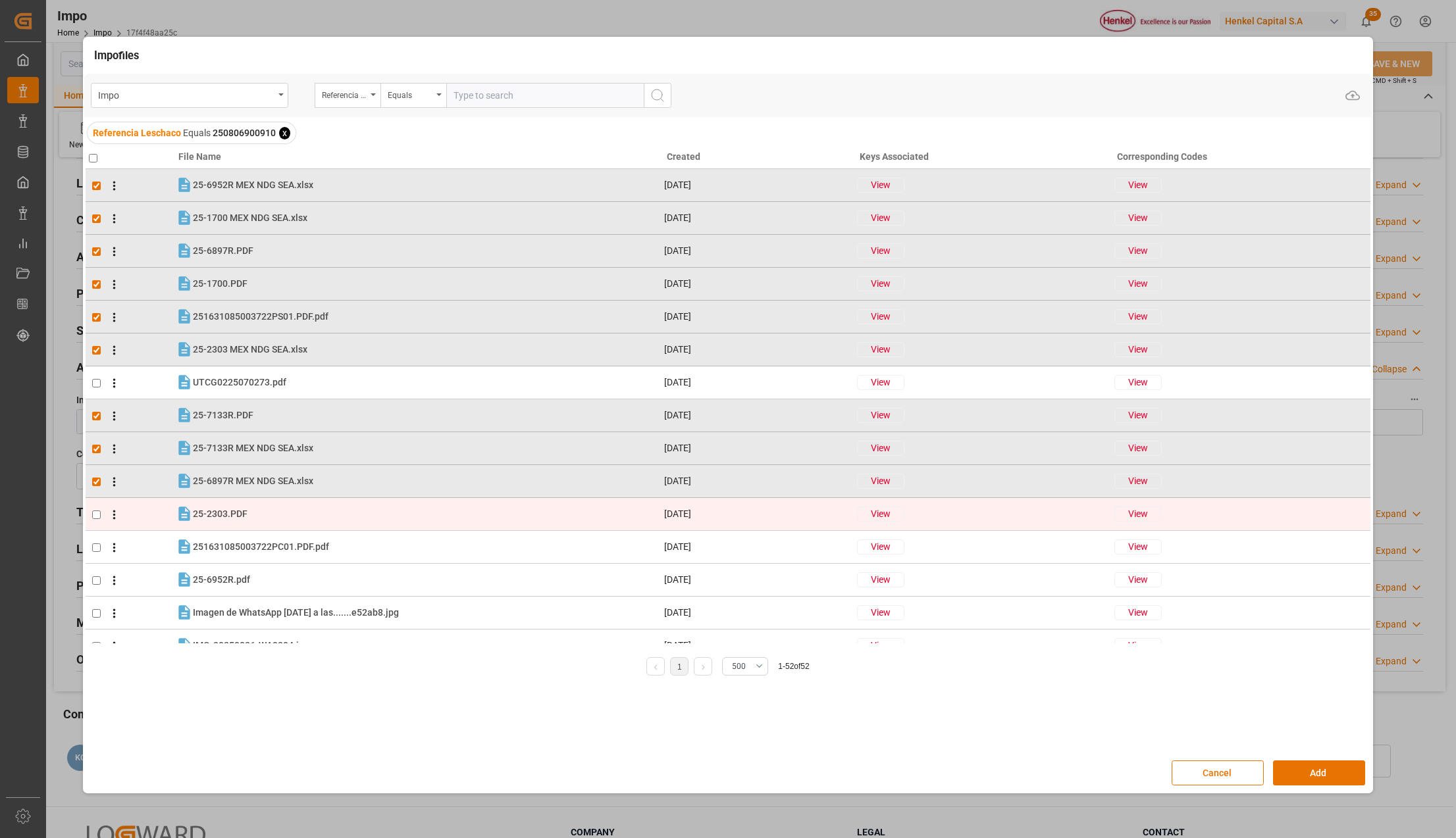
click at [96, 509] on td at bounding box center [130, 514] width 90 height 33
checkbox input "true"
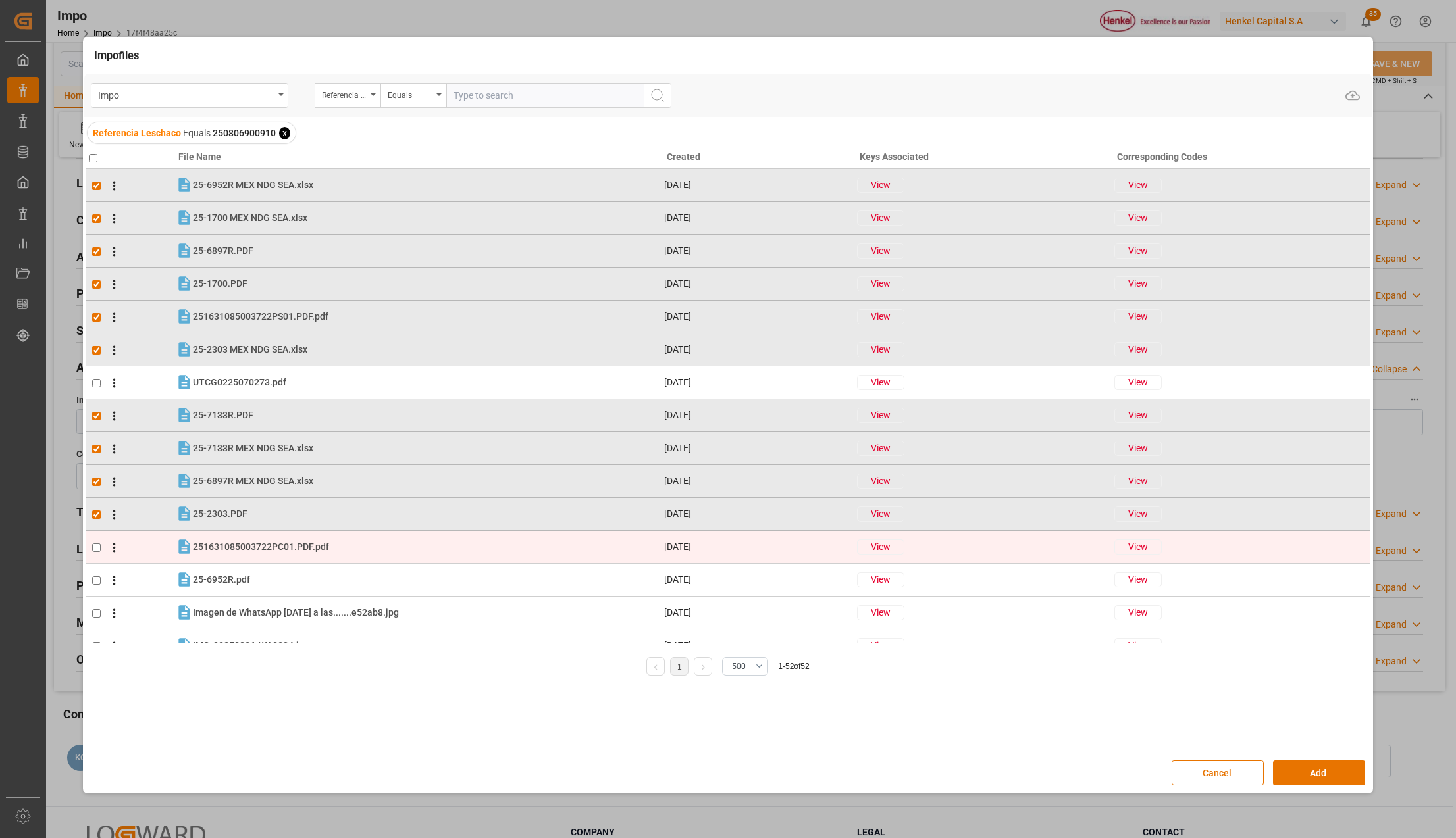
click at [95, 541] on td at bounding box center [130, 548] width 90 height 33
checkbox input "true"
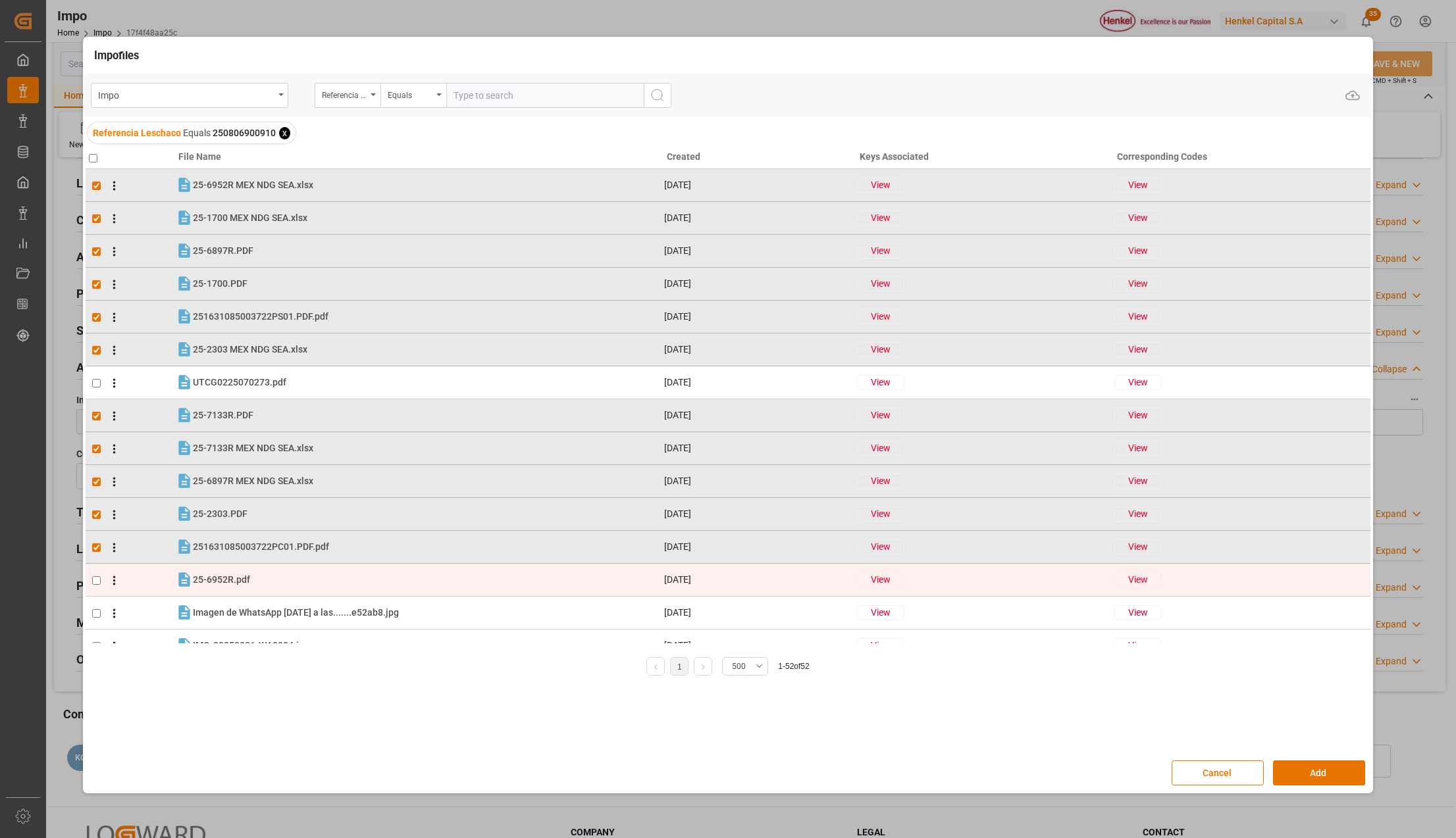
click at [100, 580] on input "checkbox" at bounding box center [97, 580] width 9 height 9
checkbox input "true"
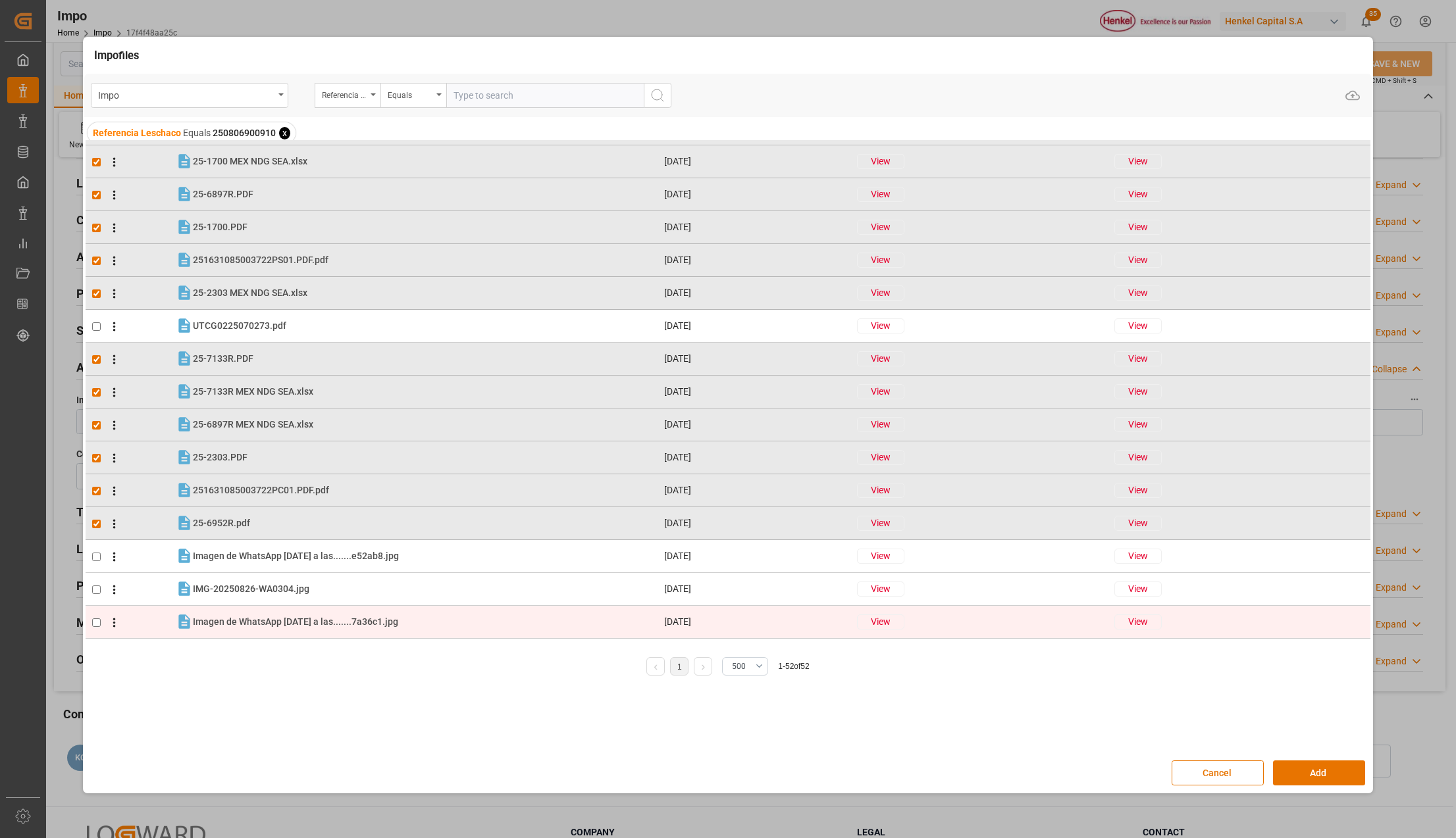
scroll to position [88, 0]
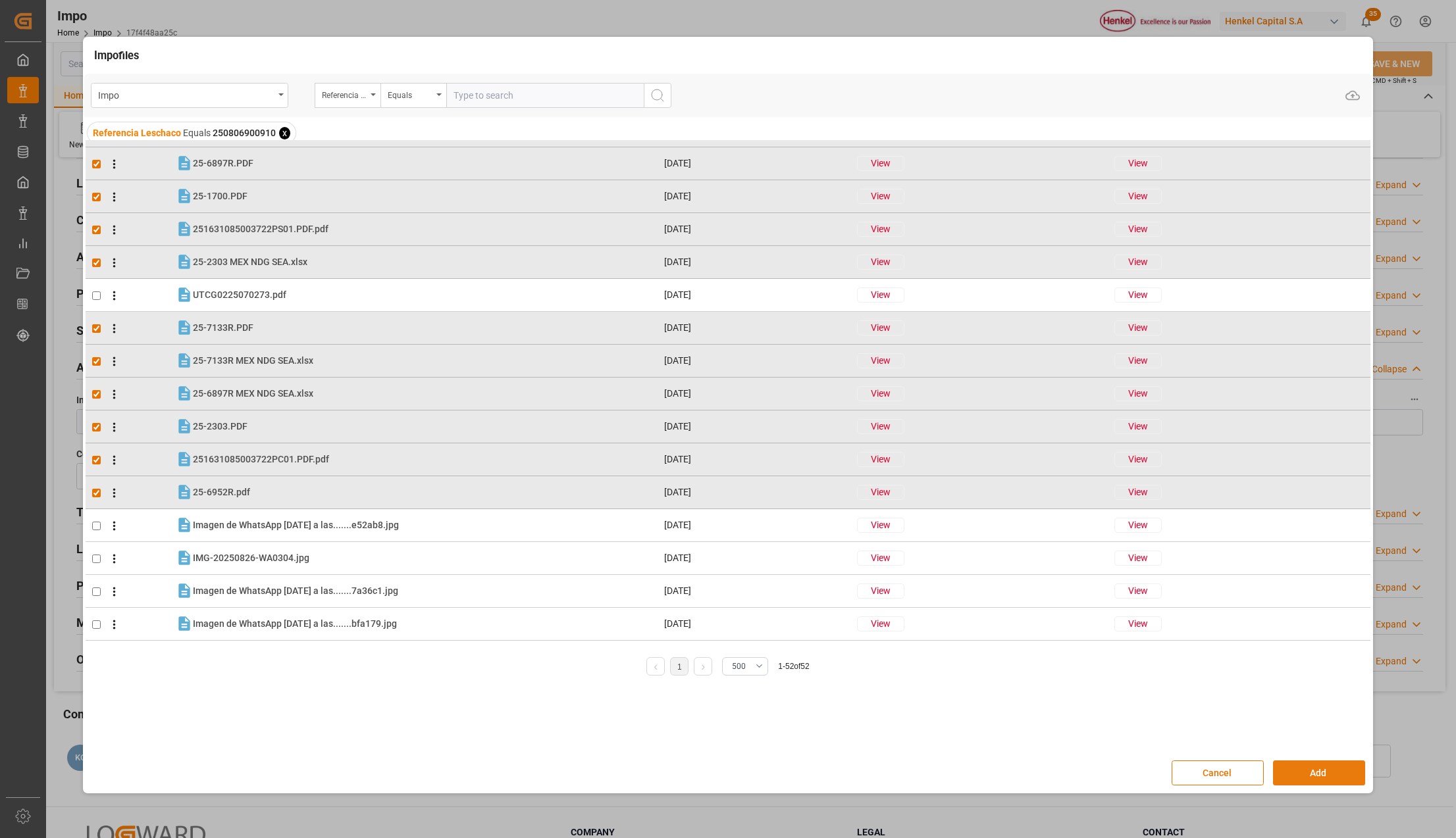
click at [1344, 774] on button "Add" at bounding box center [1320, 773] width 93 height 25
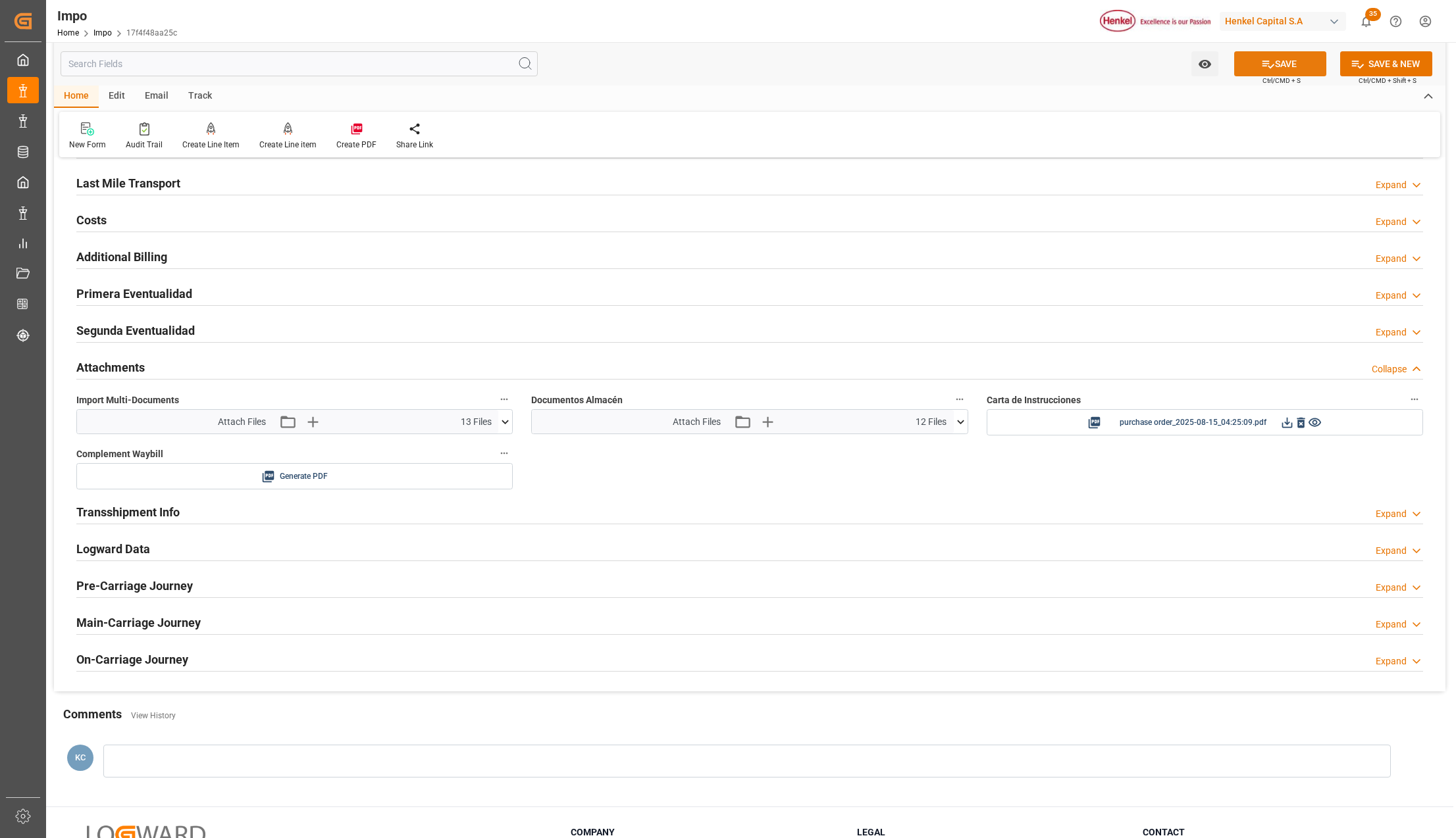
click at [1315, 61] on button "SAVE" at bounding box center [1281, 63] width 93 height 25
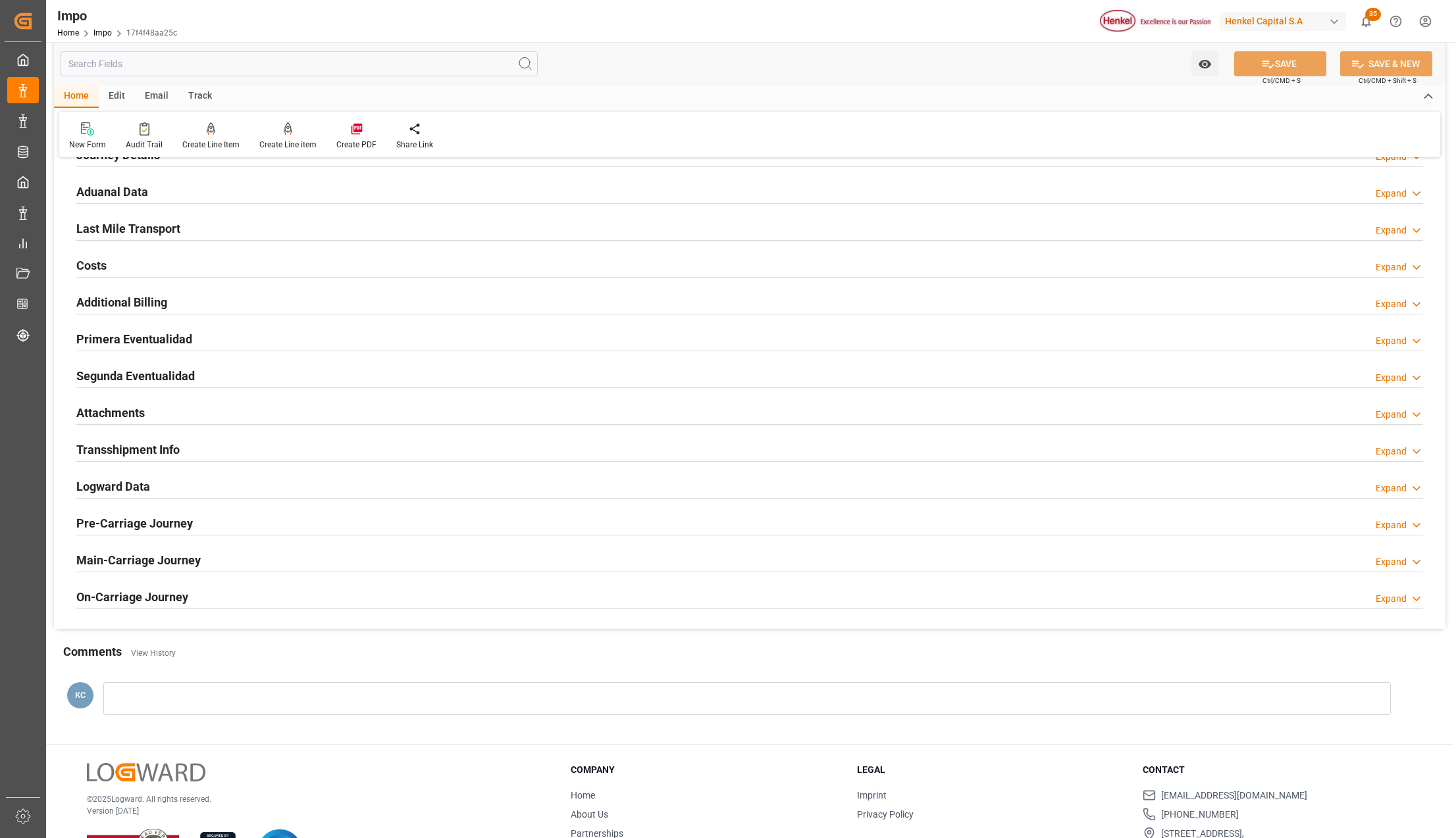
scroll to position [877, 0]
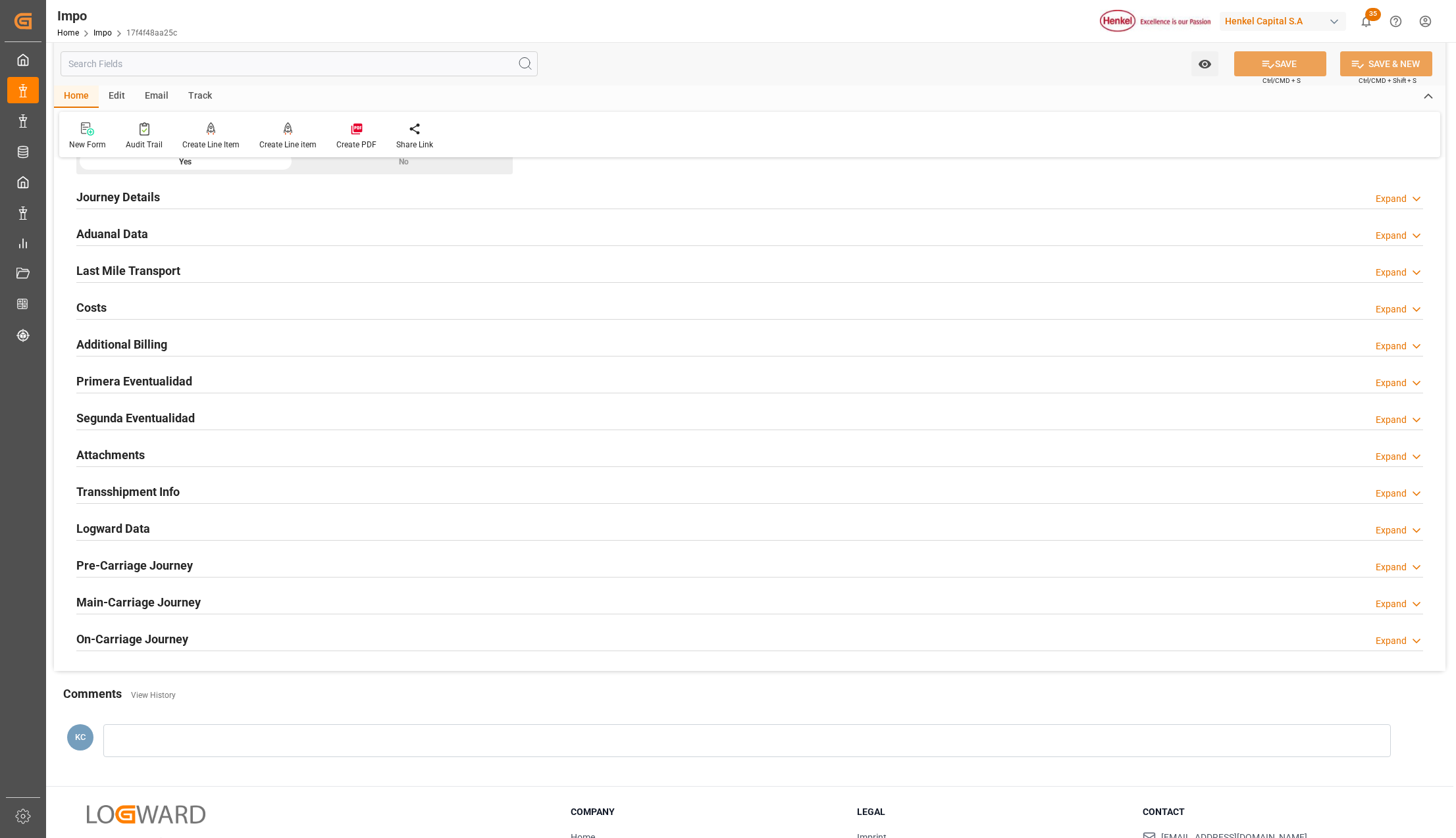
click at [120, 382] on h2 "Primera Eventualidad" at bounding box center [134, 381] width 116 height 18
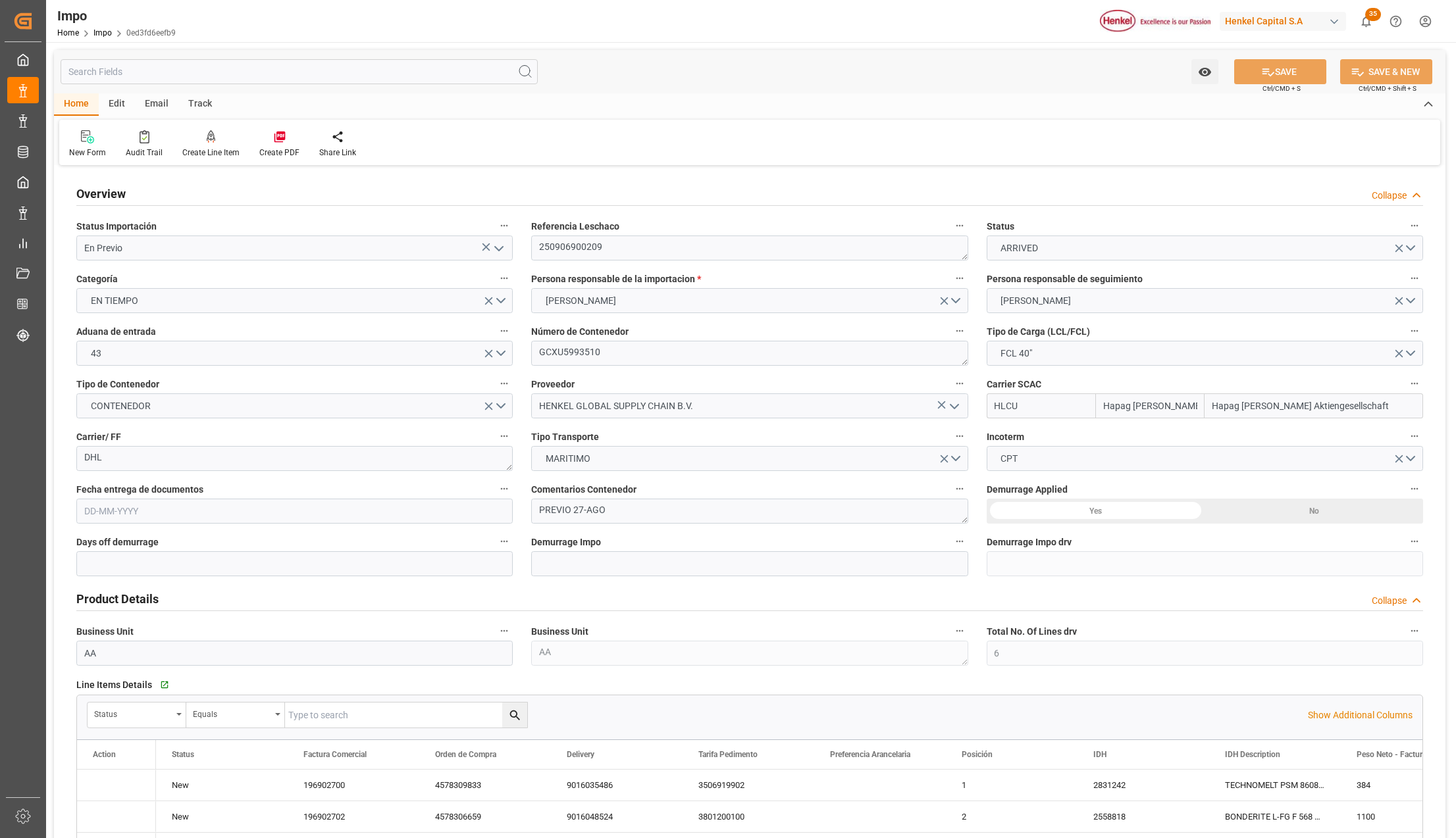
type input "Hapag [PERSON_NAME]"
type input "Hapag [PERSON_NAME] Aktiengesellschaft"
type input "6"
type input "40"
type input "20"
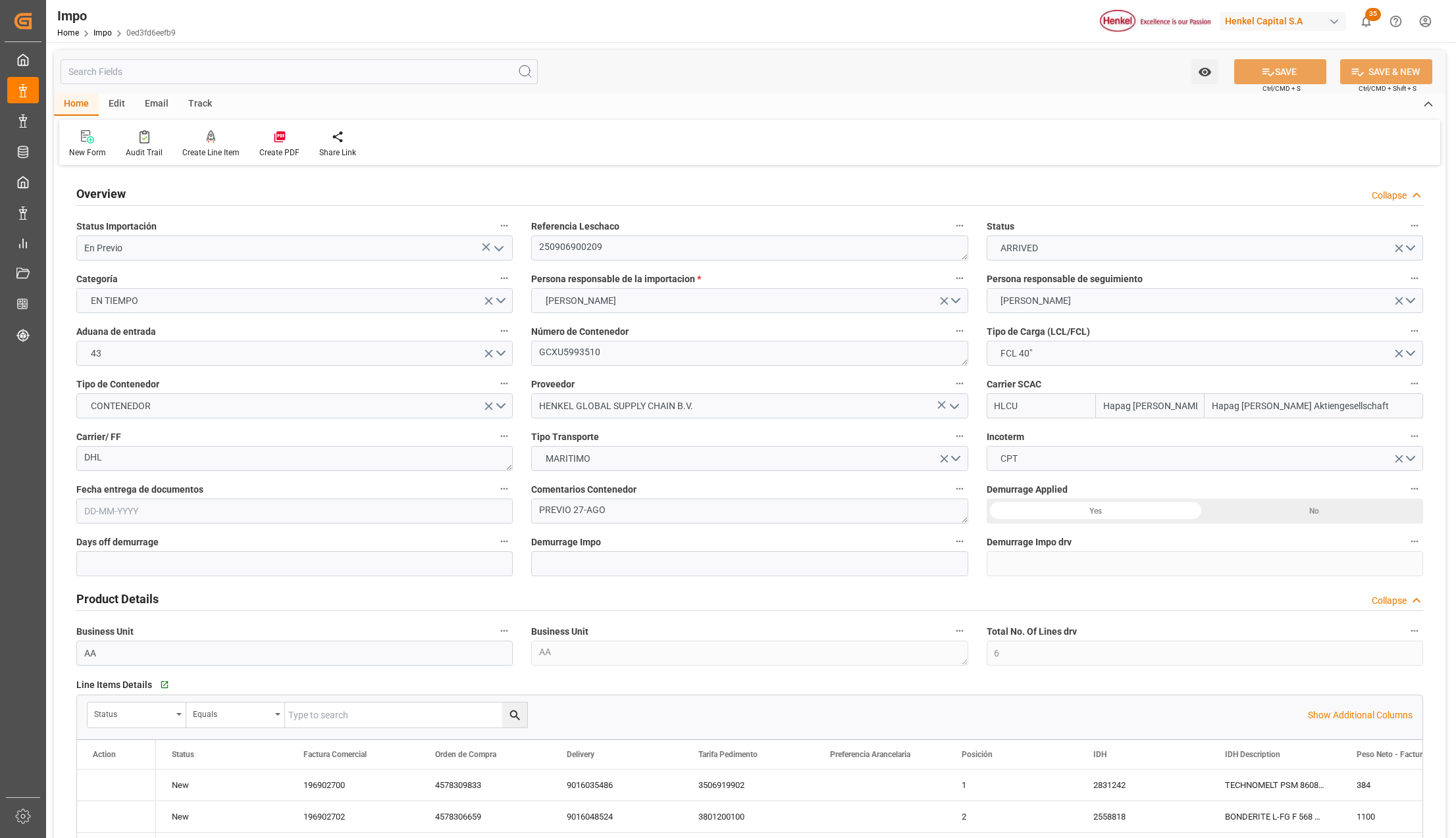
type input "[DATE]"
drag, startPoint x: 490, startPoint y: 247, endPoint x: 267, endPoint y: 305, distance: 230.4
click at [491, 247] on icon "open menu" at bounding box center [498, 248] width 15 height 15
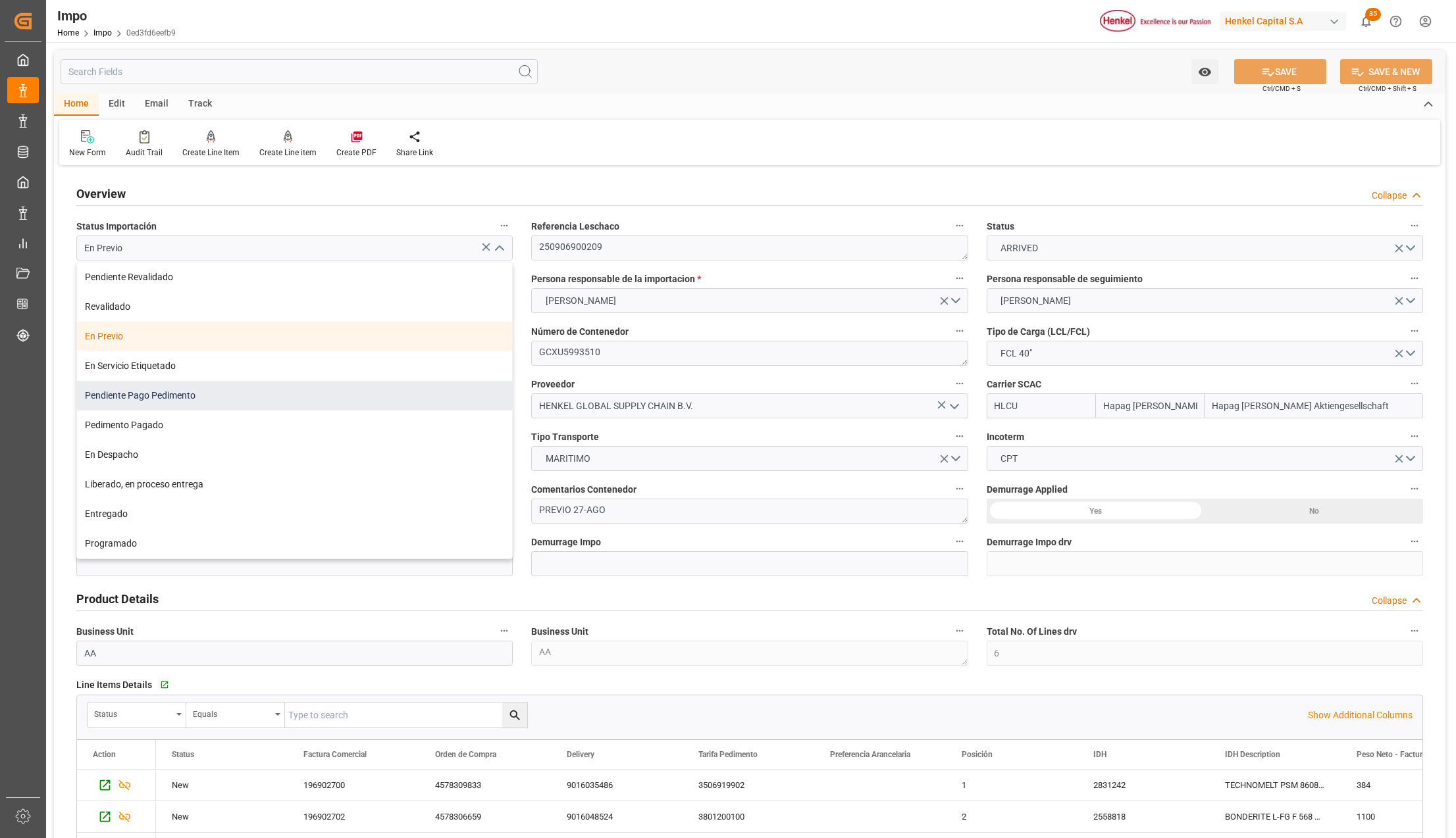
click at [141, 391] on div "Pendiente Pago Pedimento" at bounding box center [295, 396] width 435 height 29
type input "Pendiente Pago Pedimento"
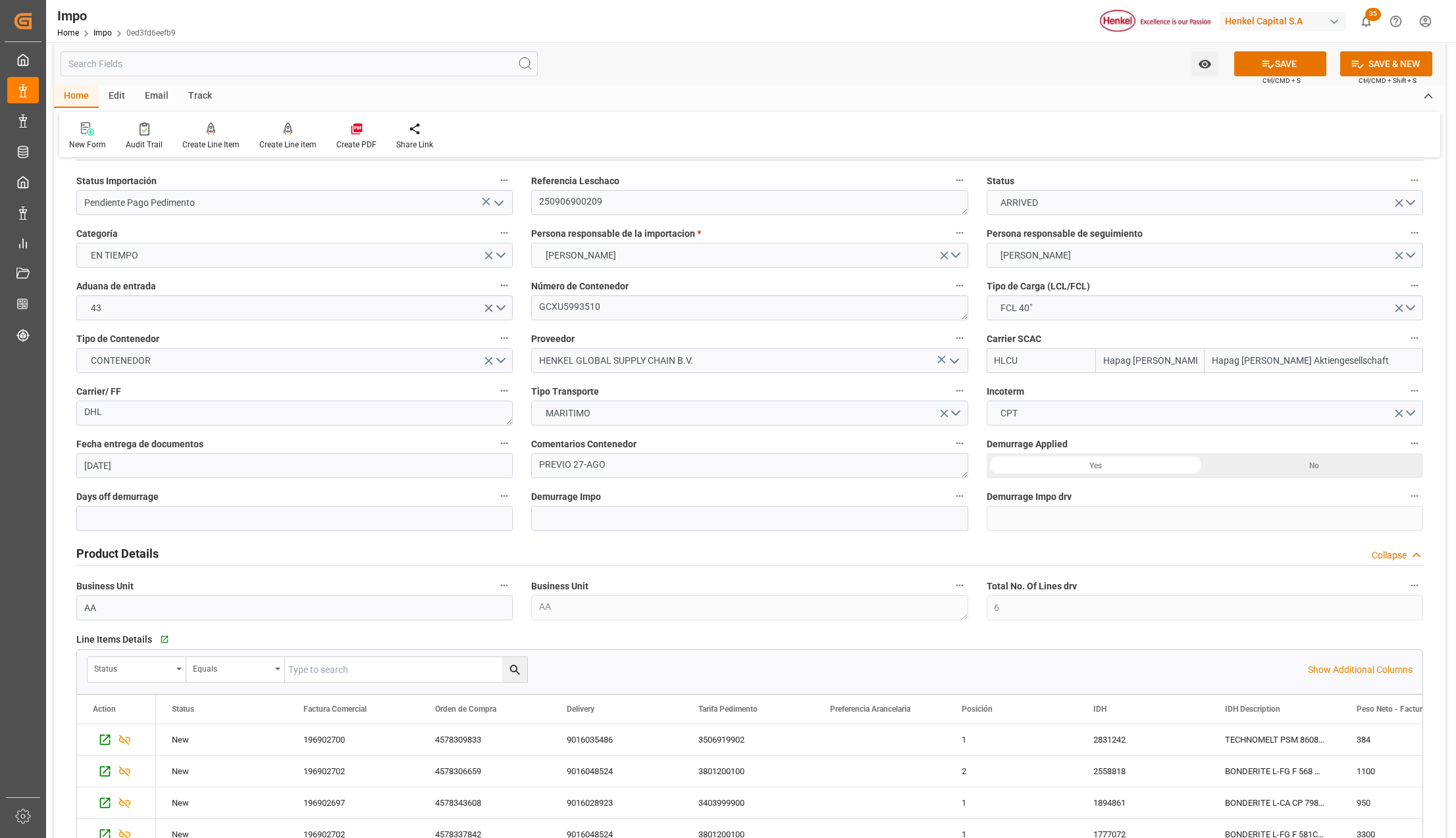
drag, startPoint x: 300, startPoint y: 586, endPoint x: 295, endPoint y: 598, distance: 13.0
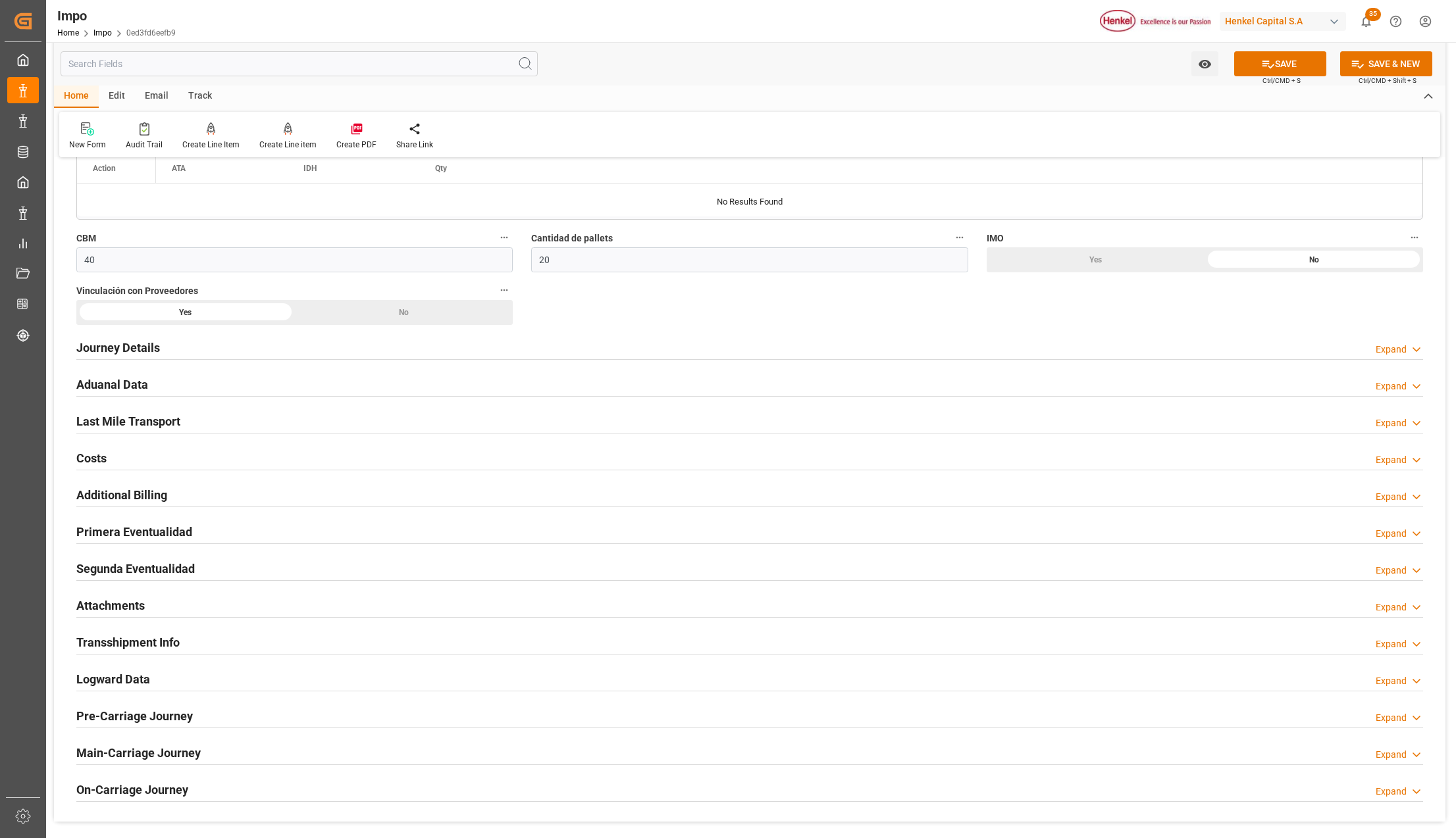
scroll to position [882, 0]
click at [96, 521] on div "Primera Eventualidad" at bounding box center [134, 529] width 116 height 25
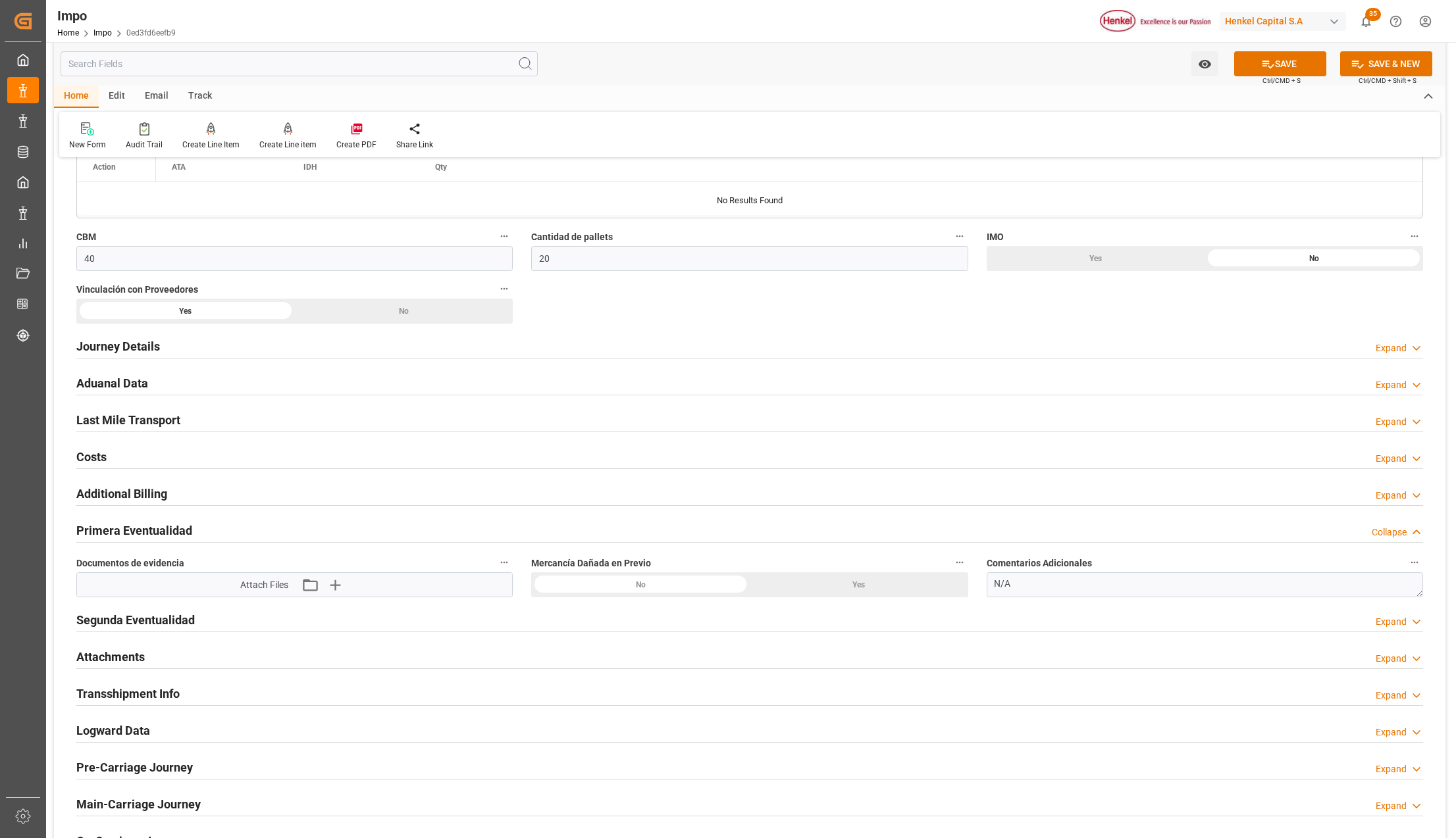
click at [101, 377] on h2 "Aduanal Data" at bounding box center [112, 383] width 71 height 18
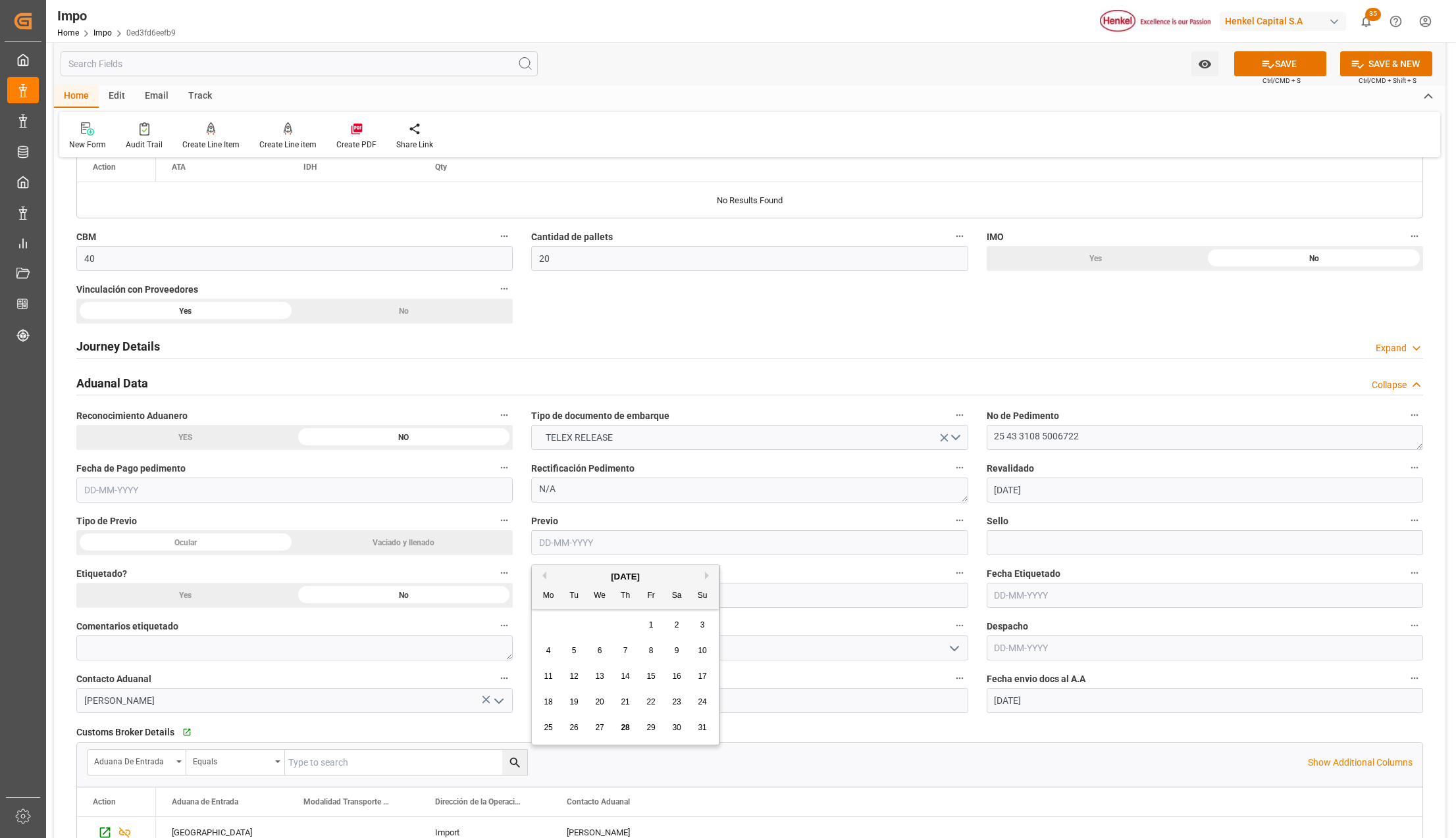
click at [567, 548] on input "text" at bounding box center [750, 543] width 437 height 25
type input "[DATE]"
click at [1006, 550] on input at bounding box center [1205, 543] width 437 height 25
type input "CEM23-3583065"
drag, startPoint x: 351, startPoint y: 504, endPoint x: 345, endPoint y: 569, distance: 65.3
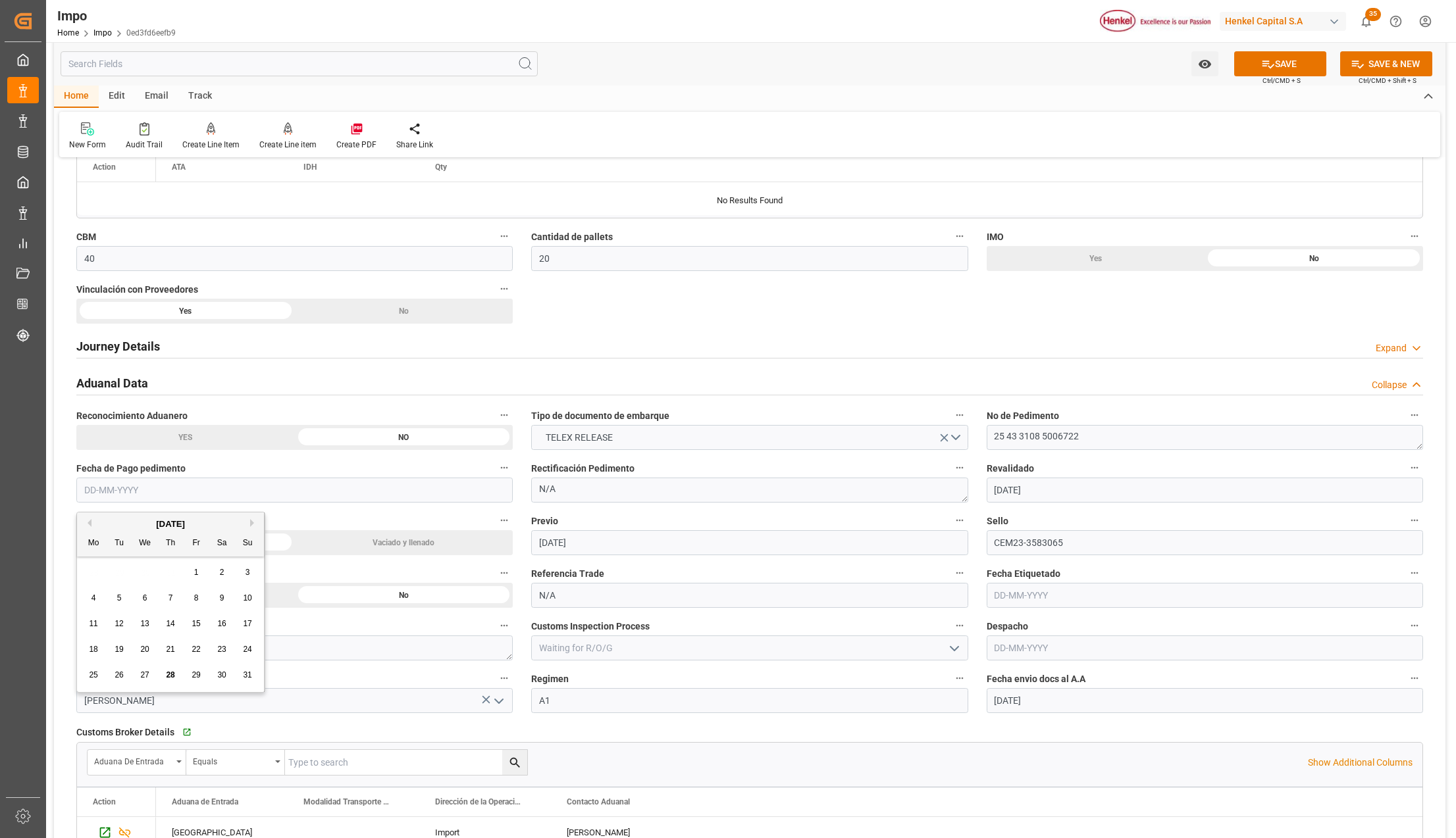
click at [1270, 58] on icon at bounding box center [1268, 64] width 14 height 14
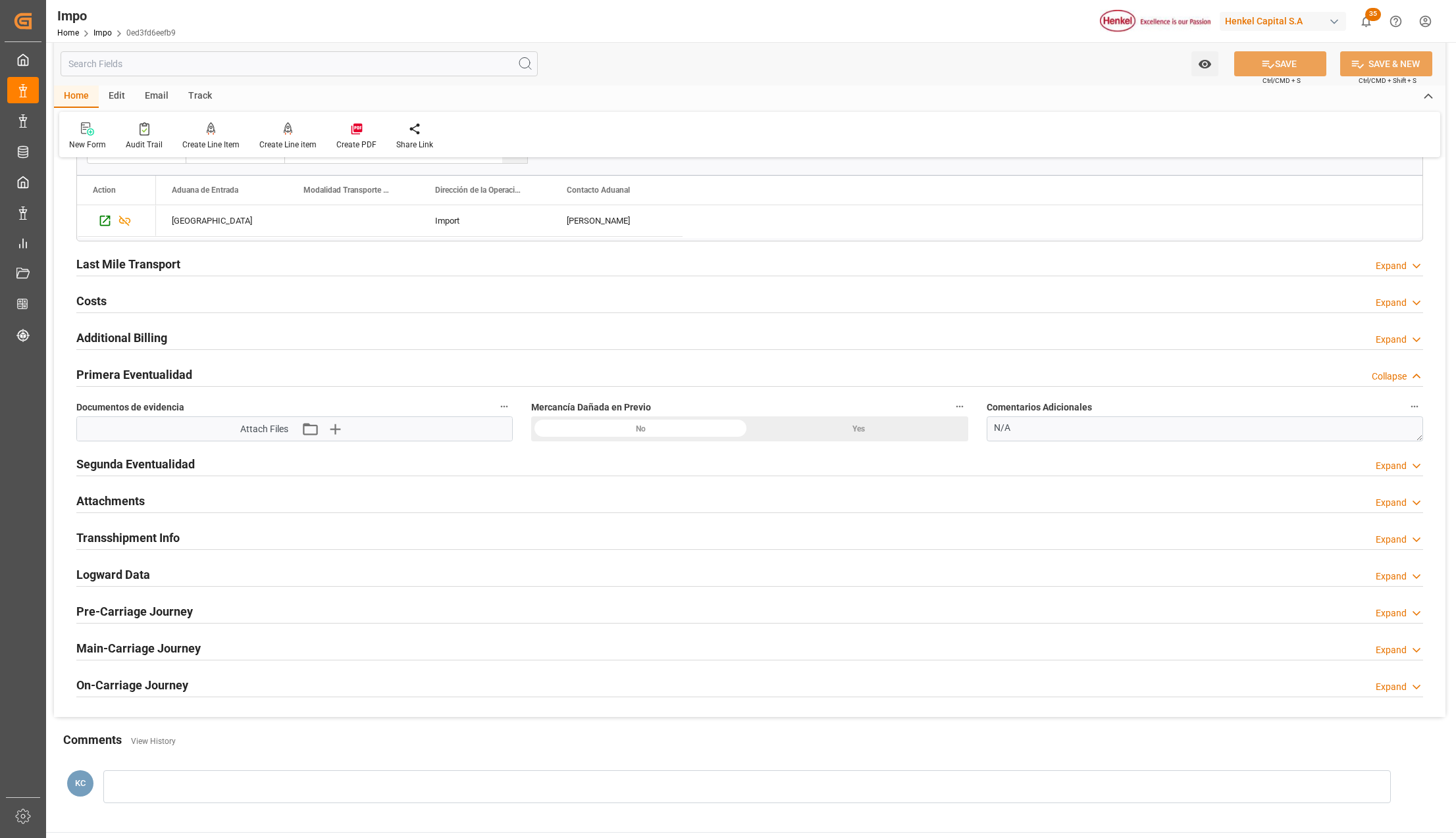
scroll to position [1496, 0]
click at [313, 425] on icon "button" at bounding box center [309, 427] width 21 height 21
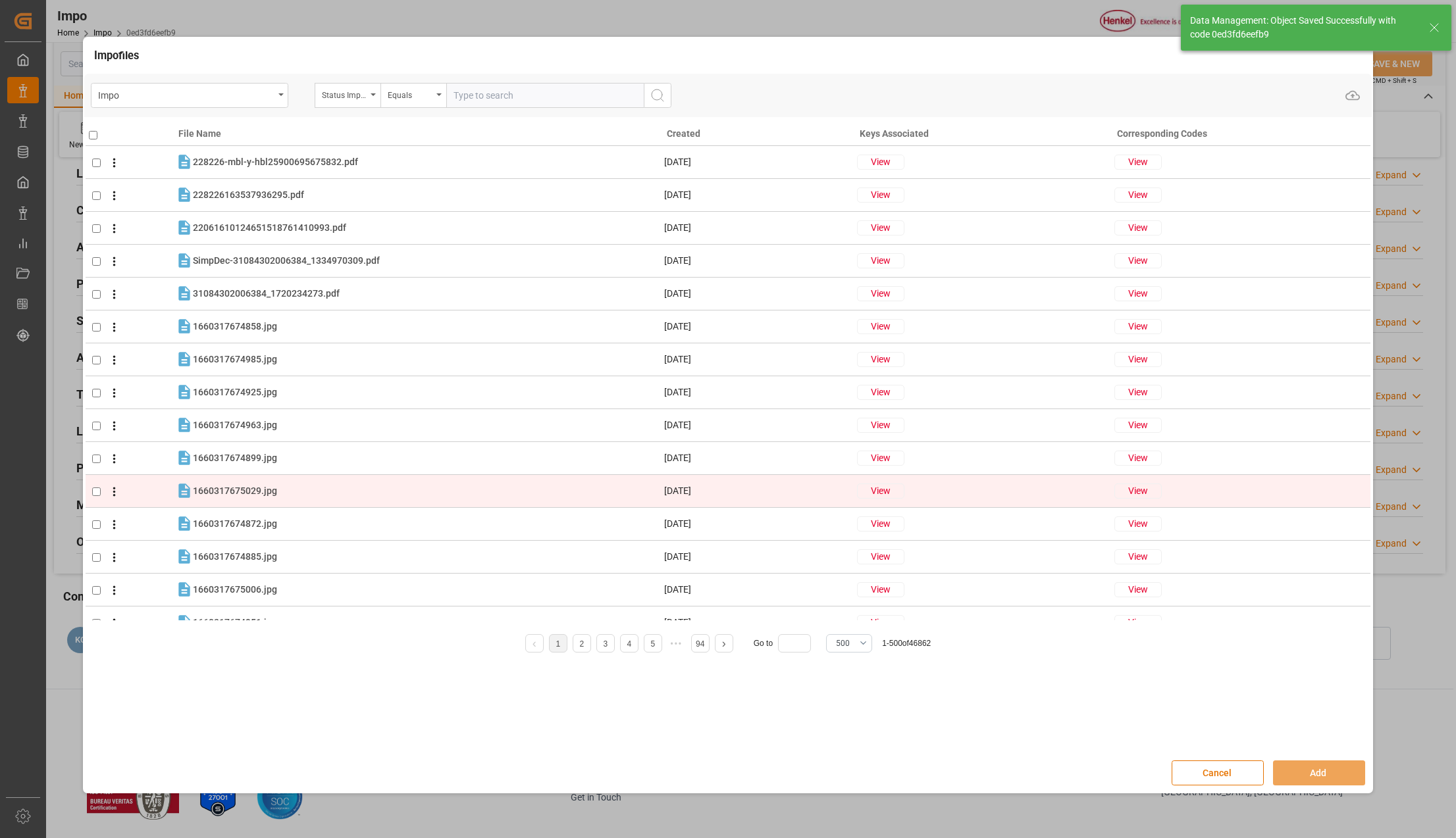
click at [1244, 770] on button "Cancel" at bounding box center [1218, 773] width 93 height 25
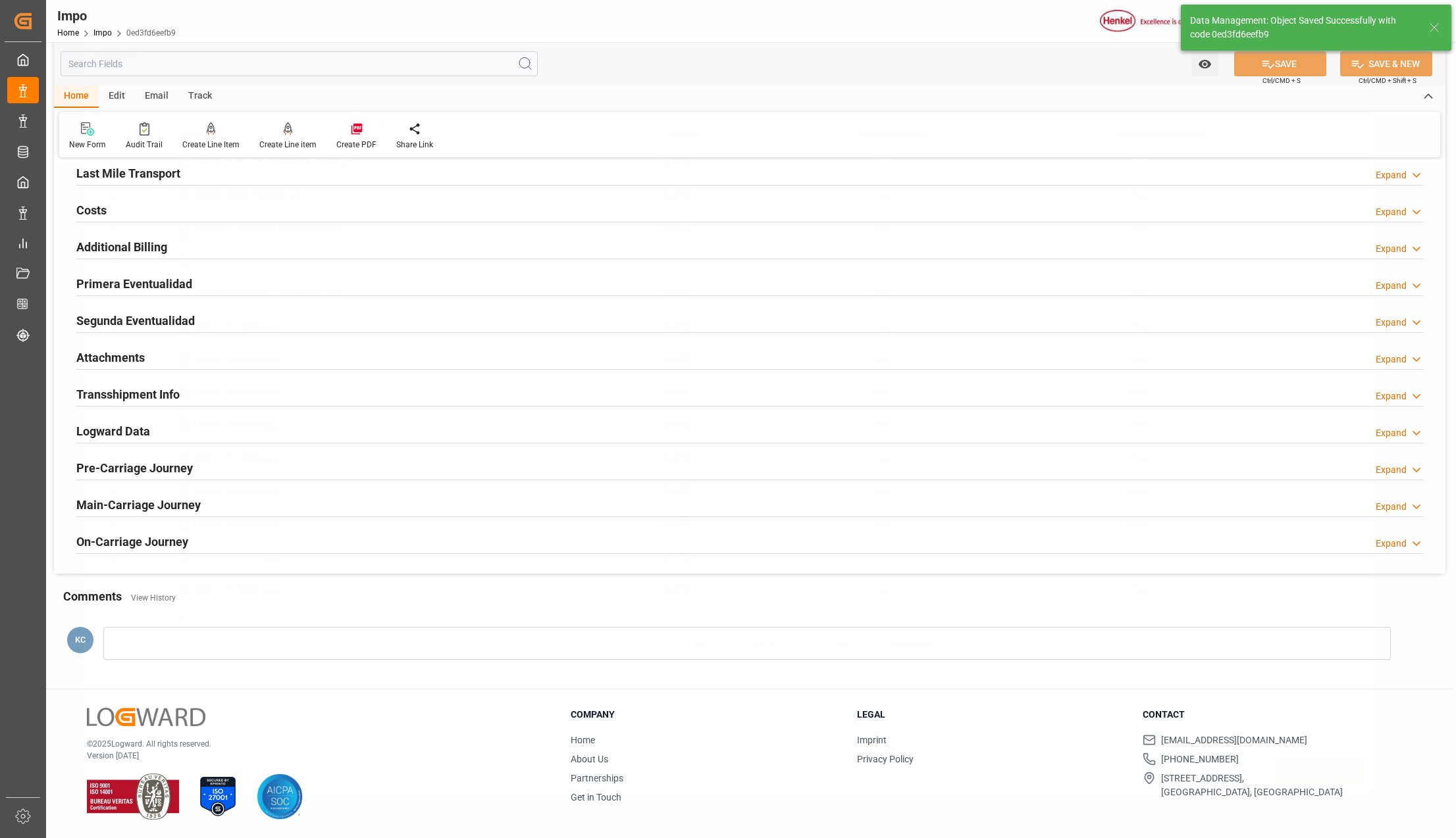
scroll to position [1039, 0]
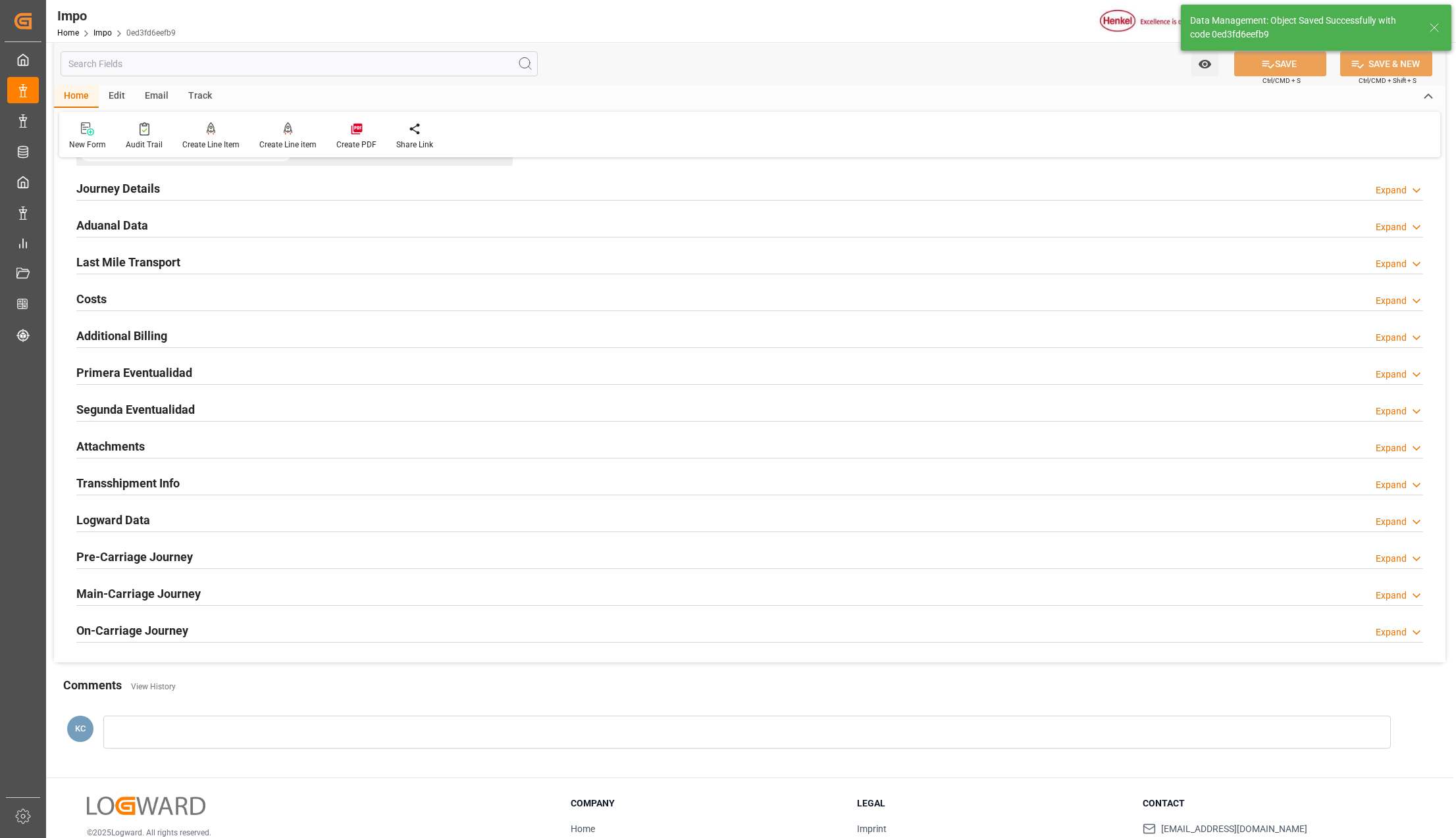
click at [98, 449] on h2 "Attachments" at bounding box center [110, 446] width 68 height 18
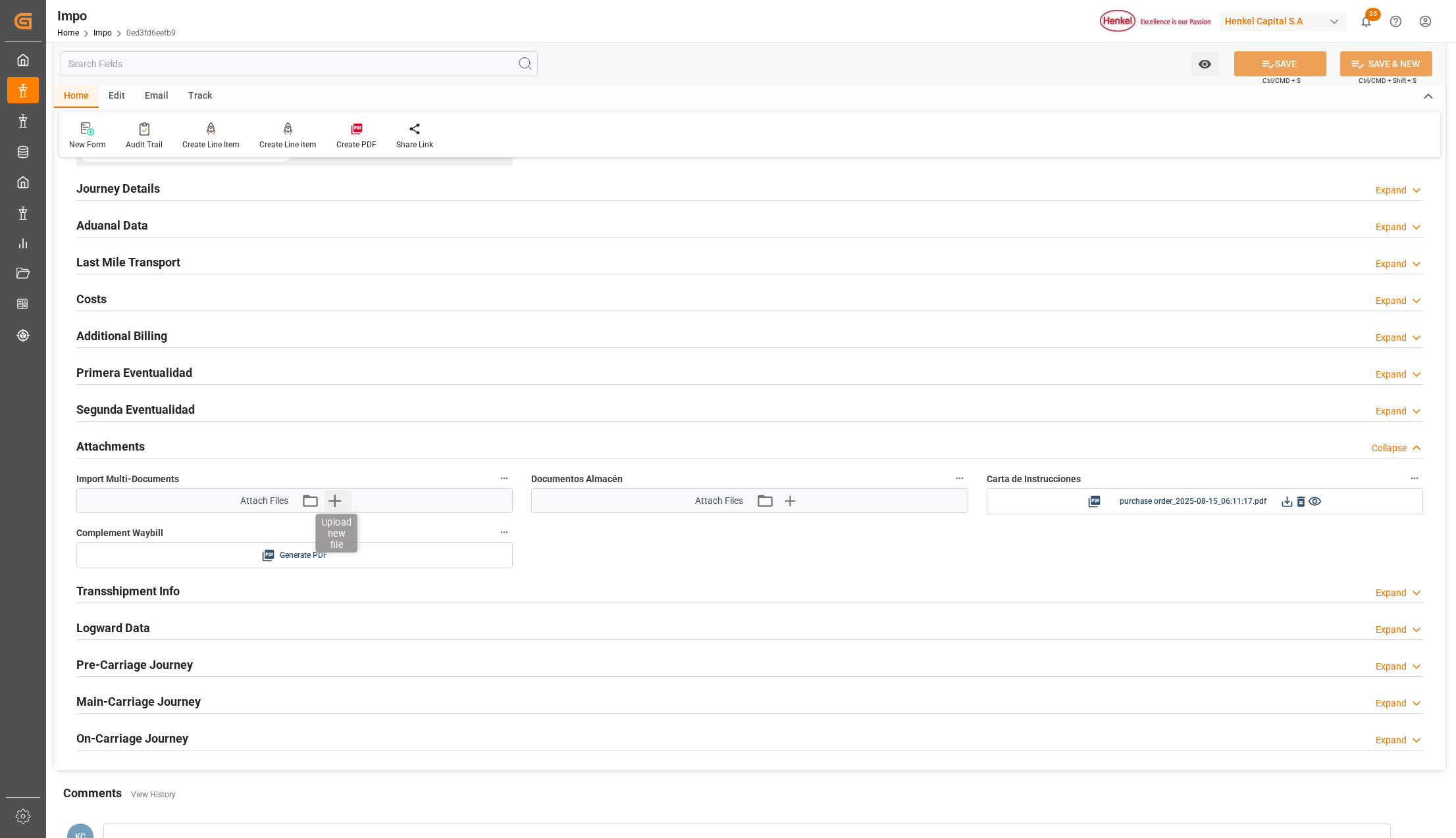
click at [338, 501] on icon "button" at bounding box center [334, 501] width 21 height 21
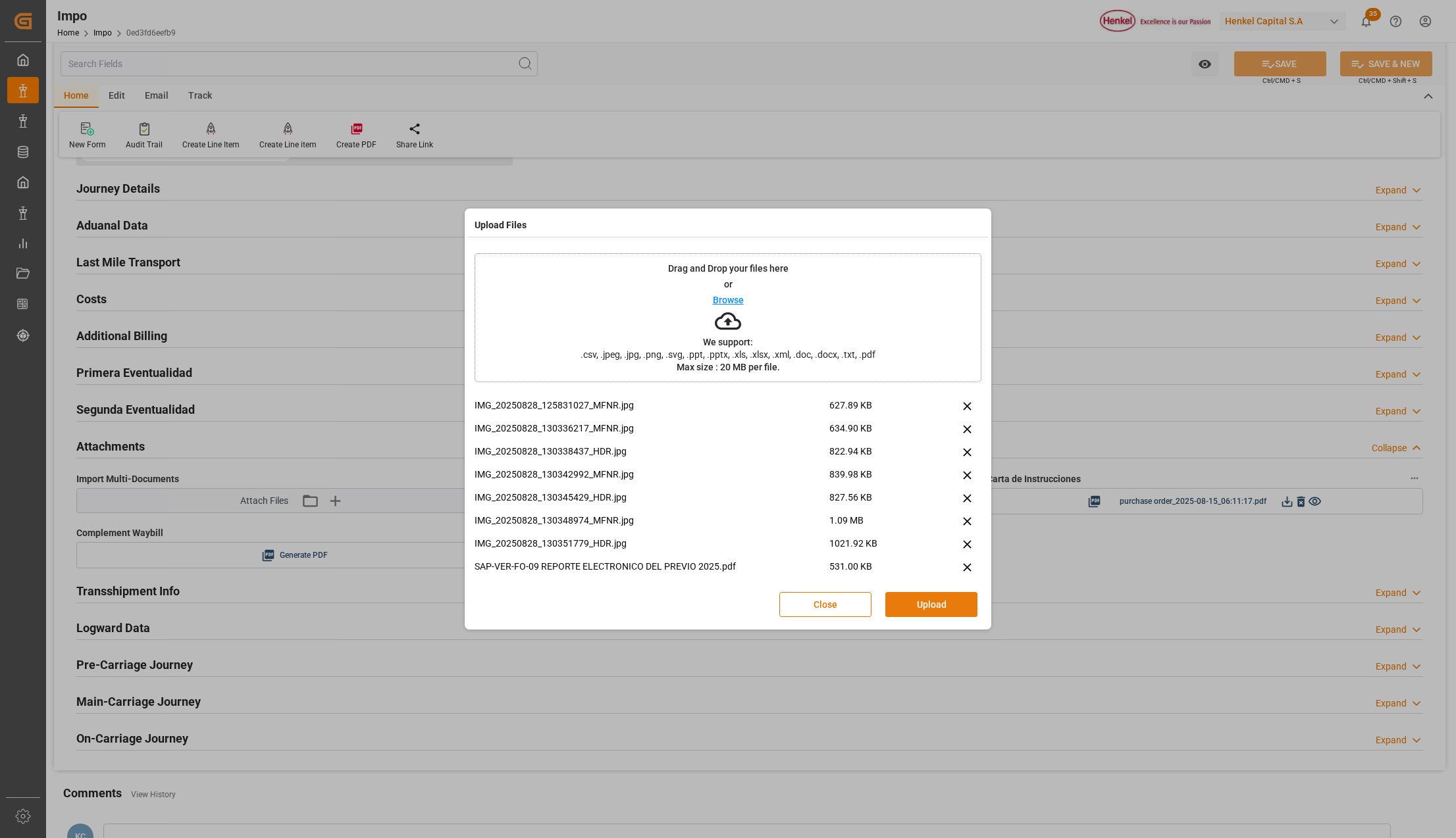
click at [957, 608] on button "Upload" at bounding box center [932, 604] width 93 height 25
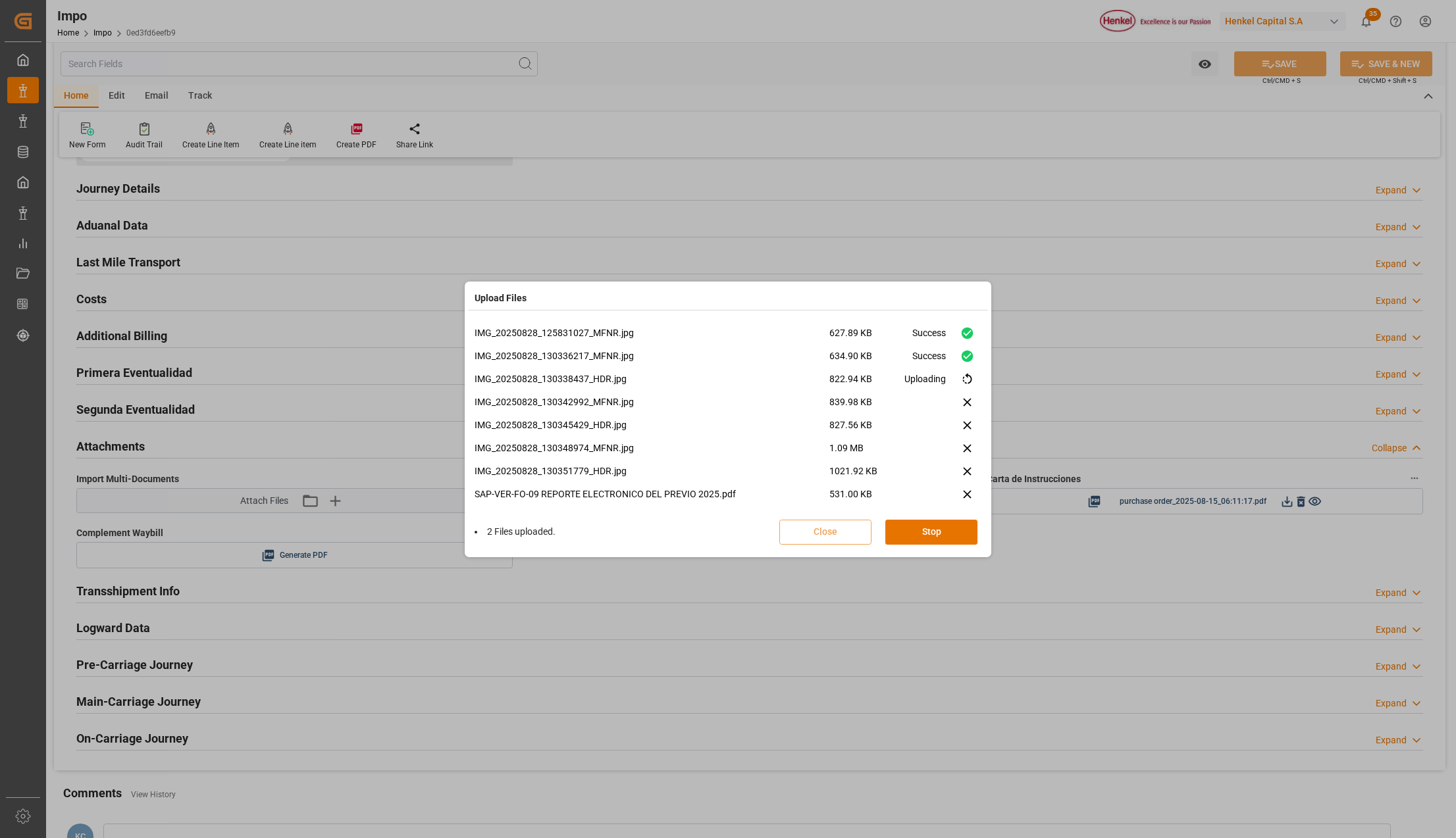
click at [984, 450] on div "IMG_20250828_125831027_MFNR.jpg 627.89 KB Success IMG_20250828_130336217_MFNR.j…" at bounding box center [728, 436] width 520 height 234
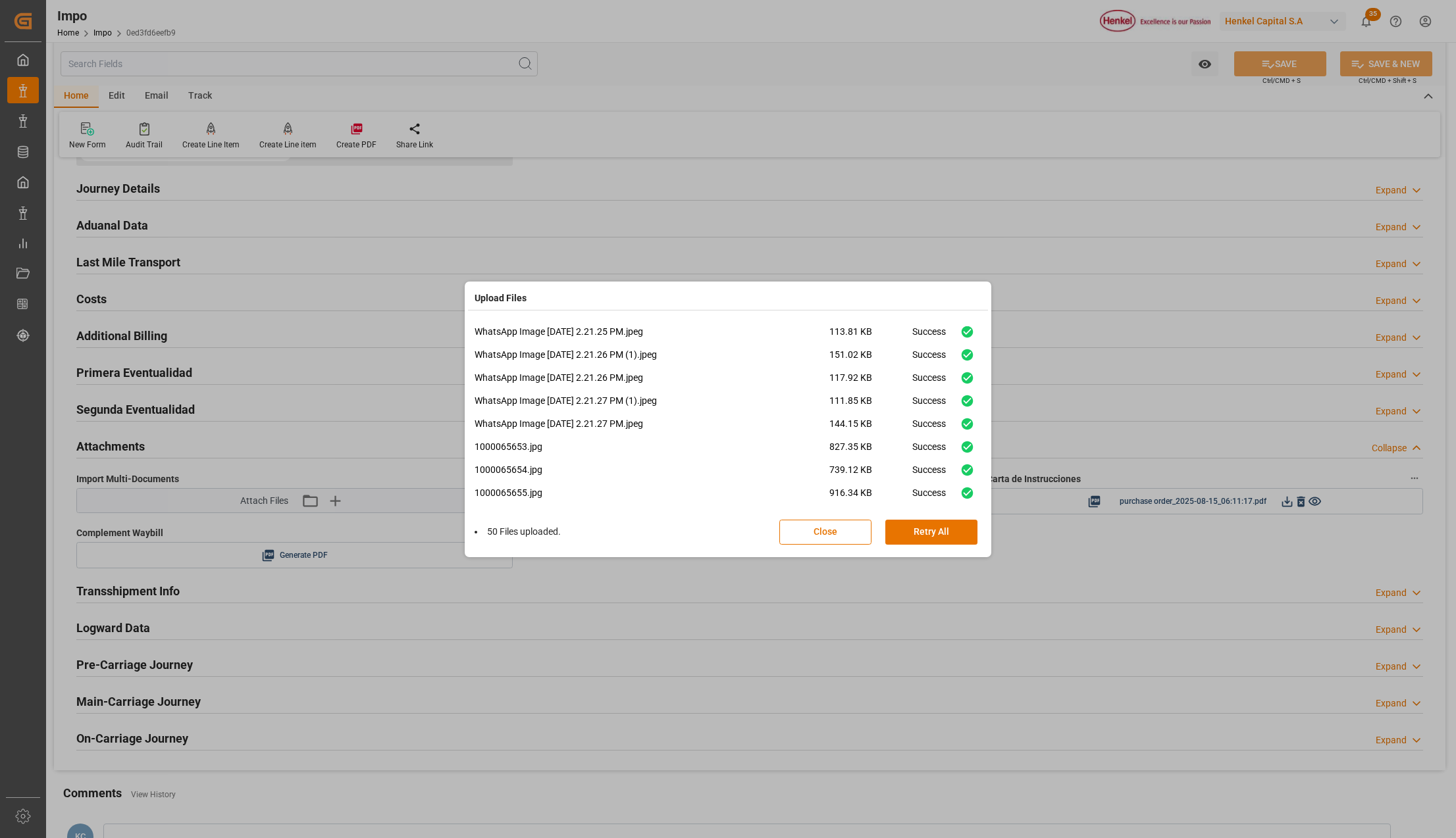
scroll to position [72, 0]
click at [941, 531] on button "Retry All" at bounding box center [932, 532] width 93 height 25
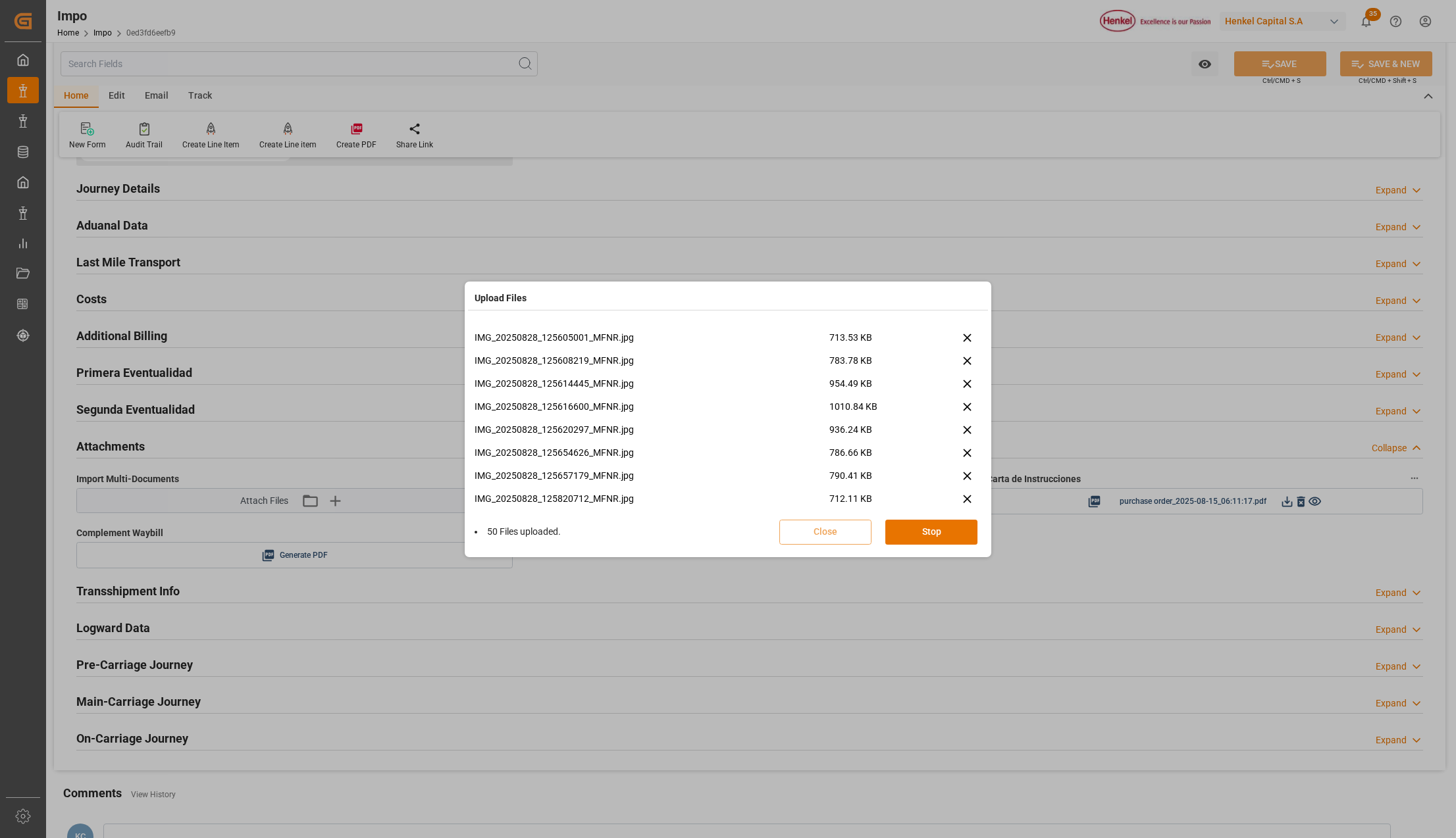
scroll to position [2266, 0]
click at [904, 540] on button "Stop" at bounding box center [932, 532] width 93 height 25
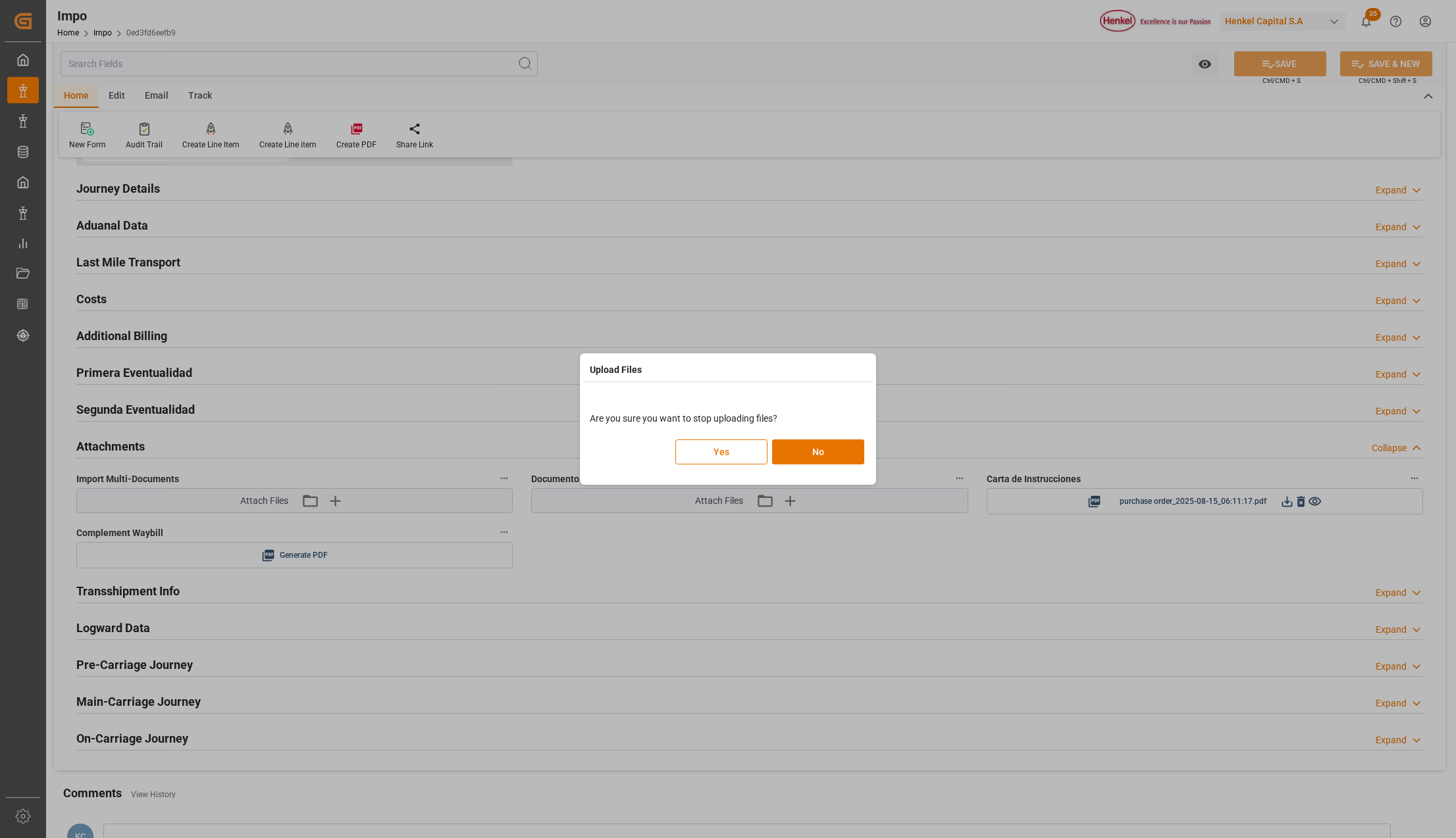
click at [717, 435] on div "Are you sure you want to stop uploading files? Yes No" at bounding box center [728, 438] width 277 height 53
click at [715, 449] on button "Yes" at bounding box center [722, 452] width 93 height 25
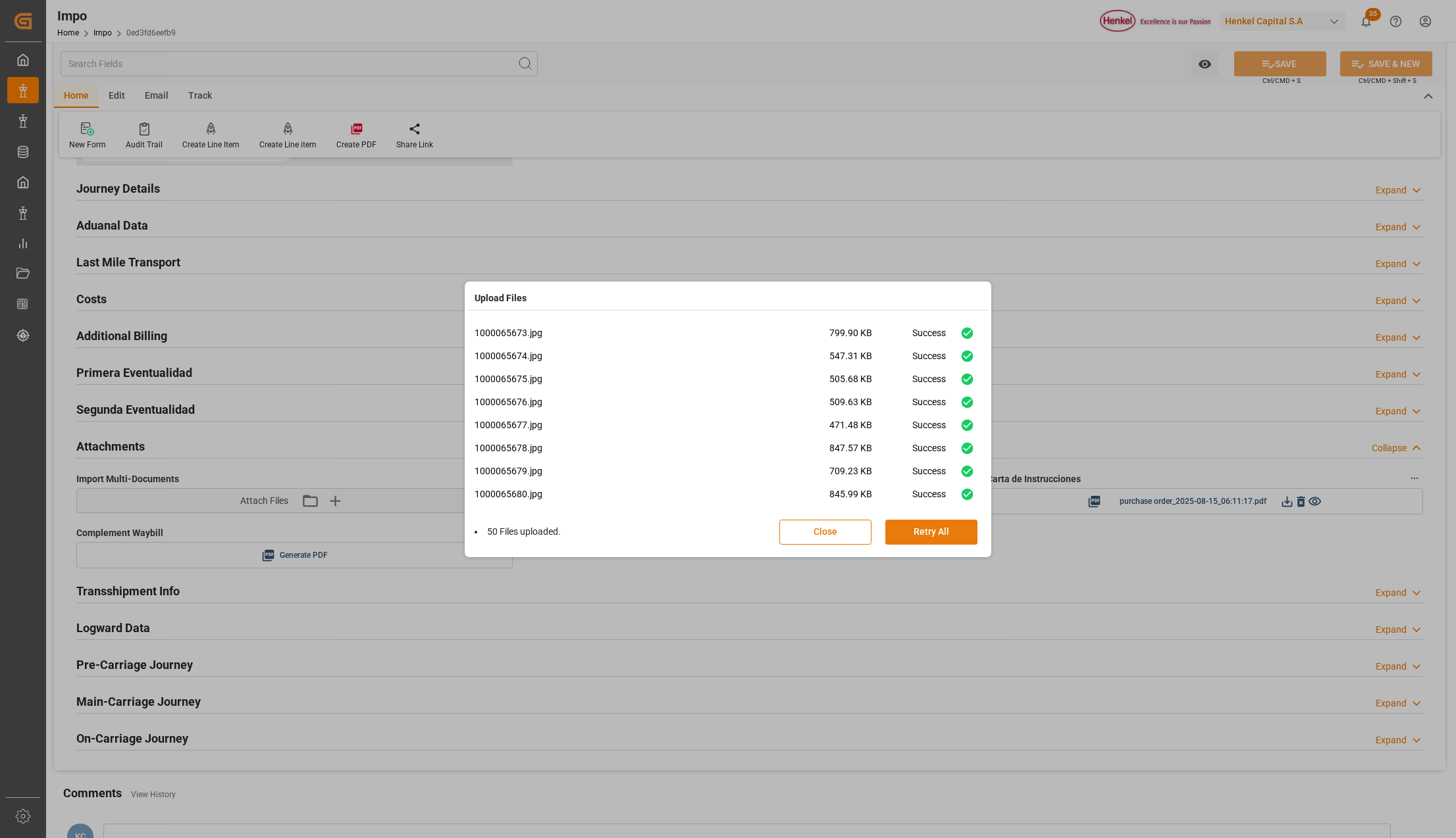
scroll to position [877, 0]
click at [946, 531] on button "Retry All" at bounding box center [932, 532] width 93 height 25
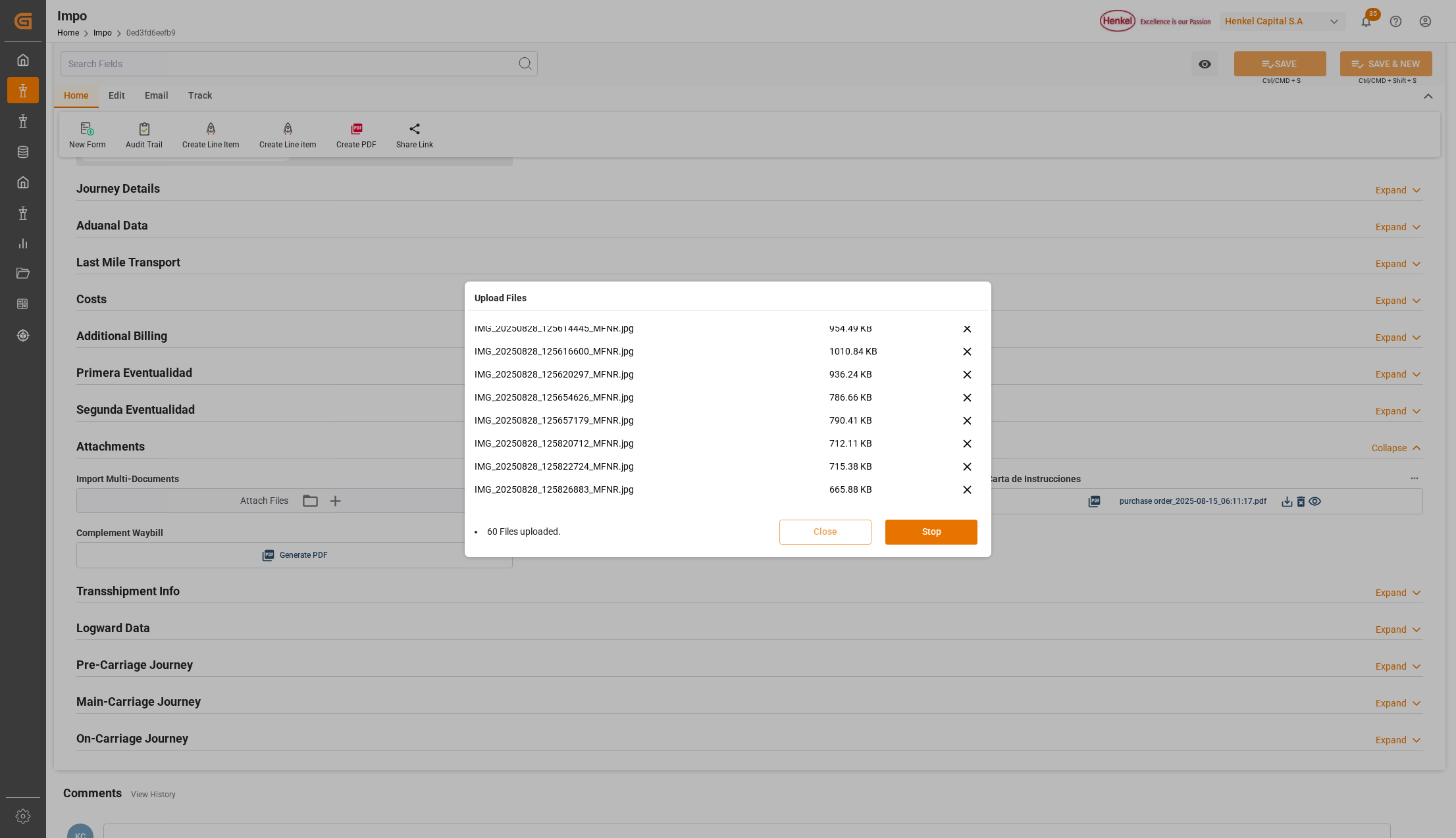
scroll to position [2266, 0]
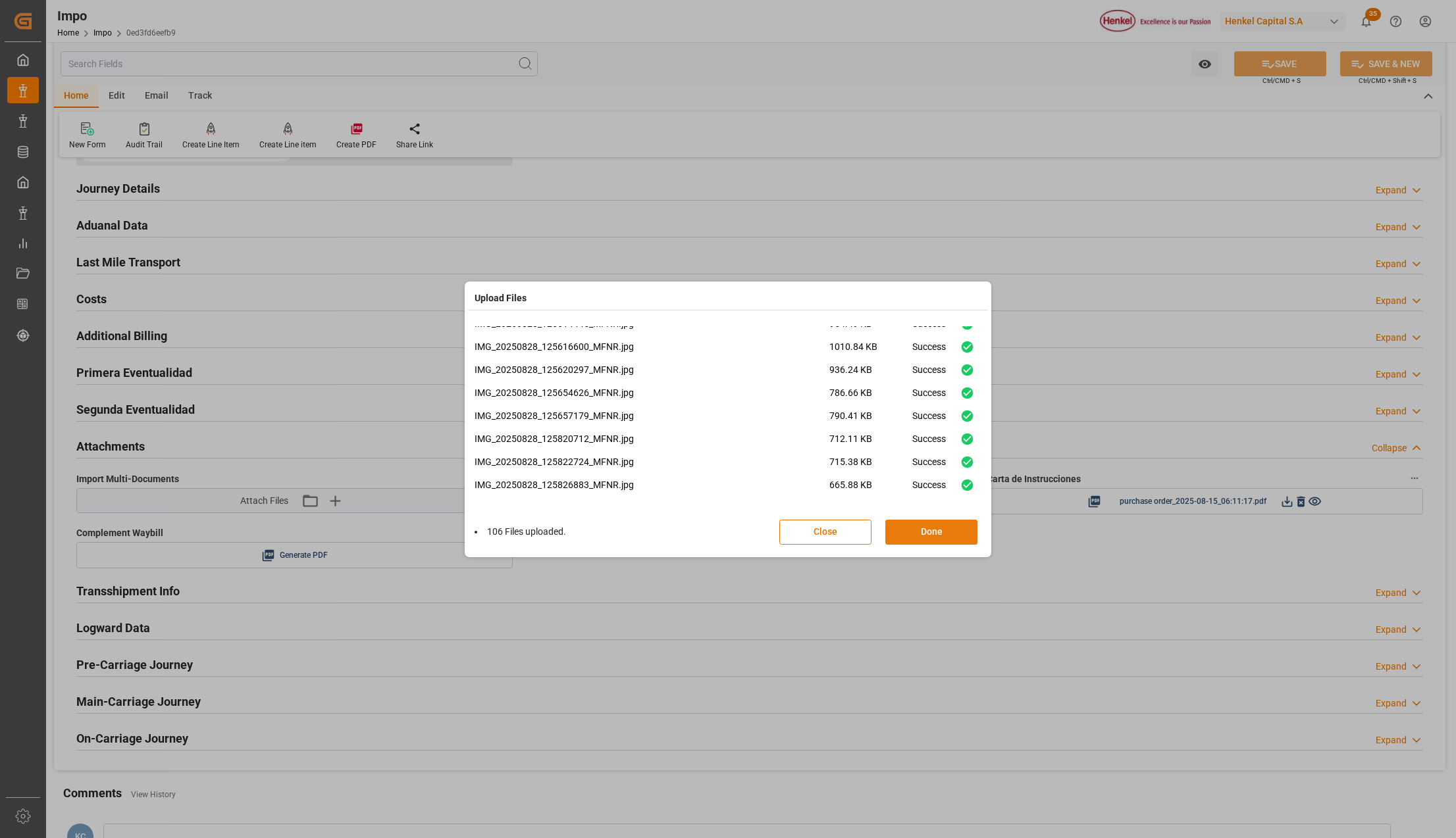
click at [928, 529] on button "Done" at bounding box center [932, 532] width 93 height 25
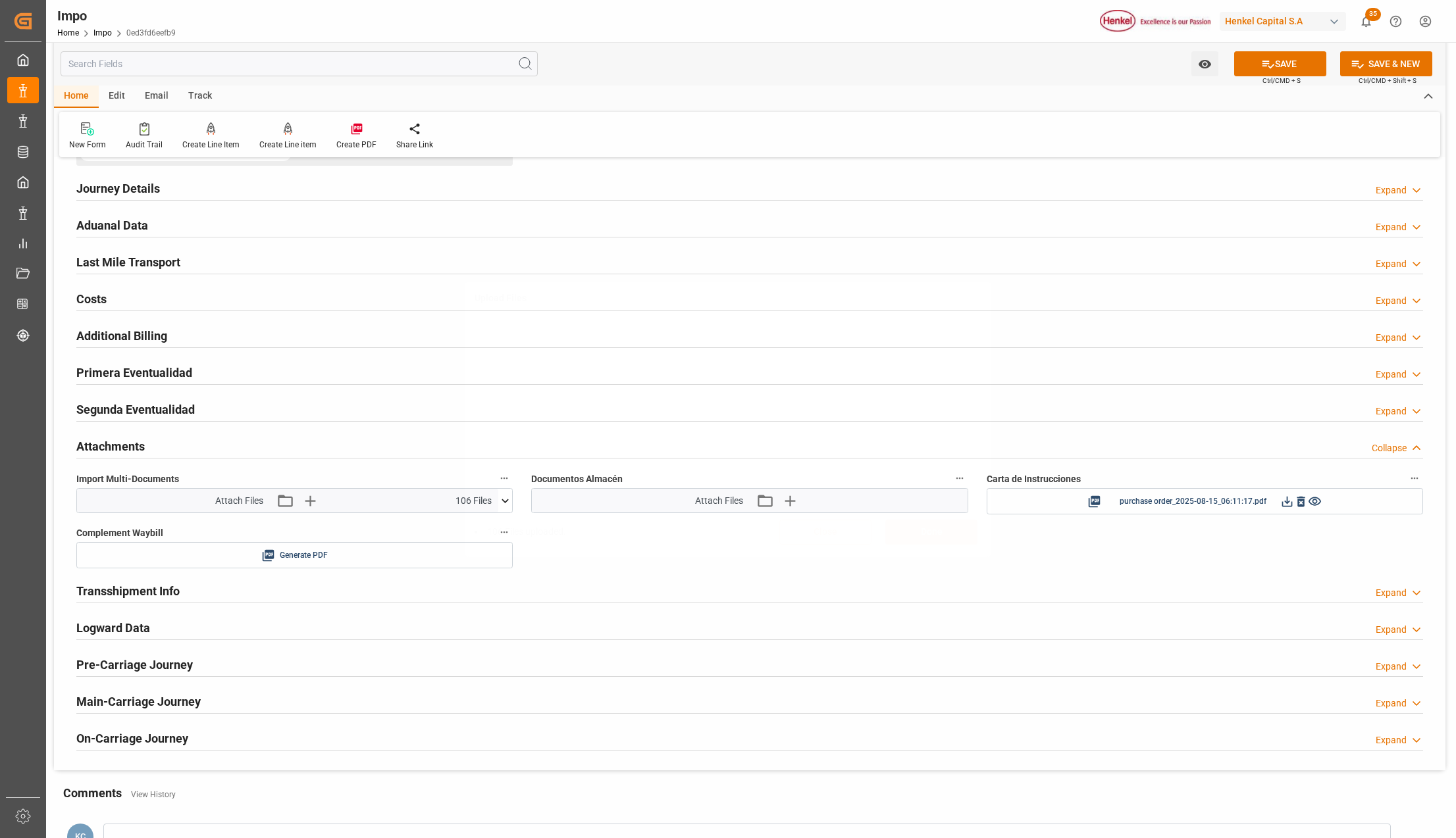
scroll to position [0, 0]
click at [1270, 54] on button "SAVE" at bounding box center [1281, 63] width 93 height 25
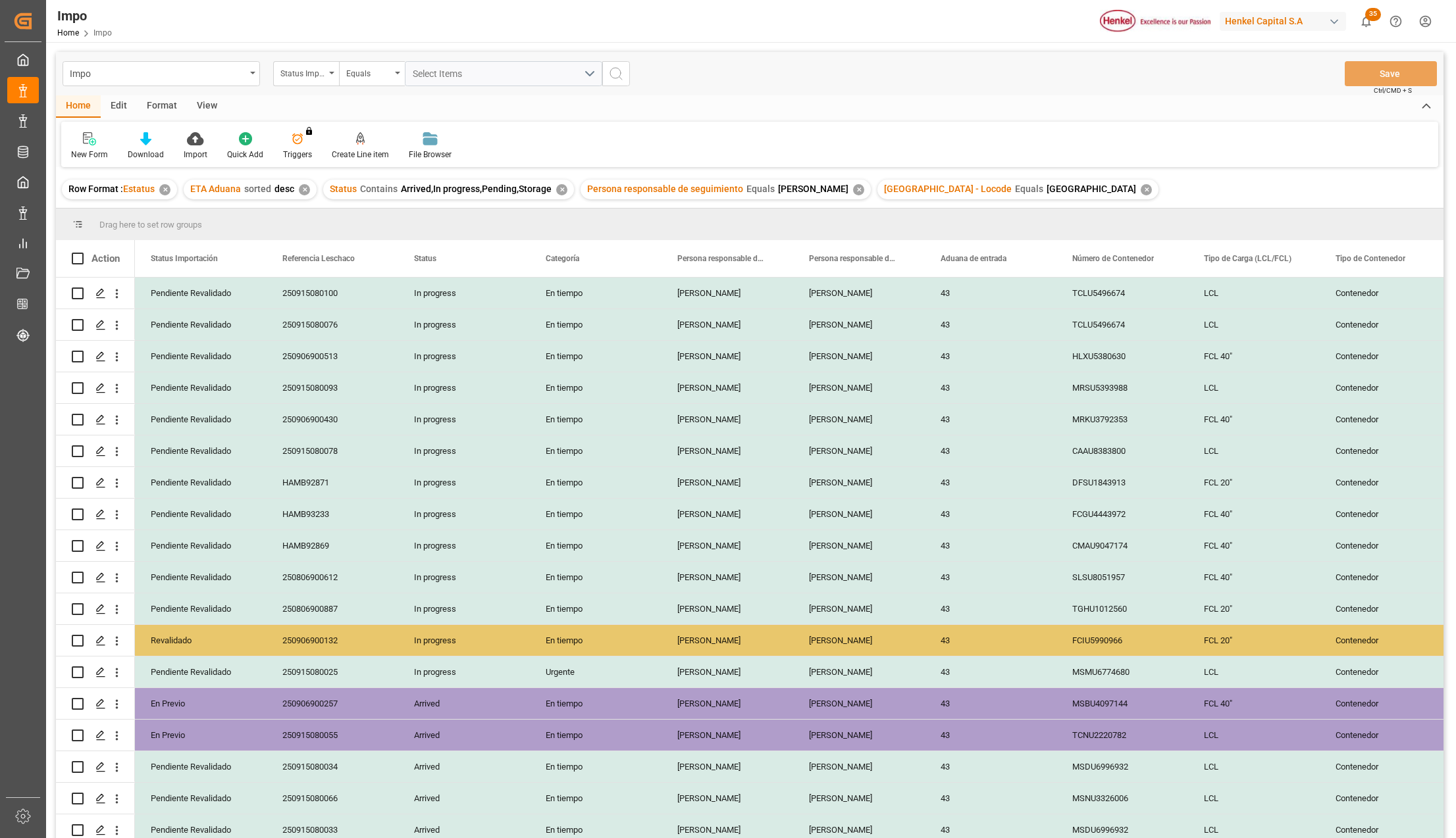
drag, startPoint x: 208, startPoint y: 104, endPoint x: 206, endPoint y: 121, distance: 17.1
click at [208, 104] on div "View" at bounding box center [206, 107] width 40 height 23
click at [164, 135] on div at bounding box center [149, 138] width 66 height 14
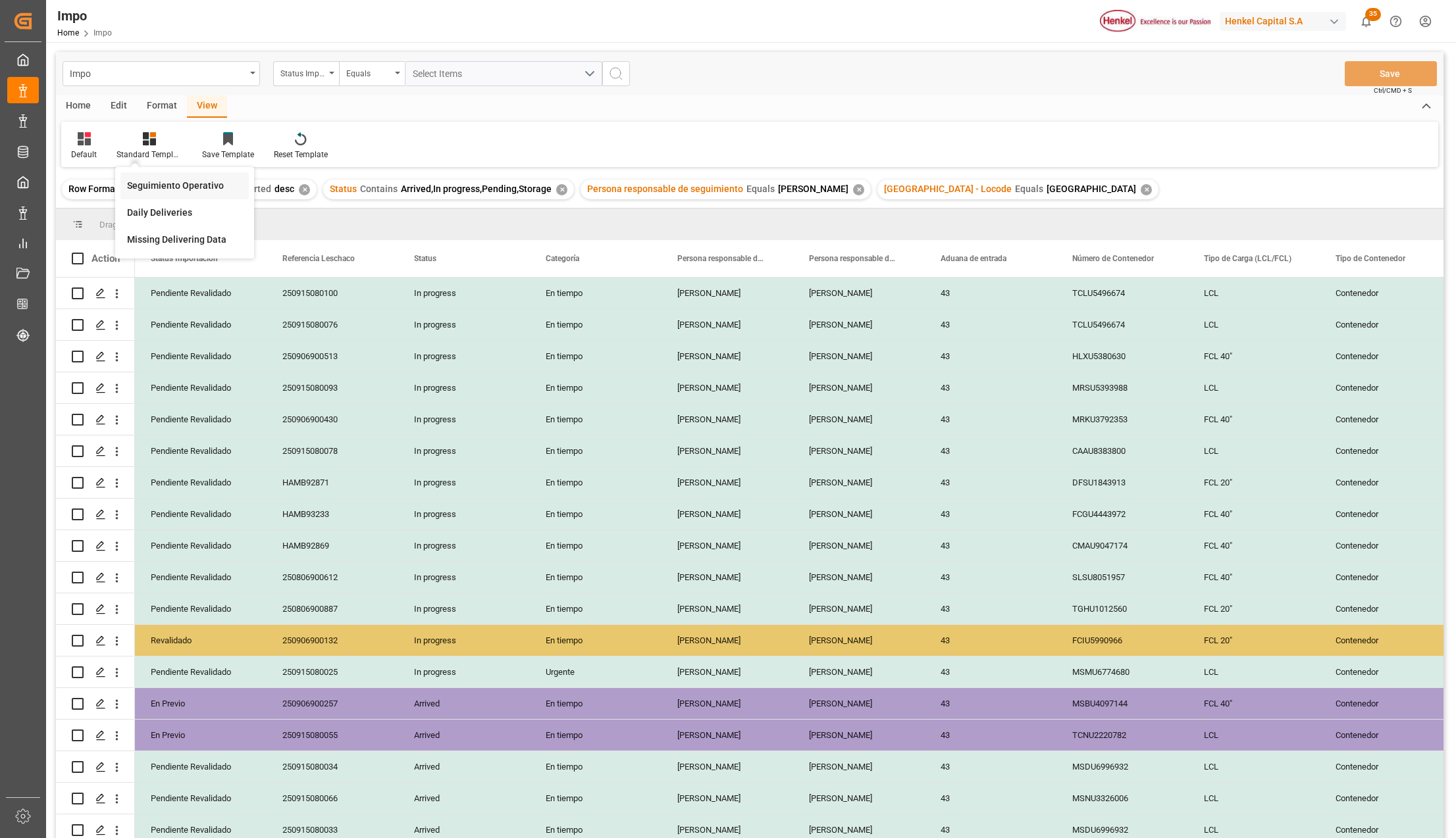
click at [158, 180] on div "Seguimiento Operativo" at bounding box center [185, 186] width 115 height 14
